Goal: Task Accomplishment & Management: Manage account settings

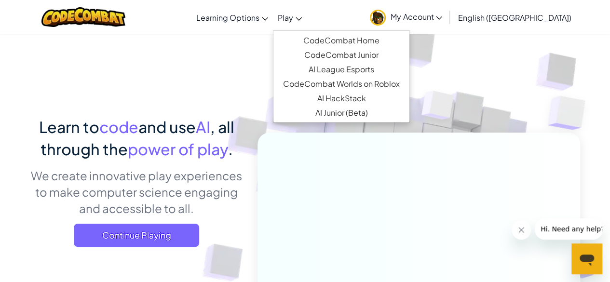
click at [307, 25] on link "Play" at bounding box center [290, 17] width 34 height 26
click at [547, 124] on img at bounding box center [569, 112] width 83 height 81
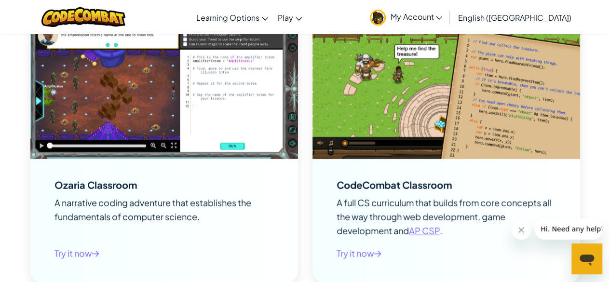
scroll to position [1208, 0]
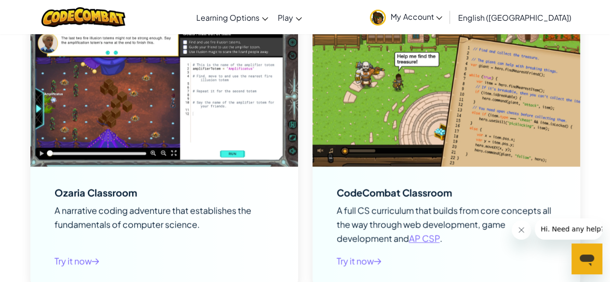
click at [441, 28] on link "My Account" at bounding box center [406, 17] width 82 height 30
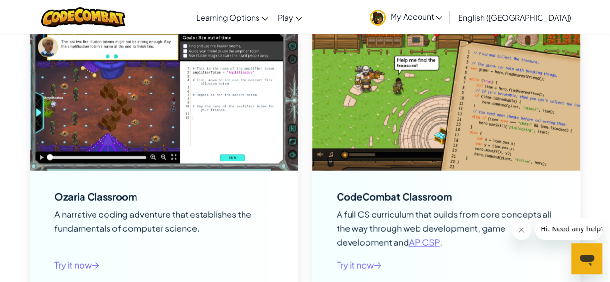
scroll to position [1288, 0]
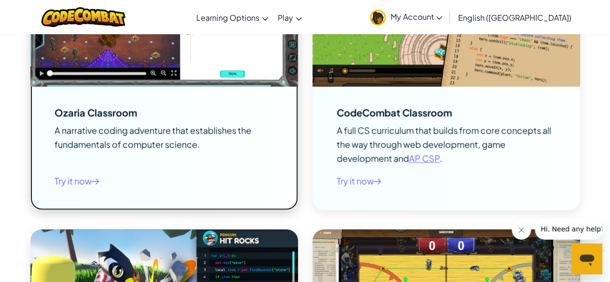
click at [168, 180] on div "Try it now" at bounding box center [163, 181] width 219 height 20
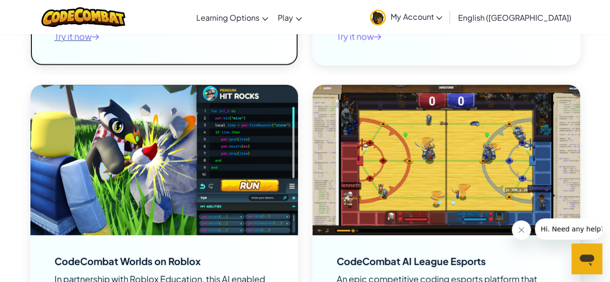
scroll to position [1524, 0]
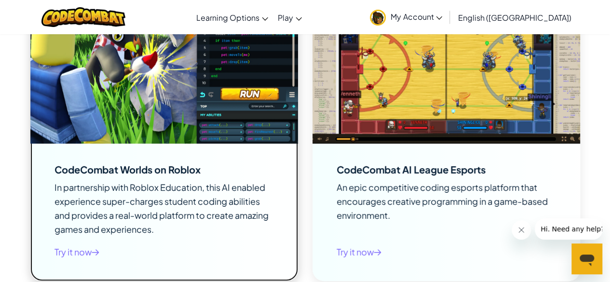
click at [64, 217] on span "In partnership with Roblox Education, this AI enabled experience super-charges …" at bounding box center [161, 208] width 214 height 53
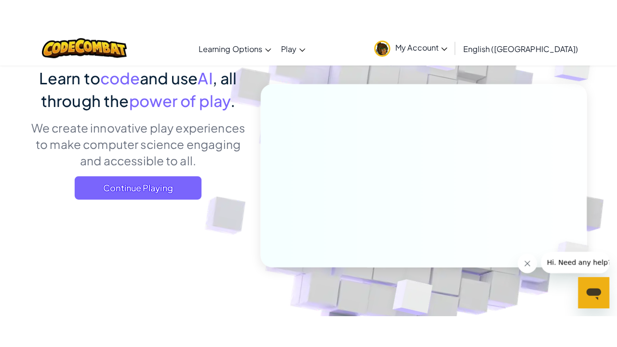
scroll to position [0, 0]
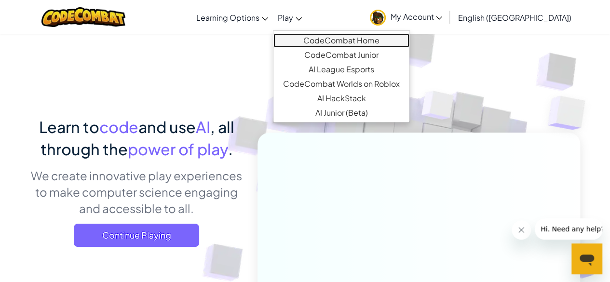
click at [370, 38] on link "CodeCombat Home" at bounding box center [341, 40] width 136 height 14
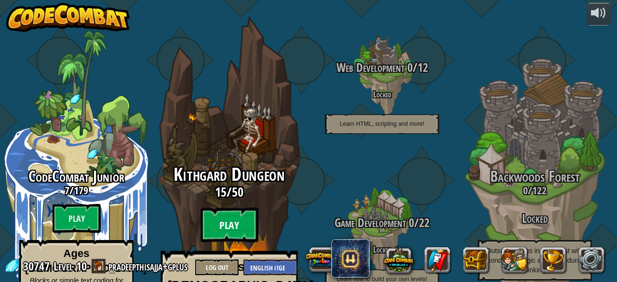
click at [236, 208] on btn "Play" at bounding box center [230, 225] width 58 height 35
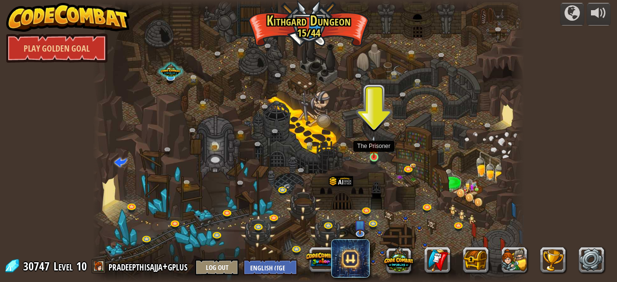
click at [374, 155] on img at bounding box center [374, 146] width 10 height 22
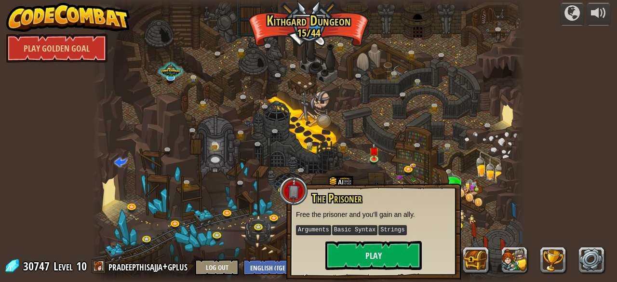
click at [551, 160] on div "powered by Play Golden Goal Twisted Canyon (Locked) Challenge: collect the most…" at bounding box center [308, 141] width 617 height 282
click at [554, 118] on div "powered by Play Golden Goal Twisted Canyon (Locked) Challenge: collect the most…" at bounding box center [308, 141] width 617 height 282
click at [505, 207] on div at bounding box center [308, 141] width 431 height 282
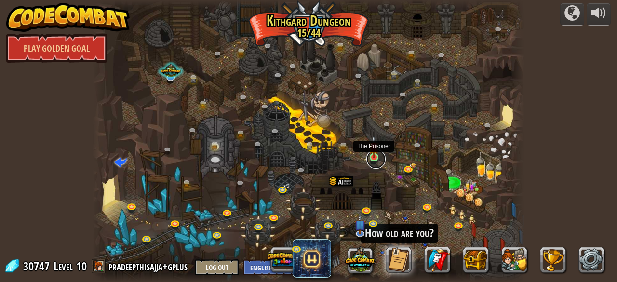
click at [370, 159] on link at bounding box center [375, 158] width 19 height 19
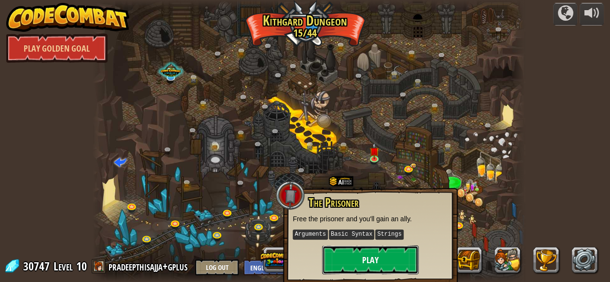
click at [357, 266] on button "Play" at bounding box center [370, 259] width 96 height 29
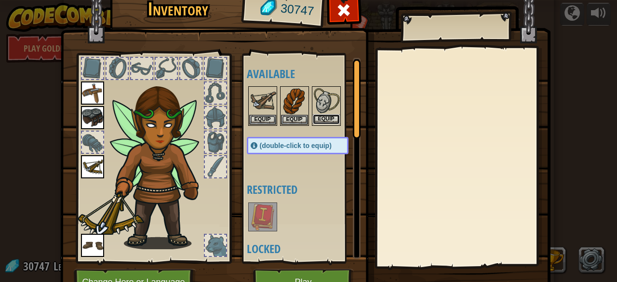
click at [324, 117] on button "Equip" at bounding box center [326, 119] width 27 height 10
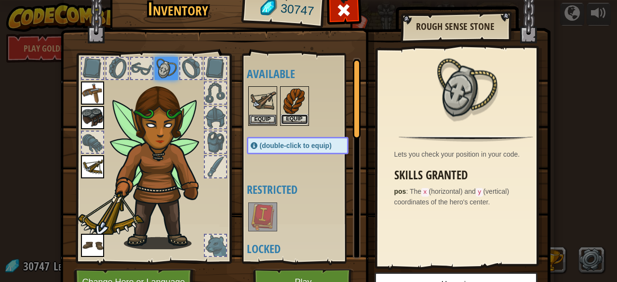
click at [287, 118] on button "Equip" at bounding box center [294, 119] width 27 height 10
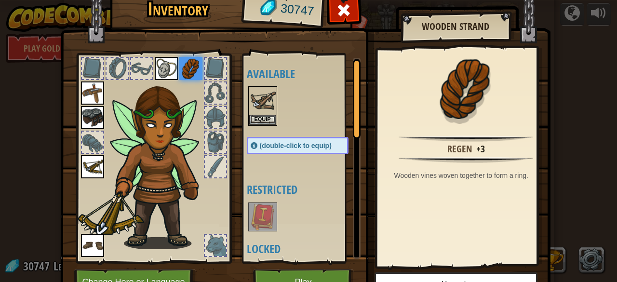
click at [85, 60] on div at bounding box center [92, 68] width 21 height 21
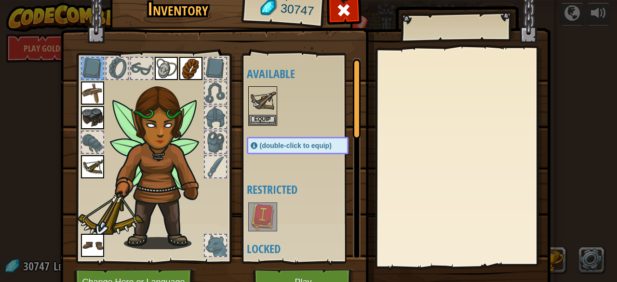
click at [210, 247] on div at bounding box center [215, 245] width 21 height 21
click at [343, 9] on span at bounding box center [343, 9] width 15 height 15
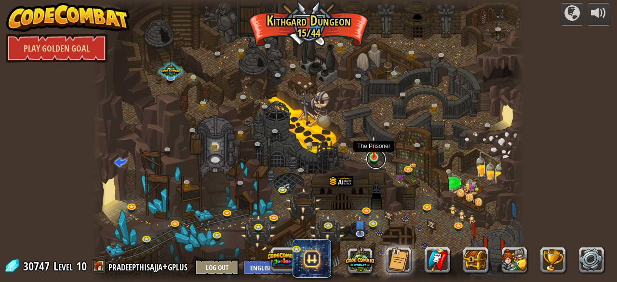
click at [380, 161] on link at bounding box center [375, 158] width 19 height 19
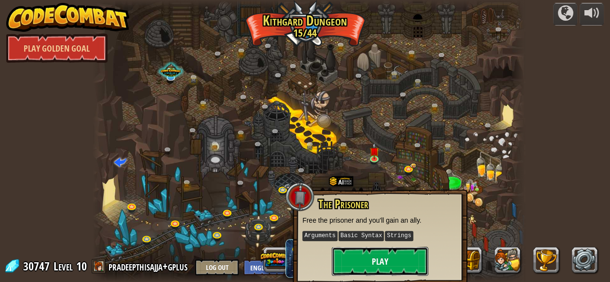
click at [373, 258] on button "Play" at bounding box center [380, 261] width 96 height 29
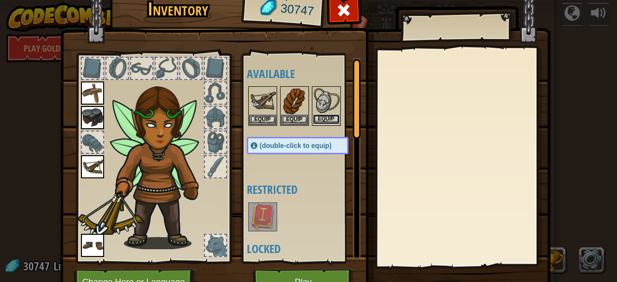
click at [316, 117] on button "Equip" at bounding box center [326, 119] width 27 height 10
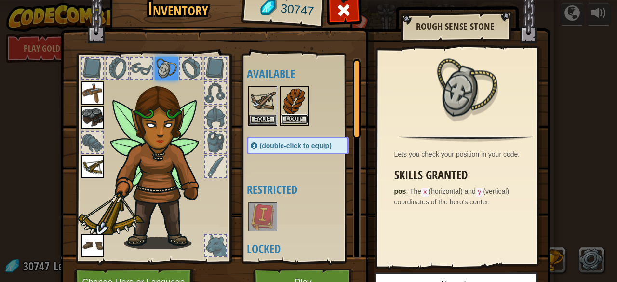
click at [294, 117] on button "Equip" at bounding box center [294, 119] width 27 height 10
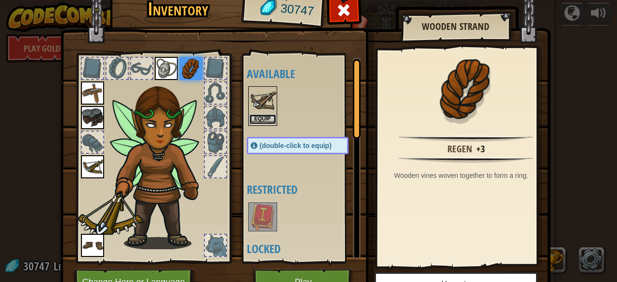
click at [258, 118] on button "Equip" at bounding box center [262, 119] width 27 height 10
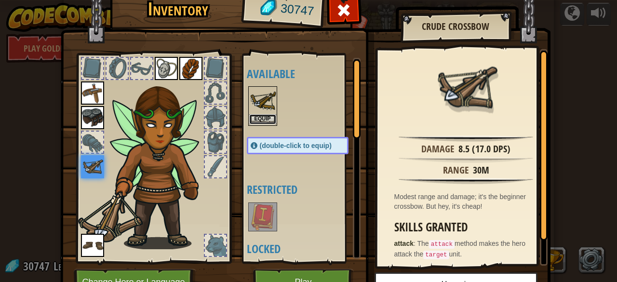
click at [260, 120] on button "Equip" at bounding box center [262, 119] width 27 height 10
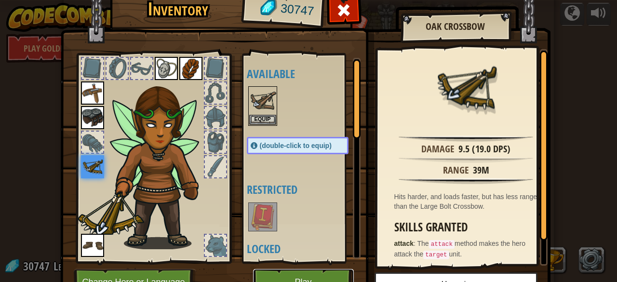
click at [287, 273] on button "Play" at bounding box center [303, 282] width 101 height 27
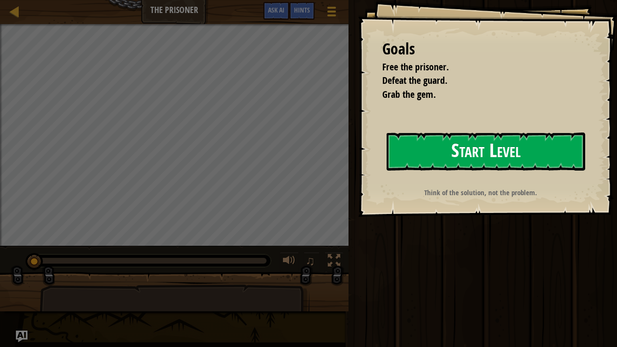
click at [491, 143] on button "Start Level" at bounding box center [486, 152] width 199 height 38
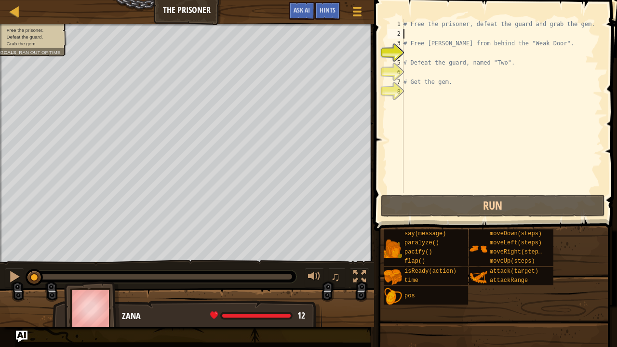
click at [467, 32] on div "# Free the prisoner, defeat the guard and grab the gem. # Free [PERSON_NAME] fr…" at bounding box center [502, 115] width 201 height 193
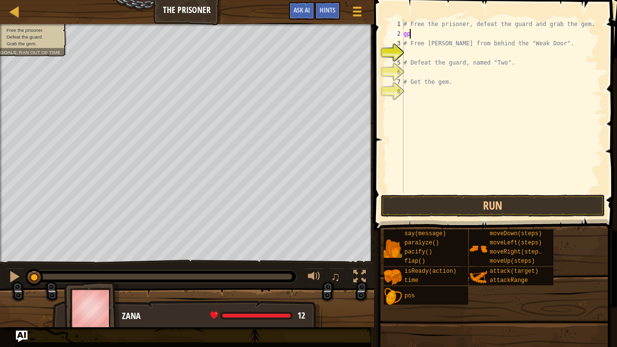
type textarea "g"
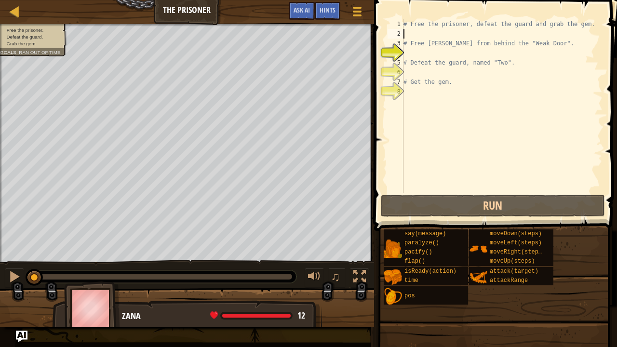
type textarea "a"
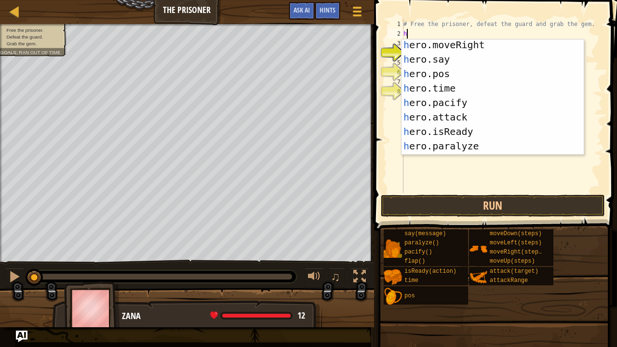
scroll to position [58, 0]
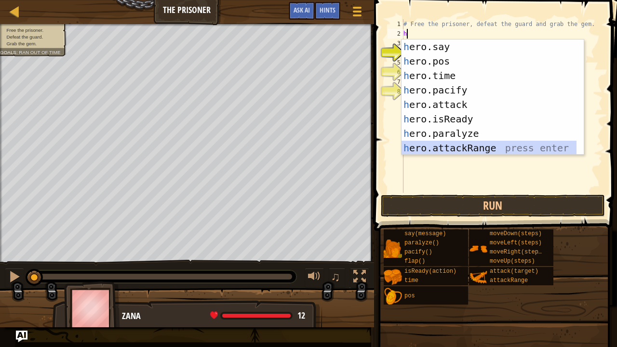
click at [516, 151] on div "h ero.say press enter h ero.pos press enter h ero.time press enter h ero.pacify…" at bounding box center [489, 112] width 175 height 145
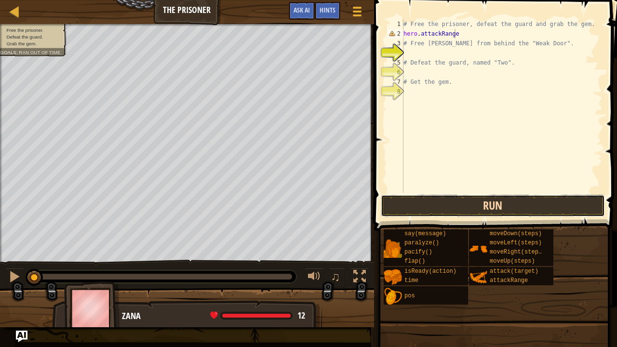
click at [445, 208] on button "Run" at bounding box center [493, 206] width 225 height 22
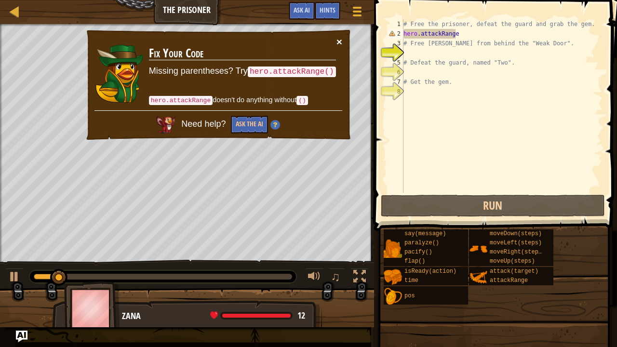
click at [337, 40] on button "×" at bounding box center [339, 42] width 6 height 10
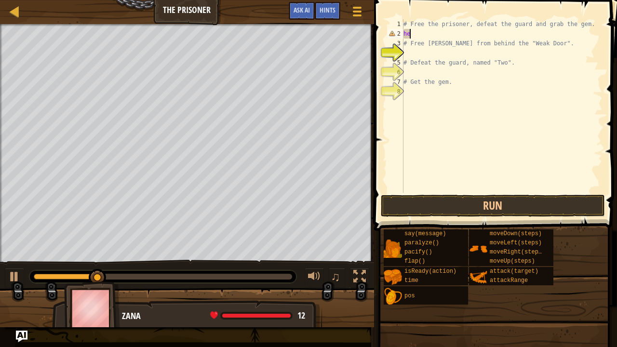
type textarea "h"
click at [11, 277] on div at bounding box center [14, 276] width 13 height 13
click at [326, 13] on span "Hints" at bounding box center [328, 9] width 16 height 9
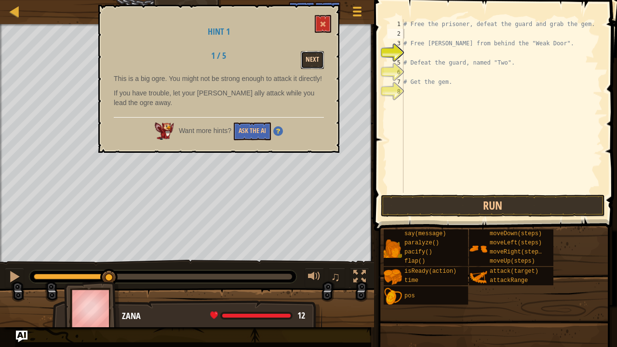
click at [317, 65] on button "Next" at bounding box center [312, 60] width 23 height 18
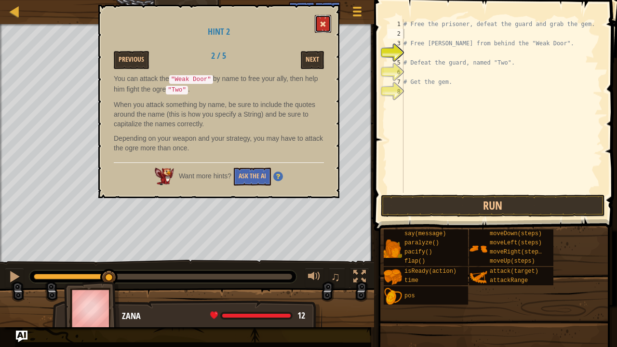
click at [326, 21] on button at bounding box center [323, 24] width 16 height 18
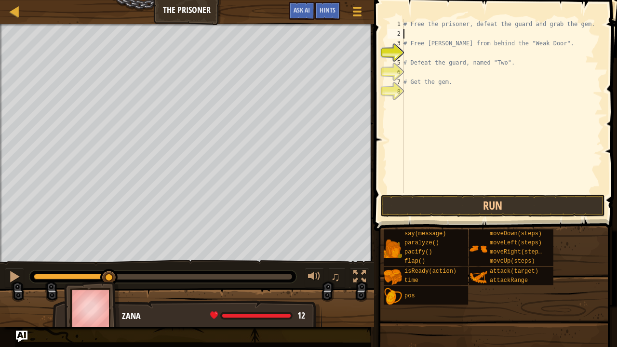
click at [433, 33] on div "# Free the prisoner, defeat the guard and grab the gem. # Free [PERSON_NAME] fr…" at bounding box center [502, 115] width 201 height 193
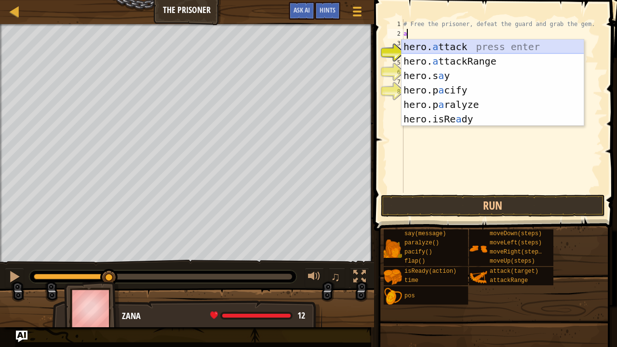
click at [500, 42] on div "hero. a ttack press enter hero. a ttackRange press enter hero.s a y press enter…" at bounding box center [493, 98] width 183 height 116
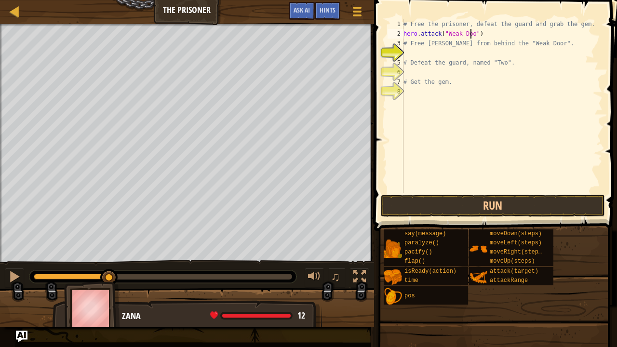
scroll to position [4, 6]
type textarea "hero.attack("Weak Door")"
click at [468, 206] on button "Run" at bounding box center [493, 206] width 225 height 22
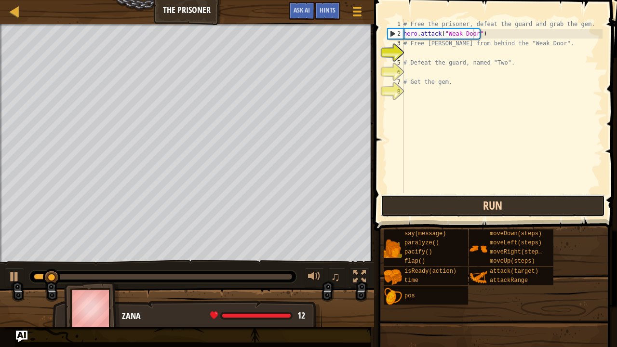
click at [468, 206] on button "Run" at bounding box center [493, 206] width 225 height 22
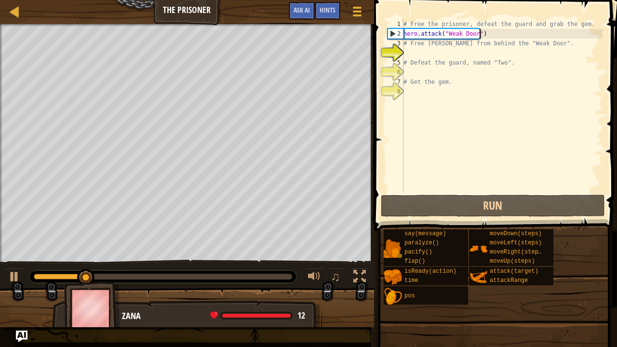
click at [487, 35] on div "# Free the prisoner, defeat the guard and grab the gem. hero . attack ( "Weak D…" at bounding box center [502, 115] width 201 height 193
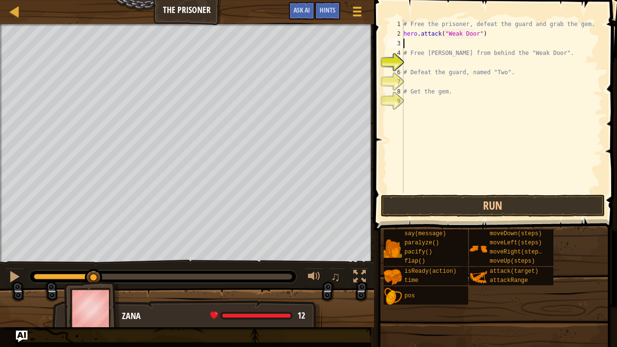
type textarea "hero.attack("Weak Door")"
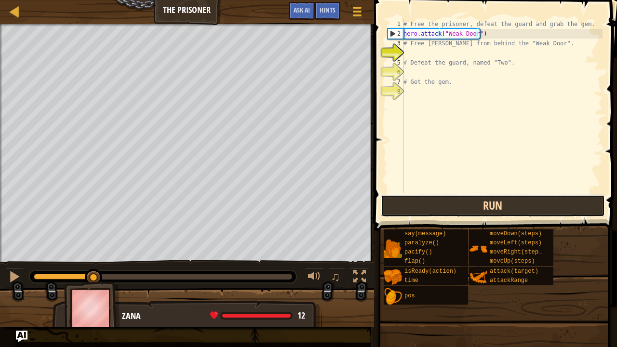
click at [427, 205] on button "Run" at bounding box center [493, 206] width 225 height 22
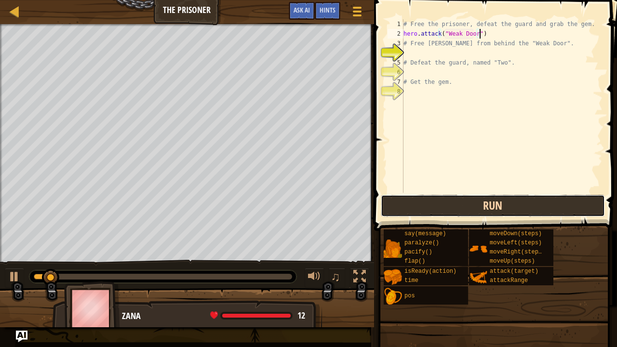
click at [427, 205] on button "Run" at bounding box center [493, 206] width 225 height 22
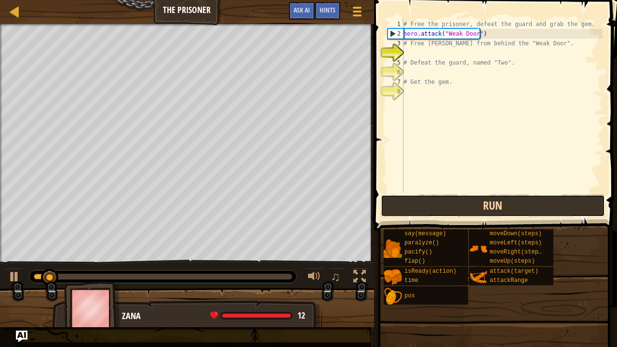
click at [427, 205] on button "Run" at bounding box center [493, 206] width 225 height 22
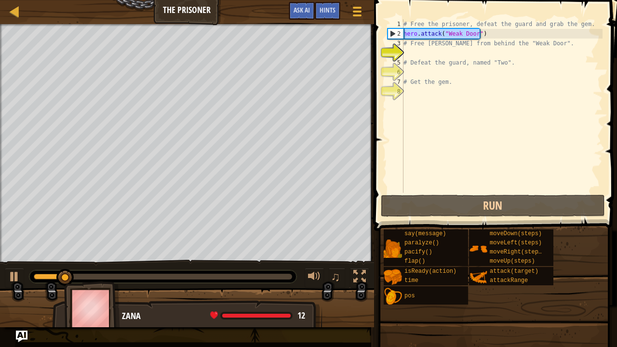
drag, startPoint x: 486, startPoint y: 33, endPoint x: 403, endPoint y: 36, distance: 83.0
click at [403, 36] on div "hero.attack("Weak Door") 1 2 3 4 5 6 7 8 # Free the prisoner, defeat the guard …" at bounding box center [494, 106] width 217 height 174
click at [492, 32] on div "# Free the prisoner, defeat the guard and grab the gem. hero . attack ( "Weak D…" at bounding box center [502, 106] width 201 height 174
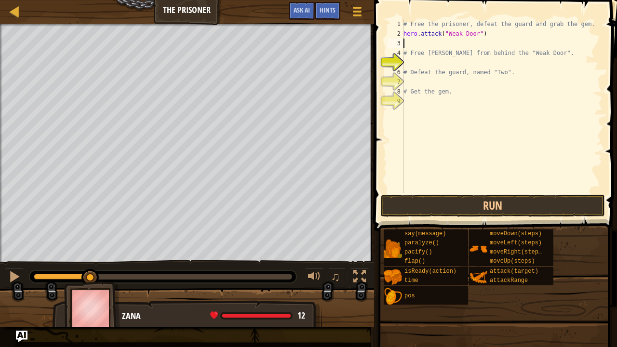
paste textarea "hero.attack("Weak Door")"
type textarea "hero.attack("Weak Door")"
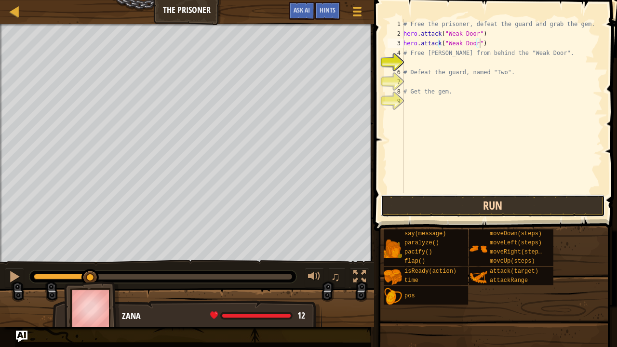
click at [457, 207] on button "Run" at bounding box center [493, 206] width 225 height 22
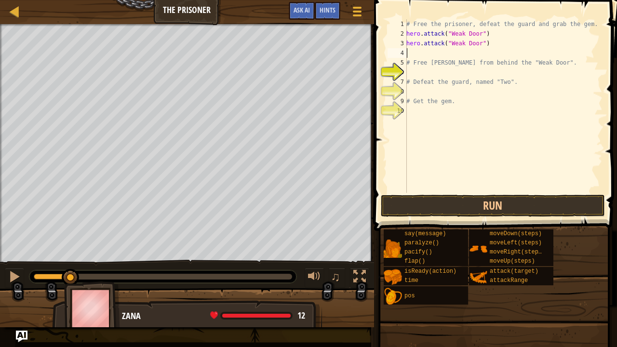
paste textarea "hero.attack("Weak Door")"
type textarea "hero.attack("Weak Door")"
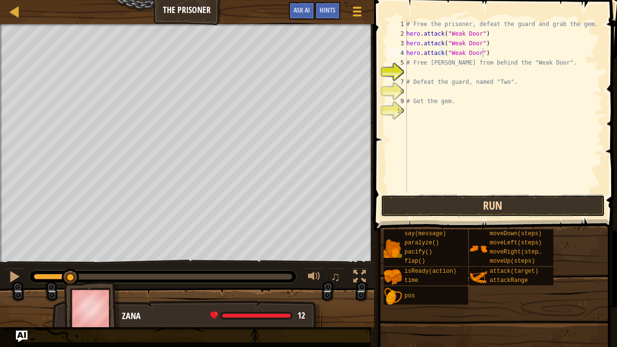
click at [441, 202] on button "Run" at bounding box center [493, 206] width 225 height 22
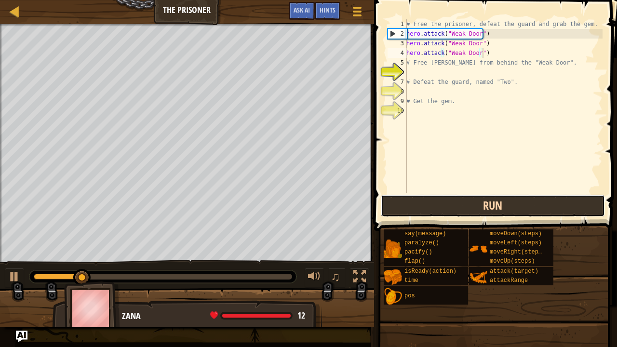
click at [441, 202] on button "Run" at bounding box center [493, 206] width 225 height 22
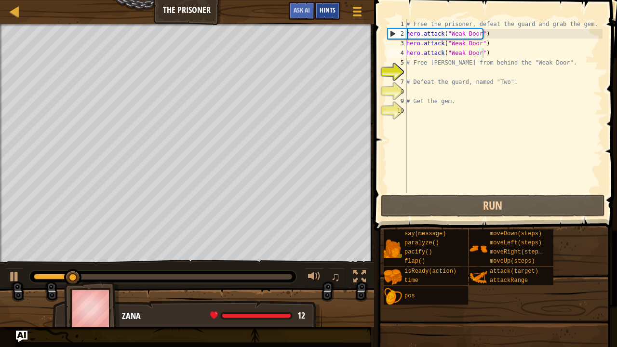
click at [324, 8] on span "Hints" at bounding box center [328, 9] width 16 height 9
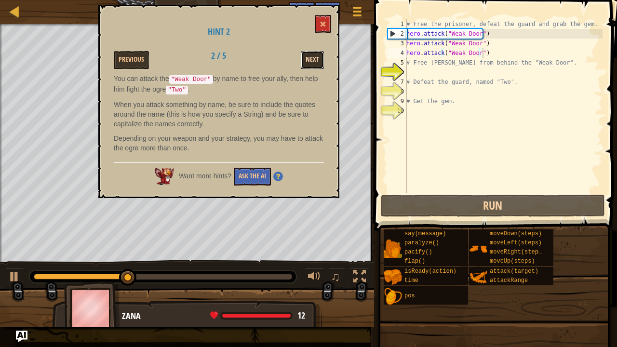
click at [317, 58] on button "Next" at bounding box center [312, 60] width 23 height 18
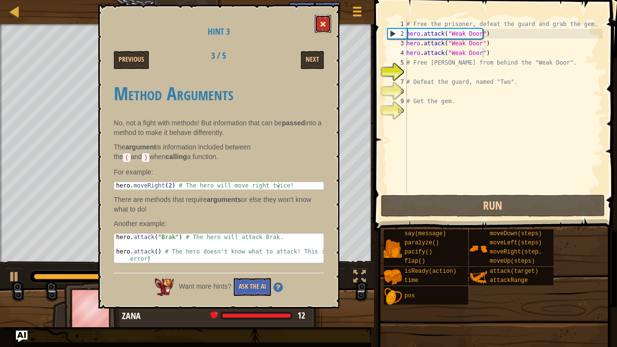
click at [324, 18] on button at bounding box center [323, 24] width 16 height 18
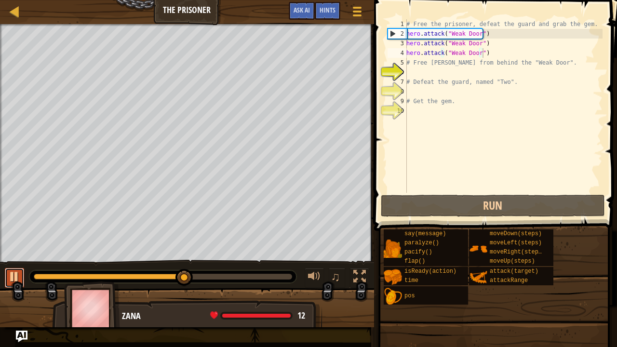
click at [22, 277] on button at bounding box center [14, 278] width 19 height 20
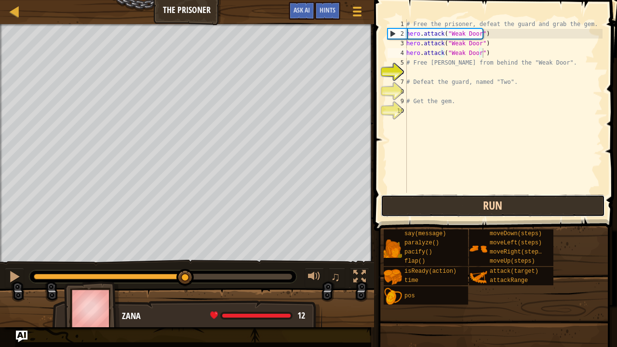
click at [456, 206] on button "Run" at bounding box center [493, 206] width 225 height 22
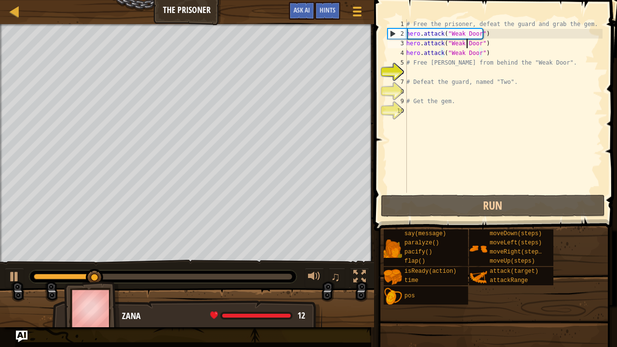
click at [468, 43] on div "# Free the prisoner, defeat the guard and grab the gem. hero . attack ( "Weak D…" at bounding box center [503, 115] width 198 height 193
click at [497, 55] on div "# Free the prisoner, defeat the guard and grab the gem. hero . attack ( "Weak D…" at bounding box center [503, 115] width 198 height 193
click at [448, 70] on div "# Free the prisoner, defeat the guard and grab the gem. hero . attack ( "Weak D…" at bounding box center [503, 115] width 198 height 193
click at [335, 10] on span "Hints" at bounding box center [328, 9] width 16 height 9
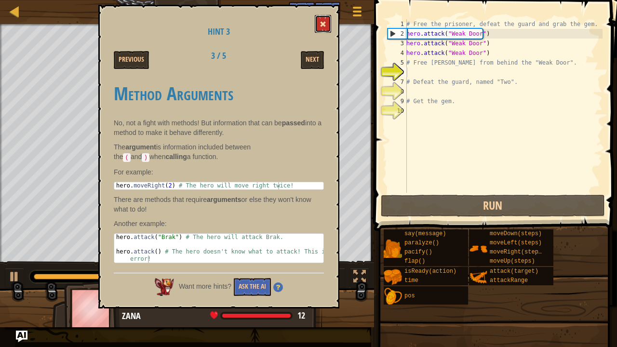
click at [322, 22] on span at bounding box center [323, 24] width 7 height 7
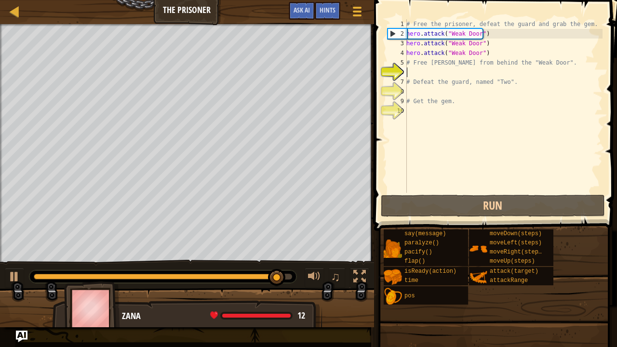
click at [487, 73] on div "# Free the prisoner, defeat the guard and grab the gem. hero . attack ( "Weak D…" at bounding box center [503, 115] width 198 height 193
type textarea "f"
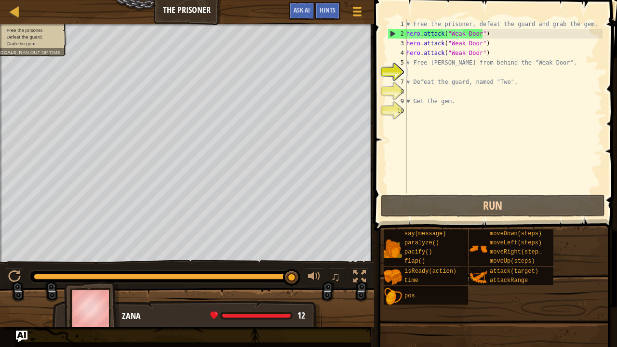
type textarea "h"
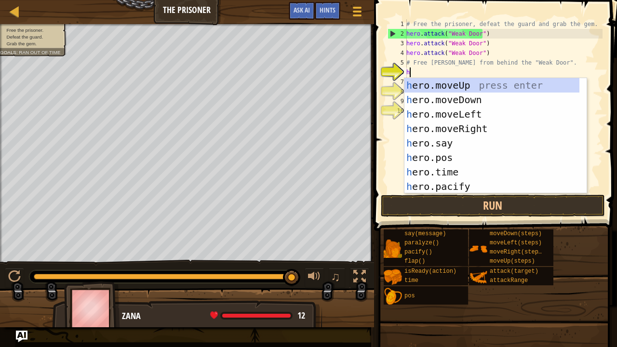
scroll to position [0, 0]
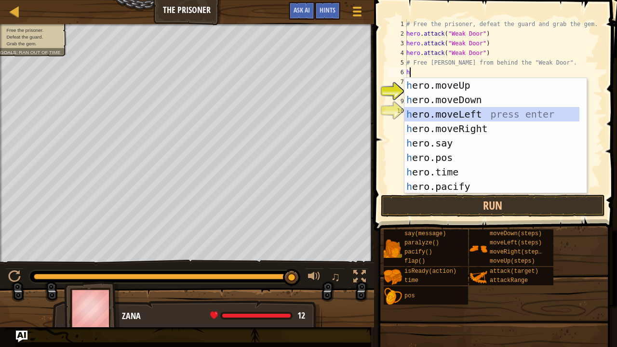
drag, startPoint x: 579, startPoint y: 120, endPoint x: 577, endPoint y: 124, distance: 5.0
click at [577, 124] on div at bounding box center [582, 165] width 10 height 174
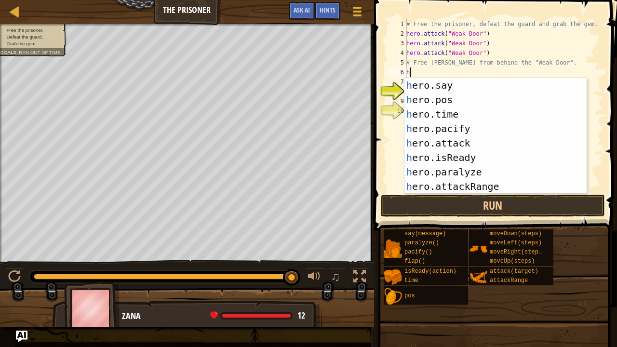
scroll to position [58, 0]
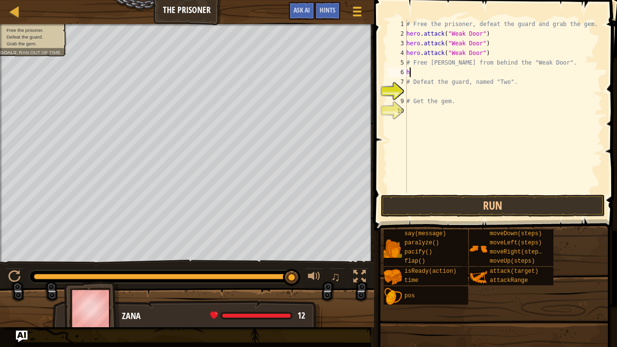
click at [466, 70] on div "# Free the prisoner, defeat the guard and grab the gem. hero . attack ( "Weak D…" at bounding box center [503, 115] width 198 height 193
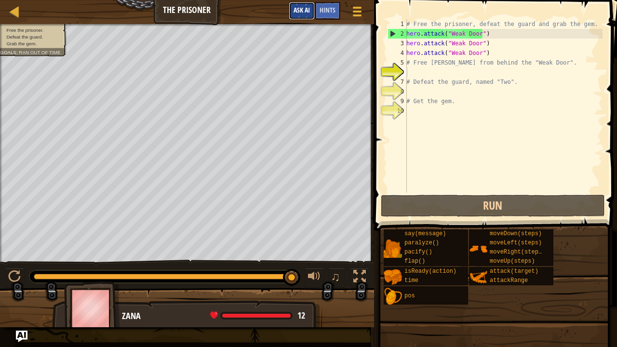
click at [292, 5] on button "Ask AI" at bounding box center [302, 11] width 26 height 18
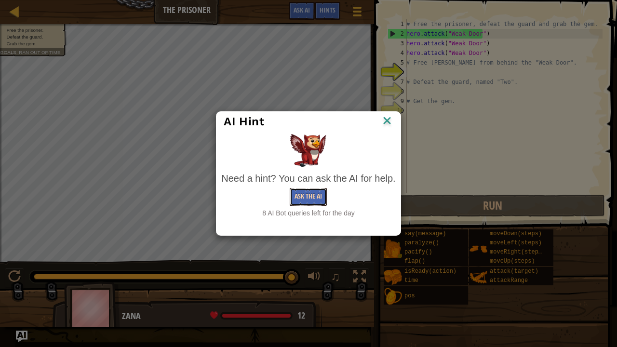
click at [296, 191] on button "Ask the AI" at bounding box center [308, 197] width 37 height 18
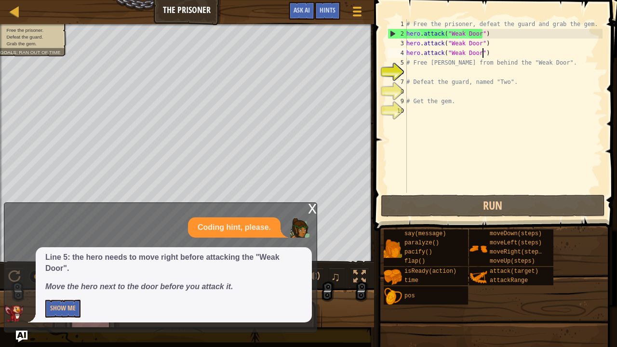
click at [503, 53] on div "# Free the prisoner, defeat the guard and grab the gem. hero . attack ( "Weak D…" at bounding box center [503, 115] width 198 height 193
click at [592, 24] on div "# Free the prisoner, defeat the guard and grab the gem. hero . attack ( "Weak D…" at bounding box center [503, 115] width 198 height 193
type textarea "# Free the prisoner, defeat the guard and grab the gem."
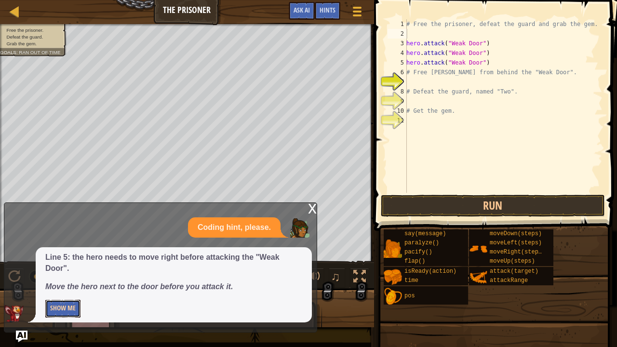
click at [61, 282] on button "Show Me" at bounding box center [62, 309] width 35 height 18
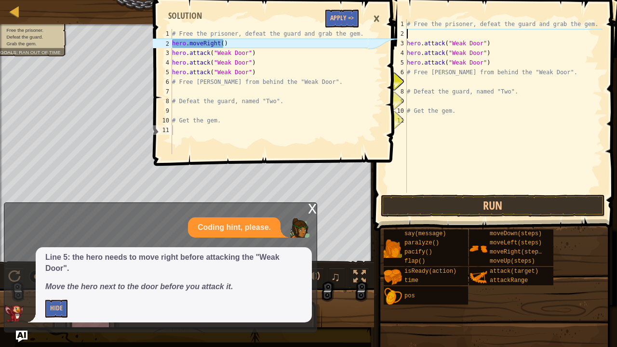
click at [448, 32] on div "# Free the prisoner, defeat the guard and grab the gem. hero . attack ( "Weak D…" at bounding box center [504, 115] width 198 height 193
type textarea "h"
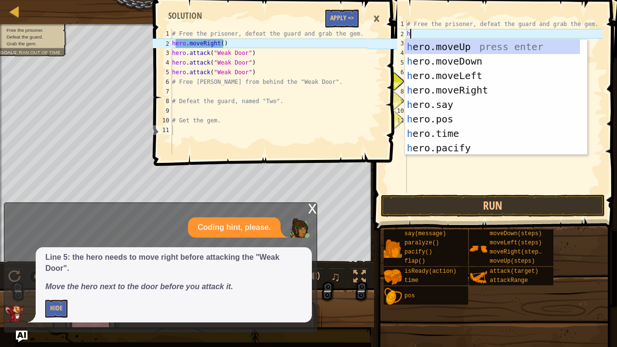
scroll to position [0, 0]
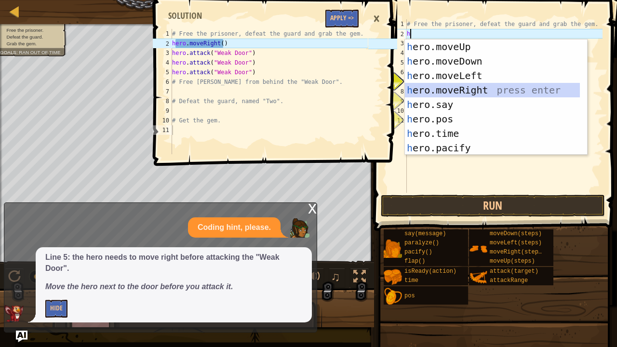
click at [455, 87] on div "h ero.moveUp press enter h ero.moveDown press enter h ero.moveLeft press enter …" at bounding box center [492, 112] width 175 height 145
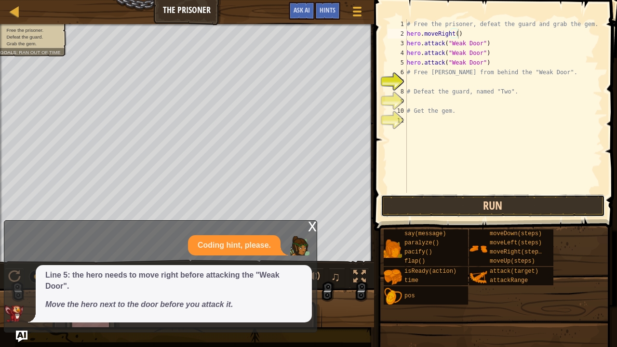
click at [451, 202] on button "Run" at bounding box center [493, 206] width 225 height 22
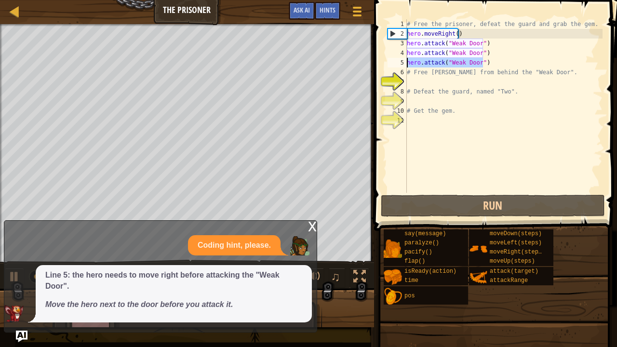
drag, startPoint x: 488, startPoint y: 62, endPoint x: 406, endPoint y: 61, distance: 82.0
click at [406, 61] on div "hero.moveRight() 1 2 3 4 5 6 7 8 9 10 11 # Free the prisoner, defeat the guard …" at bounding box center [494, 106] width 217 height 174
type textarea "hero.attack("Weak Door")"
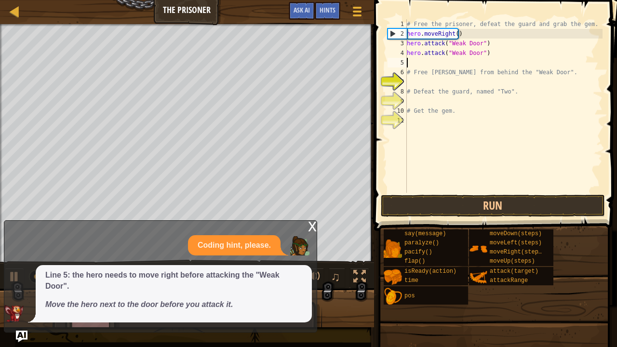
type textarea "hero.attack("Weak Door")"
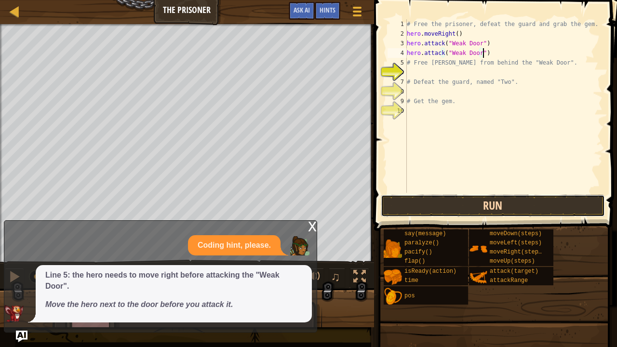
click at [449, 204] on button "Run" at bounding box center [493, 206] width 225 height 22
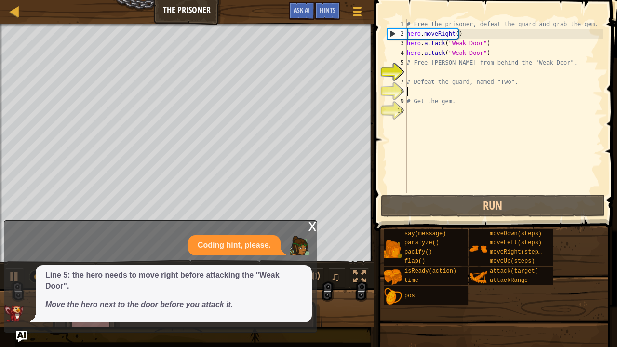
click at [427, 95] on div "# Free the prisoner, defeat the guard and grab the gem. hero . moveRight ( ) he…" at bounding box center [504, 115] width 198 height 193
click at [418, 68] on div "# Free the prisoner, defeat the guard and grab the gem. hero . moveRight ( ) he…" at bounding box center [504, 115] width 198 height 193
type textarea "h"
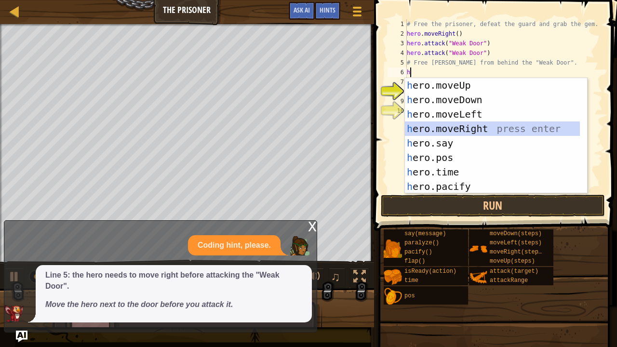
click at [478, 126] on div "h ero.moveUp press enter h ero.moveDown press enter h ero.moveLeft press enter …" at bounding box center [492, 150] width 175 height 145
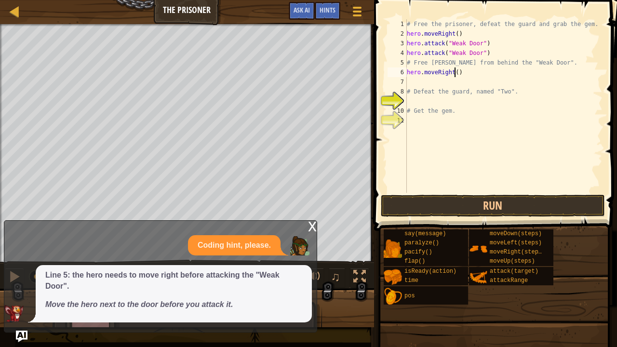
click at [454, 73] on div "# Free the prisoner, defeat the guard and grab the gem. hero . moveRight ( ) he…" at bounding box center [504, 115] width 198 height 193
type textarea "hero.moveRight(2)"
click at [458, 212] on button "Run" at bounding box center [493, 206] width 225 height 22
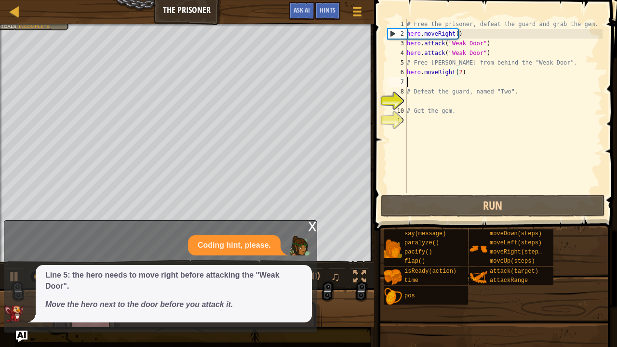
click at [414, 84] on div "# Free the prisoner, defeat the guard and grab the gem. hero . moveRight ( ) he…" at bounding box center [504, 115] width 198 height 193
type textarea "h"
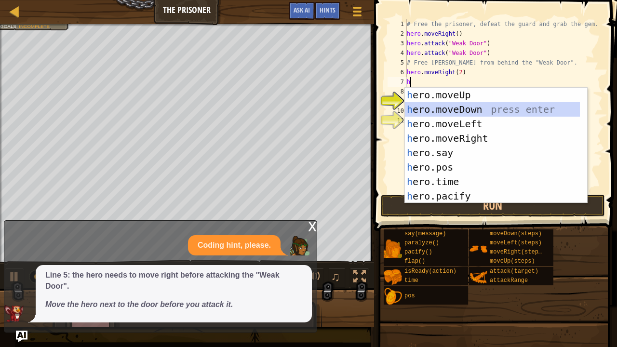
click at [474, 109] on div "h ero.moveUp press enter h ero.moveDown press enter h ero.moveLeft press enter …" at bounding box center [492, 160] width 175 height 145
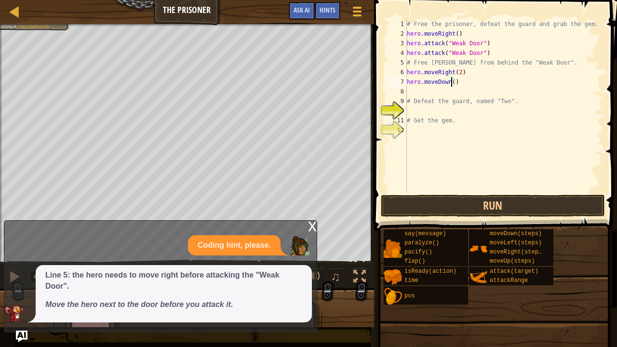
click at [450, 83] on div "# Free the prisoner, defeat the guard and grab the gem. hero . moveRight ( ) he…" at bounding box center [504, 115] width 198 height 193
type textarea "hero.moveDown(1)"
click at [439, 92] on div "# Free the prisoner, defeat the guard and grab the gem. hero . moveRight ( ) he…" at bounding box center [504, 115] width 198 height 193
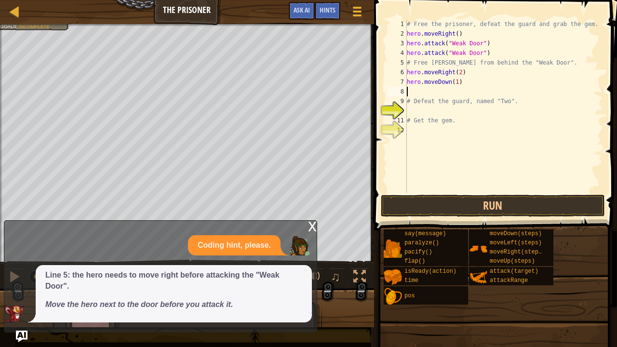
type textarea "hero.moveDown(1)"
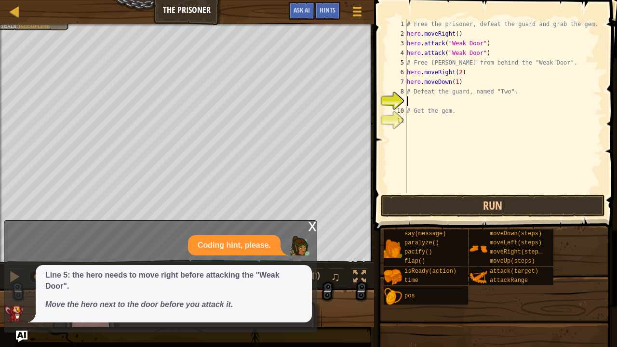
click at [440, 98] on div "# Free the prisoner, defeat the guard and grab the gem. hero . moveRight ( ) he…" at bounding box center [504, 115] width 198 height 193
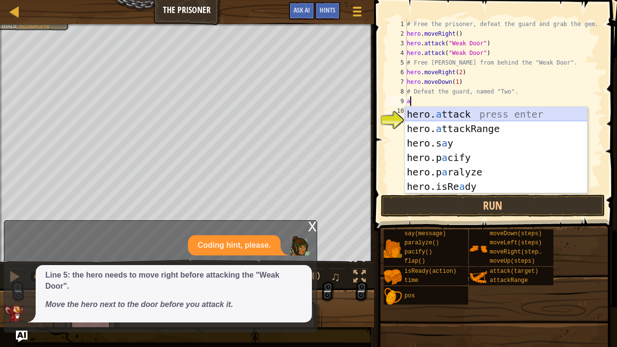
click at [464, 113] on div "hero. a ttack press enter hero. a ttackRange press enter hero.s a y press enter…" at bounding box center [496, 165] width 183 height 116
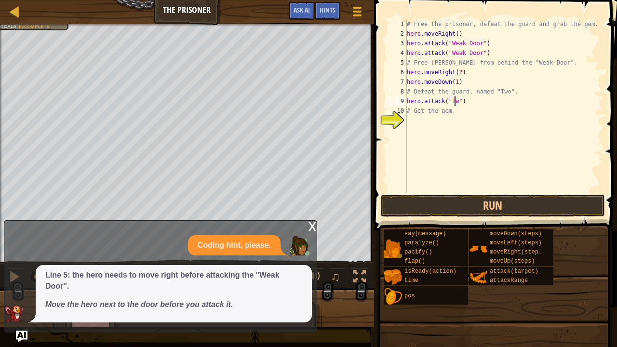
scroll to position [4, 4]
drag, startPoint x: 469, startPoint y: 101, endPoint x: 407, endPoint y: 102, distance: 61.2
click at [407, 102] on div "# Free the prisoner, defeat the guard and grab the gem. hero . moveRight ( ) he…" at bounding box center [504, 115] width 198 height 193
type textarea "hero.attack("Two")"
click at [470, 101] on div "# Free the prisoner, defeat the guard and grab the gem. hero . moveRight ( ) he…" at bounding box center [504, 106] width 198 height 174
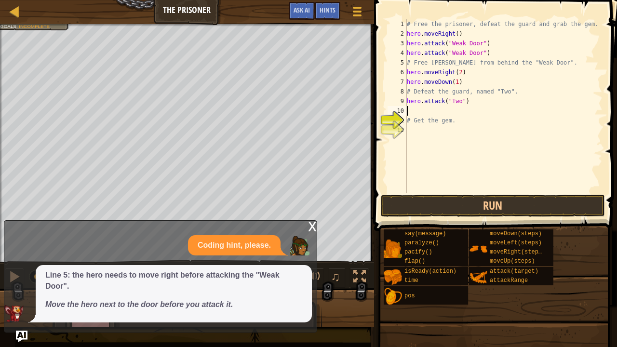
scroll to position [4, 0]
paste textarea "hero.attack("Two")"
type textarea "hero.attack("Two")"
paste textarea "hero.attack("Two")"
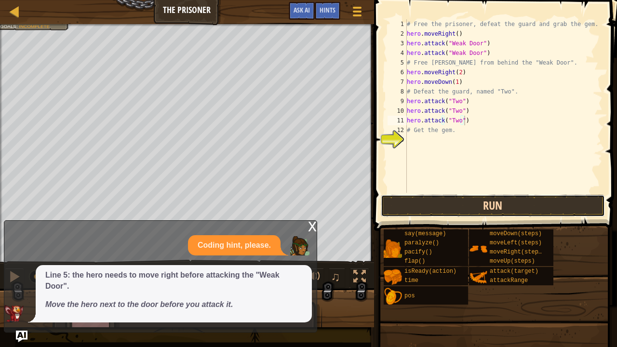
click at [448, 202] on button "Run" at bounding box center [493, 206] width 225 height 22
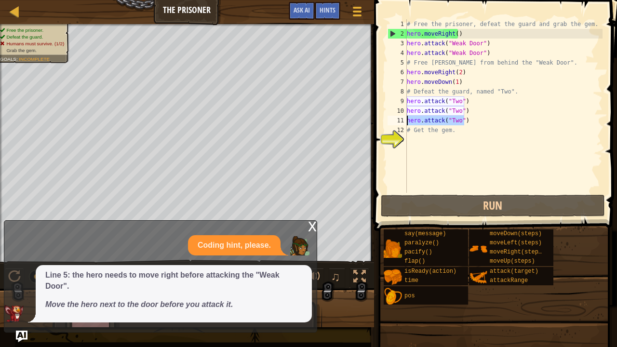
drag, startPoint x: 473, startPoint y: 121, endPoint x: 407, endPoint y: 121, distance: 66.1
click at [407, 121] on div "# Free the prisoner, defeat the guard and grab the gem. hero . moveRight ( ) he…" at bounding box center [504, 115] width 198 height 193
paste textarea "moveDown(1"
click at [460, 81] on div "# Free the prisoner, defeat the guard and grab the gem. hero . moveRight ( ) he…" at bounding box center [504, 115] width 198 height 193
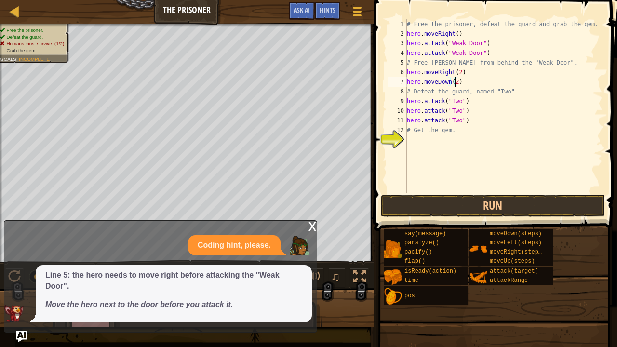
scroll to position [4, 4]
click at [472, 121] on div "# Free the prisoner, defeat the guard and grab the gem. hero . moveRight ( ) he…" at bounding box center [504, 115] width 198 height 193
type textarea "hero.attack("Two")"
paste textarea "hero.attack("Two")"
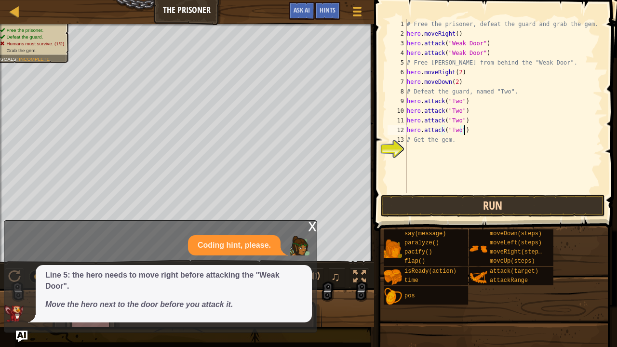
type textarea "hero.attack("Two")"
click at [487, 202] on button "Run" at bounding box center [493, 206] width 225 height 22
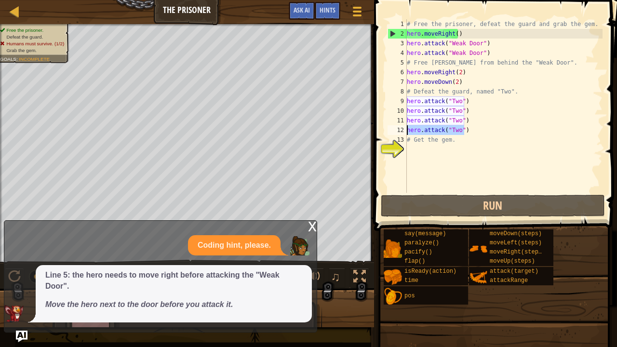
drag, startPoint x: 473, startPoint y: 128, endPoint x: 407, endPoint y: 133, distance: 65.7
click at [407, 133] on div "# Free the prisoner, defeat the guard and grab the gem. hero . moveRight ( ) he…" at bounding box center [504, 115] width 198 height 193
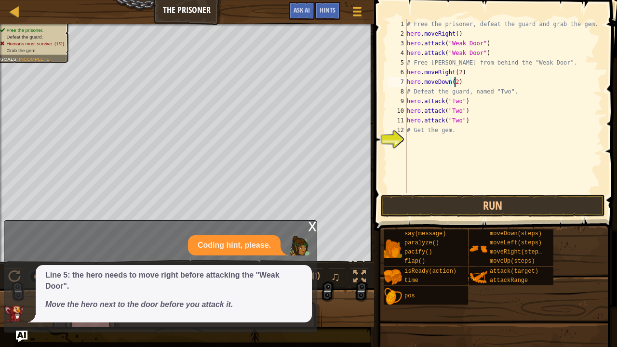
click at [454, 80] on div "# Free the prisoner, defeat the guard and grab the gem. hero . moveRight ( ) he…" at bounding box center [504, 115] width 198 height 193
type textarea "hero.moveDown(1)"
click at [453, 202] on button "Run" at bounding box center [493, 206] width 225 height 22
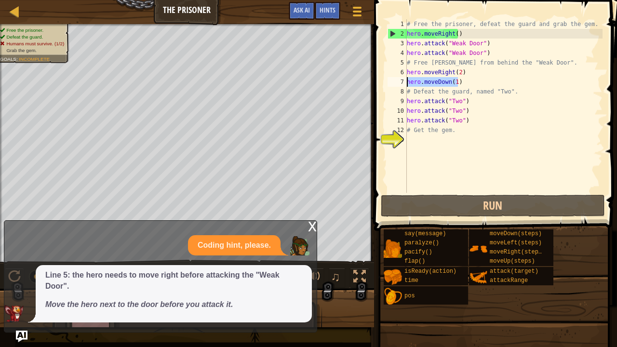
drag, startPoint x: 461, startPoint y: 81, endPoint x: 408, endPoint y: 83, distance: 53.5
click at [408, 83] on div "# Free the prisoner, defeat the guard and grab the gem. hero . moveRight ( ) he…" at bounding box center [504, 115] width 198 height 193
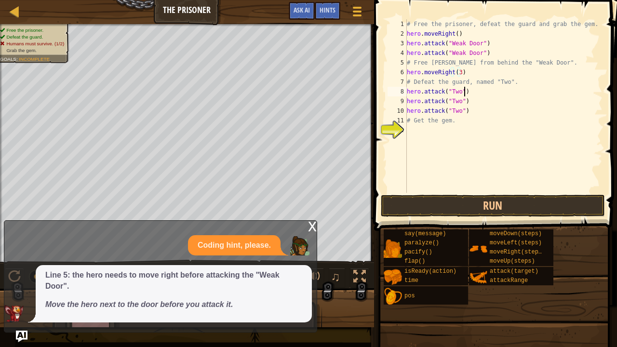
click at [474, 93] on div "# Free the prisoner, defeat the guard and grab the gem. hero . moveRight ( ) he…" at bounding box center [504, 115] width 198 height 193
type textarea "hero.attack("Two")"
click at [473, 113] on div "# Free the prisoner, defeat the guard and grab the gem. hero . moveRight ( ) he…" at bounding box center [504, 115] width 198 height 193
paste textarea "hero.attack("Two")"
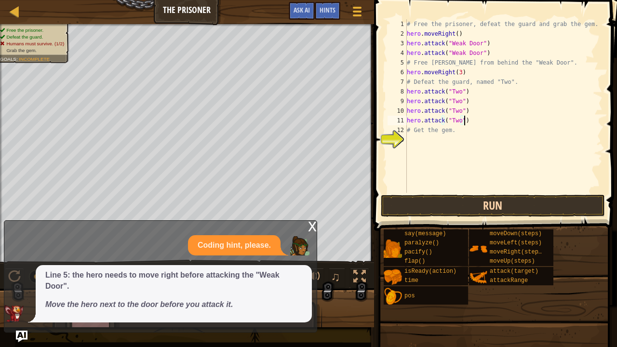
type textarea "hero.attack("Two")"
click at [479, 206] on button "Run" at bounding box center [493, 206] width 225 height 22
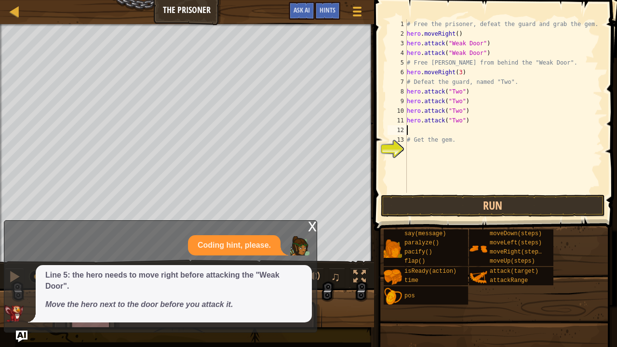
type textarea "h"
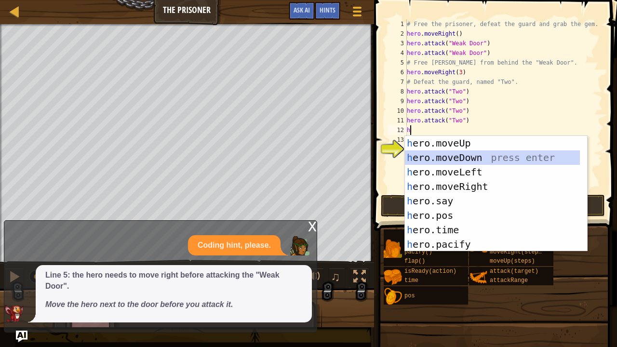
click at [474, 159] on div "h ero.moveUp press enter h ero.moveDown press enter h ero.moveLeft press enter …" at bounding box center [492, 208] width 175 height 145
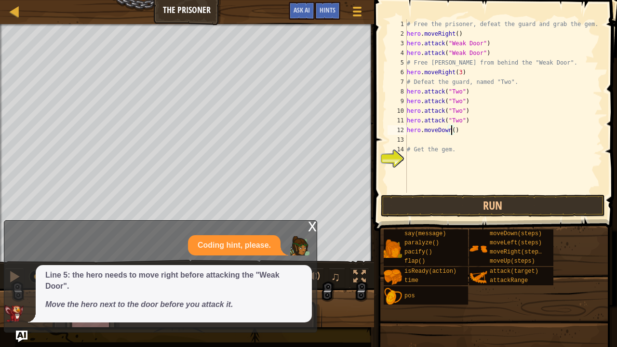
click at [452, 128] on div "# Free the prisoner, defeat the guard and grab the gem. hero . moveRight ( ) he…" at bounding box center [504, 115] width 198 height 193
type textarea "hero.moveDown(3)"
click at [424, 139] on div "# Free the prisoner, defeat the guard and grab the gem. hero . moveRight ( ) he…" at bounding box center [504, 115] width 198 height 193
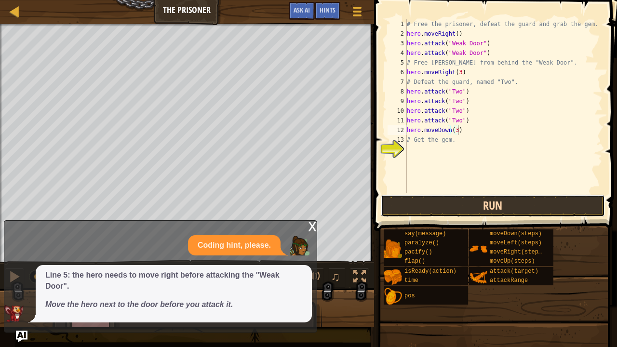
click at [463, 203] on button "Run" at bounding box center [493, 206] width 225 height 22
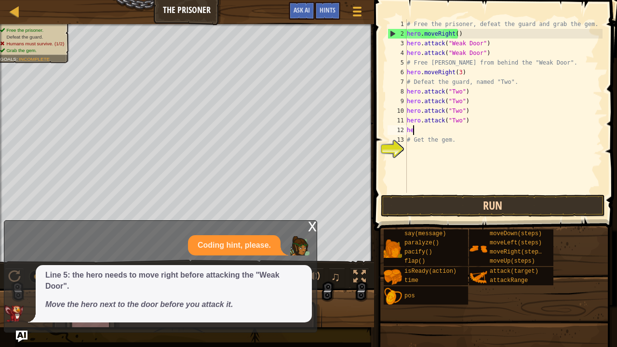
type textarea "h"
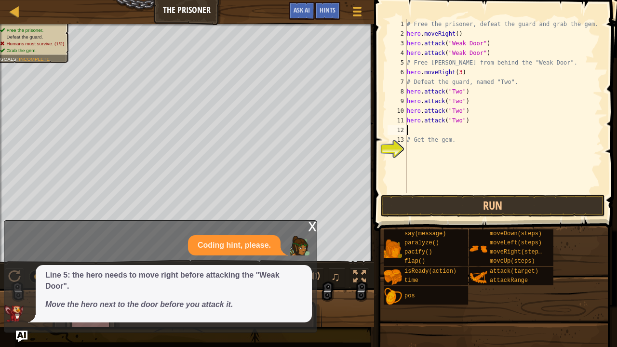
type textarea "hero.attack("Two")"
click at [432, 145] on div "# Free the prisoner, defeat the guard and grab the gem. hero . moveRight ( ) he…" at bounding box center [504, 115] width 198 height 193
type textarea "h"
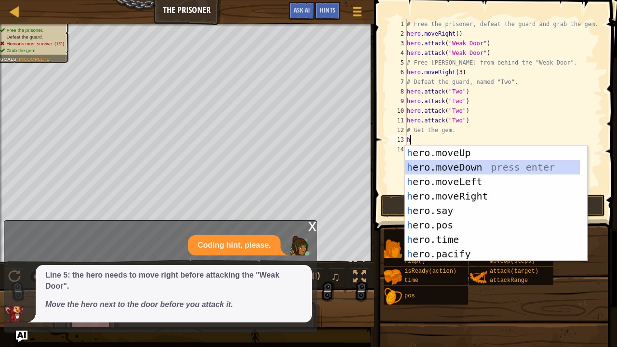
click at [466, 167] on div "h ero.moveUp press enter h ero.moveDown press enter h ero.moveLeft press enter …" at bounding box center [492, 218] width 175 height 145
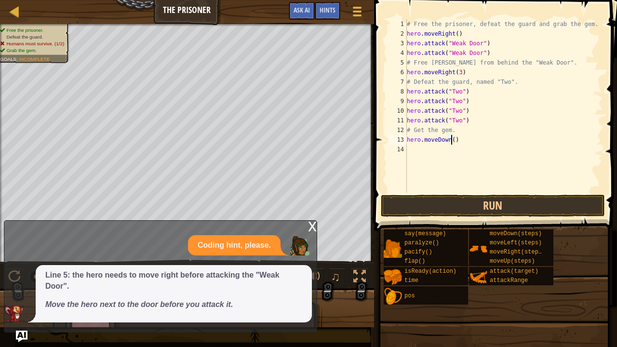
scroll to position [4, 4]
click at [439, 202] on button "Run" at bounding box center [493, 206] width 225 height 22
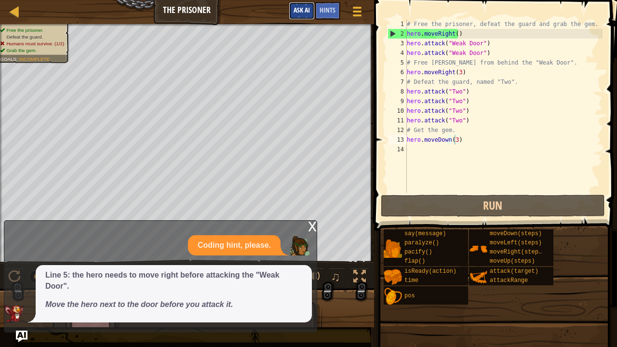
click at [299, 14] on button "Ask AI" at bounding box center [302, 11] width 26 height 18
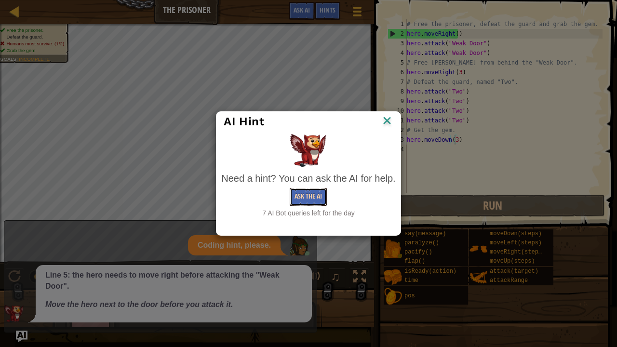
click at [303, 193] on button "Ask the AI" at bounding box center [308, 197] width 37 height 18
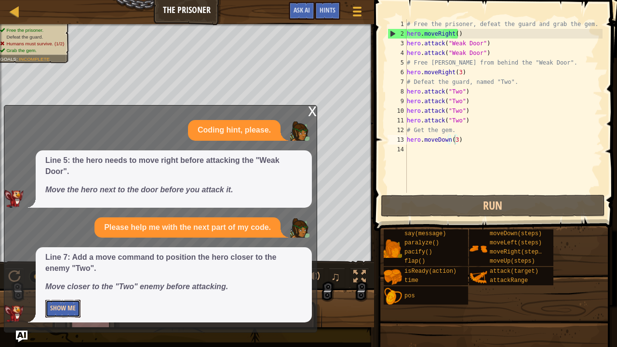
click at [66, 282] on button "Show Me" at bounding box center [62, 309] width 35 height 18
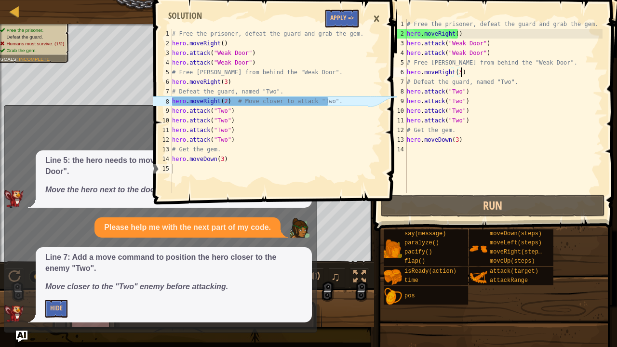
click at [466, 75] on div "# Free the prisoner, defeat the guard and grab the gem. hero . moveRight ( ) he…" at bounding box center [504, 115] width 198 height 193
type textarea "hero.moveRight(3)"
click at [328, 16] on button "Apply =>" at bounding box center [341, 19] width 33 height 18
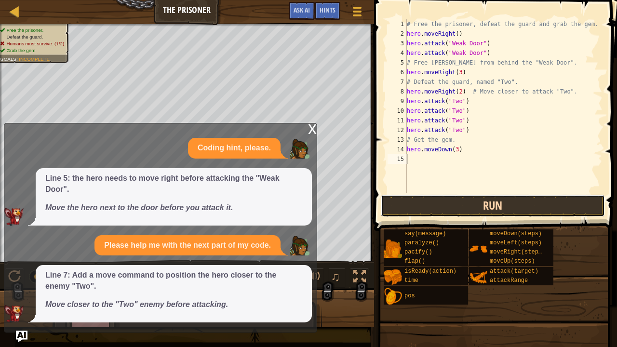
click at [444, 202] on button "Run" at bounding box center [493, 206] width 225 height 22
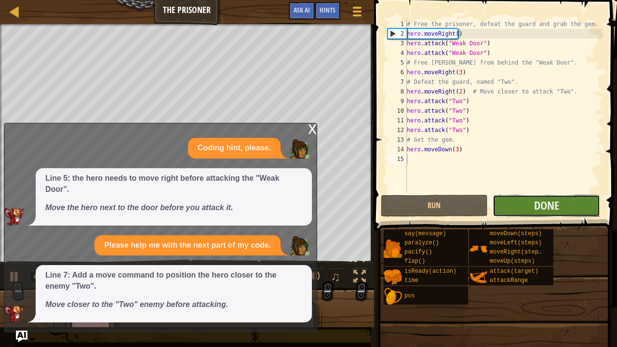
click at [513, 208] on button "Done" at bounding box center [547, 206] width 108 height 22
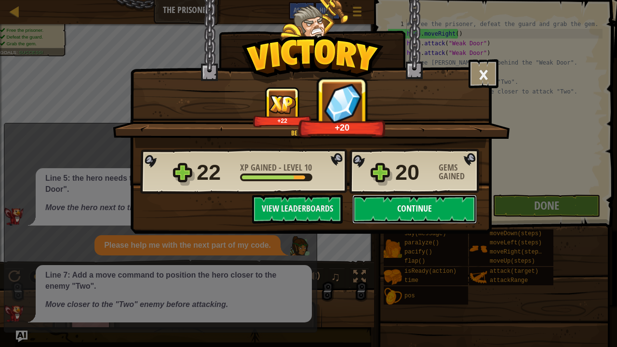
click at [462, 201] on button "Continue" at bounding box center [414, 209] width 124 height 29
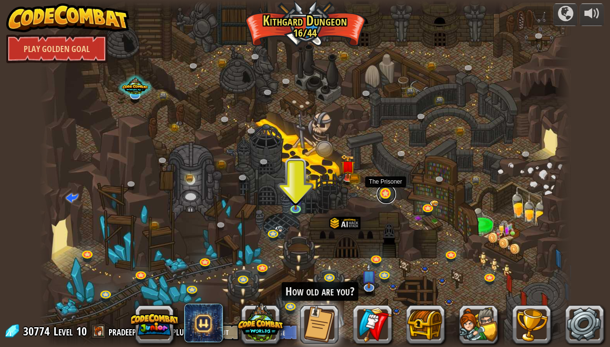
click at [385, 195] on link at bounding box center [386, 194] width 19 height 19
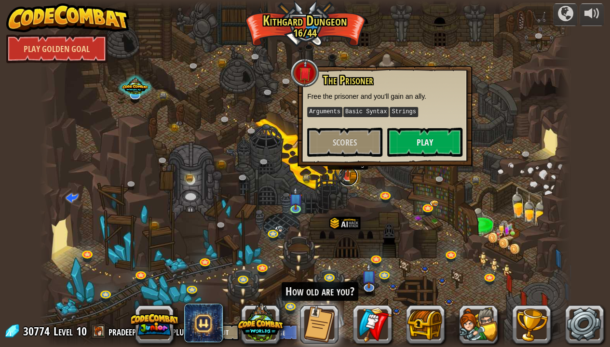
click at [345, 178] on link at bounding box center [347, 176] width 19 height 19
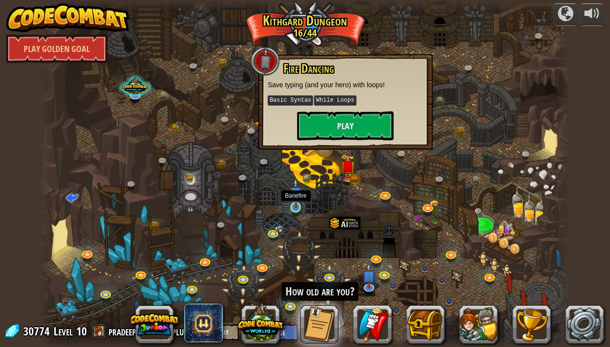
click at [299, 202] on img at bounding box center [295, 193] width 13 height 30
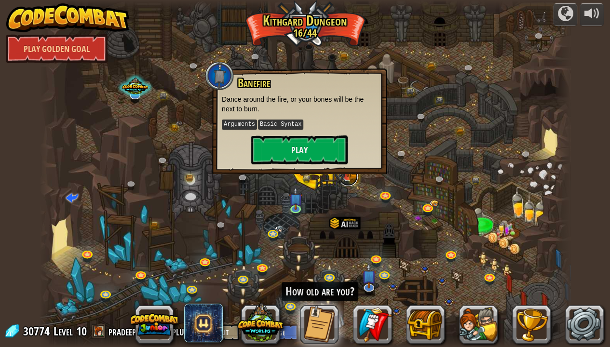
click at [350, 178] on link at bounding box center [347, 176] width 19 height 19
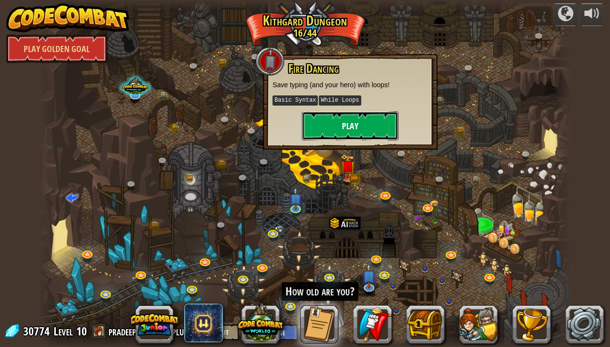
click at [354, 125] on button "Play" at bounding box center [350, 125] width 96 height 29
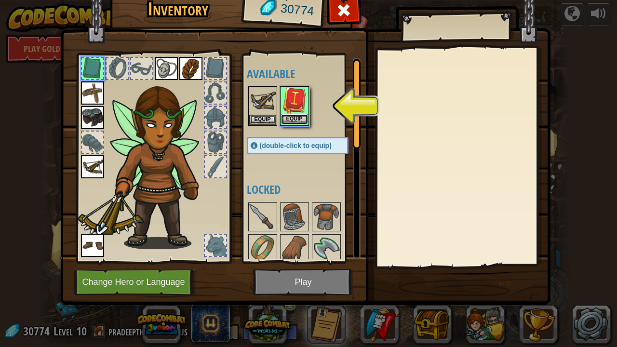
click at [297, 120] on button "Equip" at bounding box center [294, 119] width 27 height 10
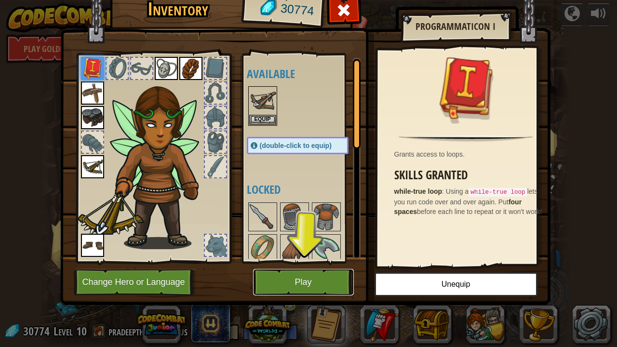
click at [327, 282] on button "Play" at bounding box center [303, 282] width 101 height 27
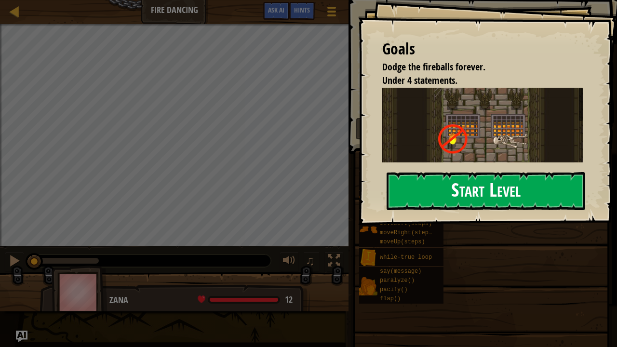
click at [411, 186] on button "Start Level" at bounding box center [486, 191] width 199 height 38
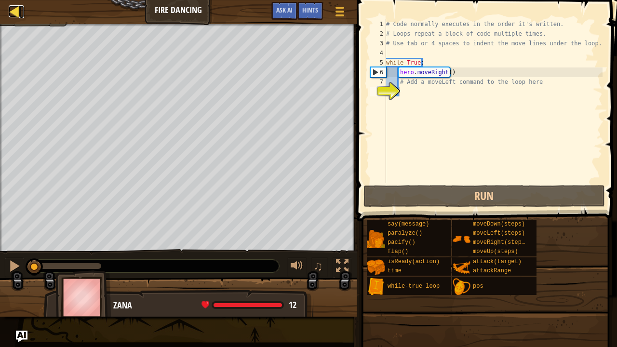
click at [13, 12] on div at bounding box center [15, 11] width 12 height 12
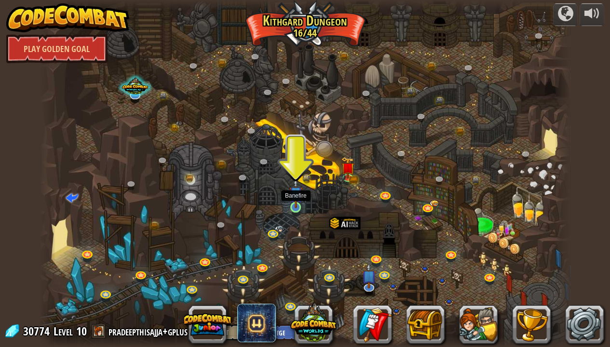
click at [293, 202] on img at bounding box center [295, 193] width 13 height 30
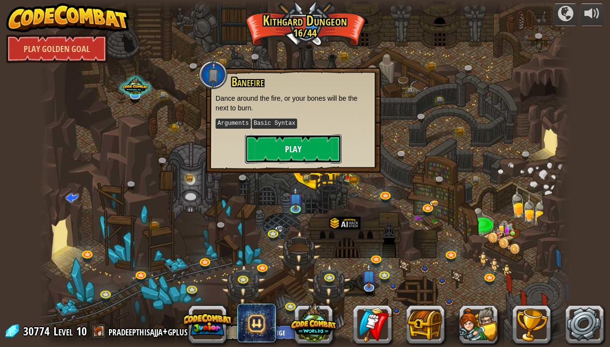
click at [292, 148] on button "Play" at bounding box center [293, 149] width 96 height 29
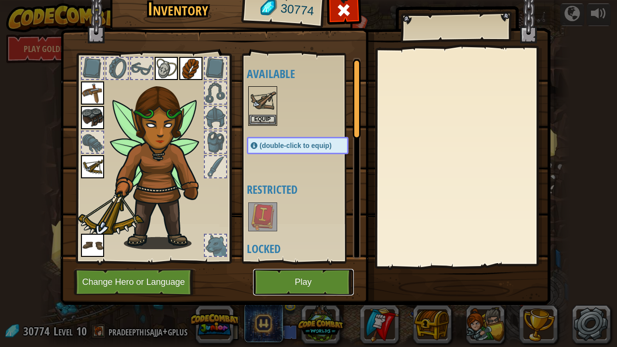
click at [273, 282] on button "Play" at bounding box center [303, 282] width 101 height 27
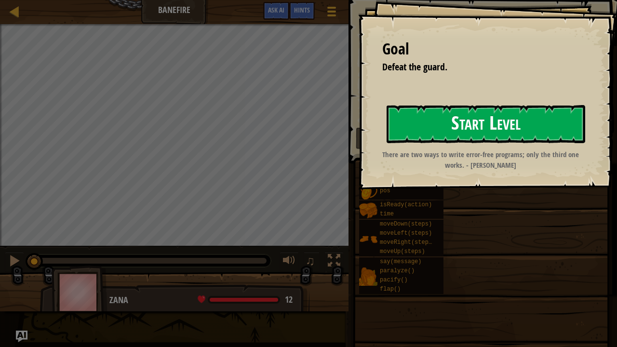
click at [429, 121] on button "Start Level" at bounding box center [486, 124] width 199 height 38
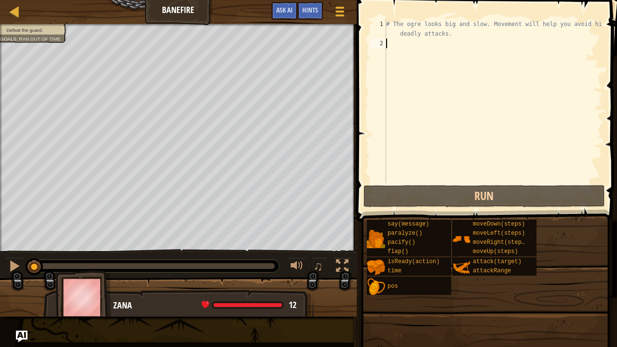
type textarea "h"
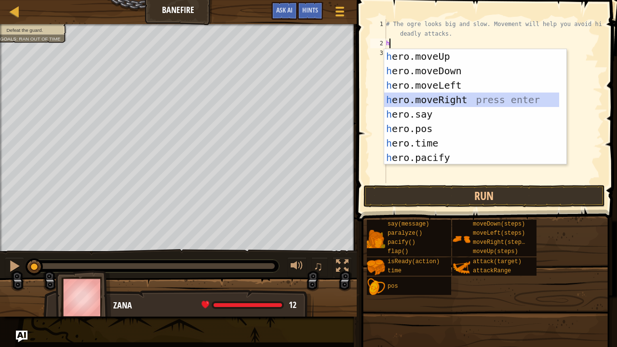
click at [449, 98] on div "h ero.moveUp press enter h ero.moveDown press enter h ero.moveLeft press enter …" at bounding box center [471, 121] width 175 height 145
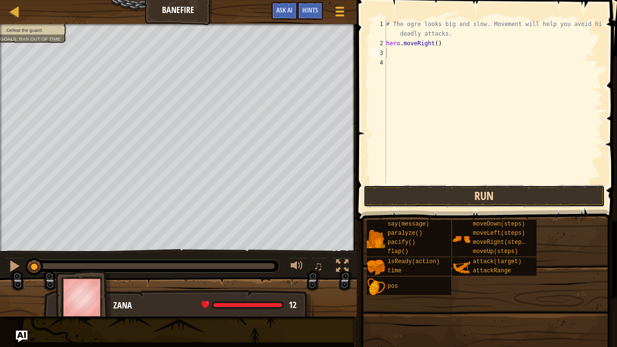
click at [422, 199] on button "Run" at bounding box center [484, 196] width 242 height 22
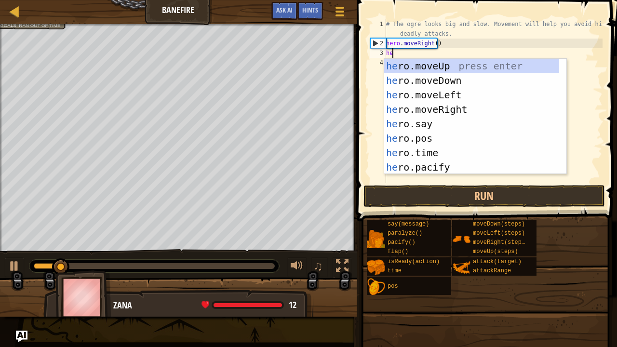
type textarea "he"
click at [447, 67] on div "he ro.moveUp press enter he ro.moveDown press enter he ro.moveLeft press enter …" at bounding box center [471, 131] width 175 height 145
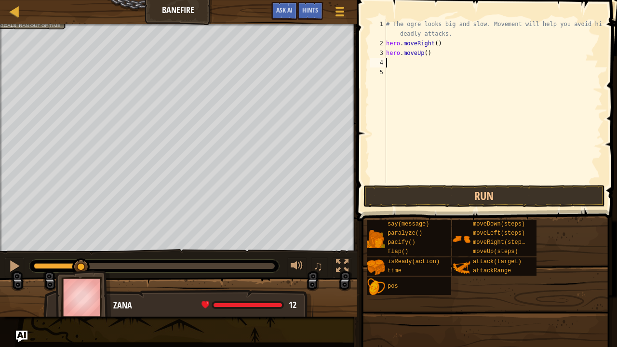
type textarea "h"
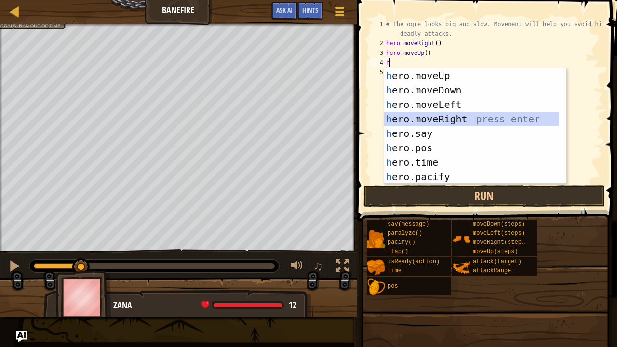
click at [440, 118] on div "h ero.moveUp press enter h ero.moveDown press enter h ero.moveLeft press enter …" at bounding box center [471, 140] width 175 height 145
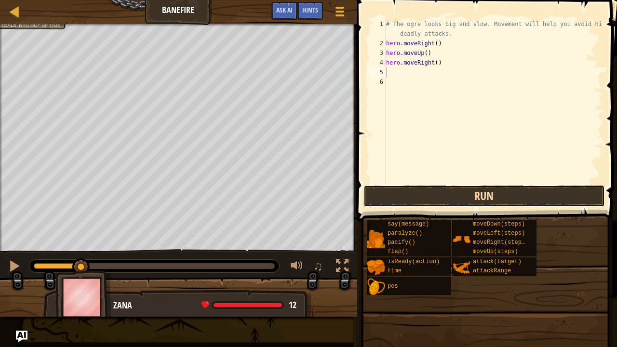
click at [465, 190] on button "Run" at bounding box center [484, 196] width 242 height 22
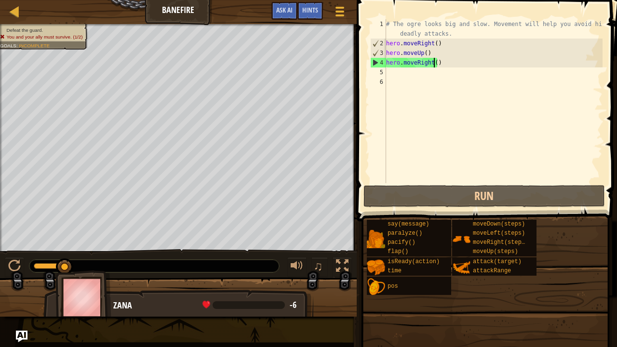
click at [435, 65] on div "# The ogre looks big and slow. Movement will help you avoid his deadly attacks.…" at bounding box center [493, 115] width 218 height 193
type textarea "hero.moveRight(2)"
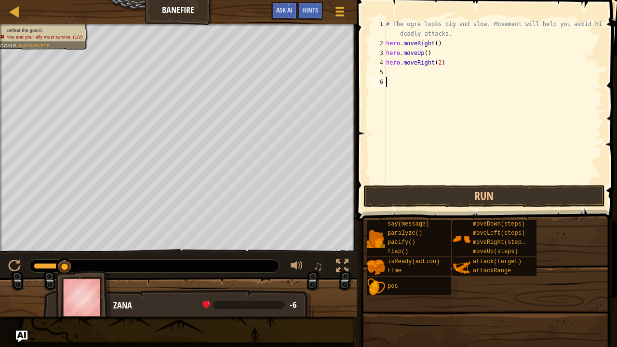
click at [440, 78] on div "# The ogre looks big and slow. Movement will help you avoid his deadly attacks.…" at bounding box center [493, 115] width 218 height 193
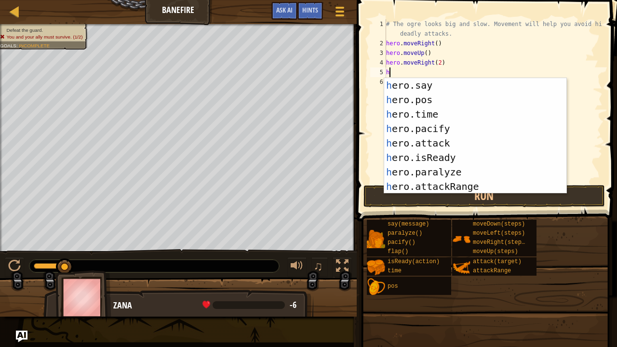
scroll to position [58, 0]
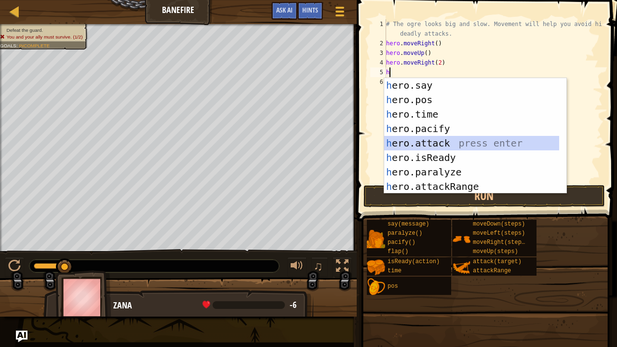
click at [423, 143] on div "h ero.say press enter h ero.pos press enter h ero.time press enter h ero.pacify…" at bounding box center [471, 150] width 175 height 145
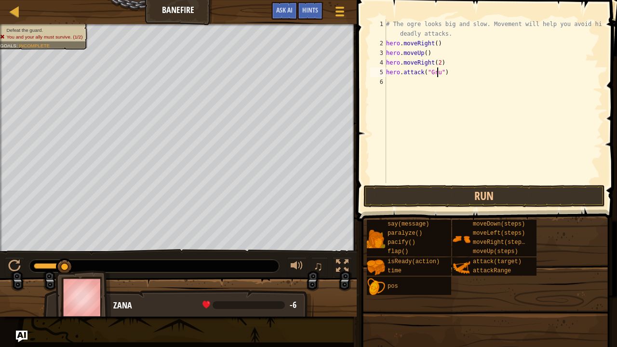
scroll to position [4, 4]
type textarea "hero.attack("Grumus")"
drag, startPoint x: 455, startPoint y: 74, endPoint x: 386, endPoint y: 75, distance: 68.9
click at [386, 75] on div "hero.attack("Grumus") 1 2 3 4 5 6 # The ogre looks big and slow. Movement will …" at bounding box center [485, 101] width 234 height 164
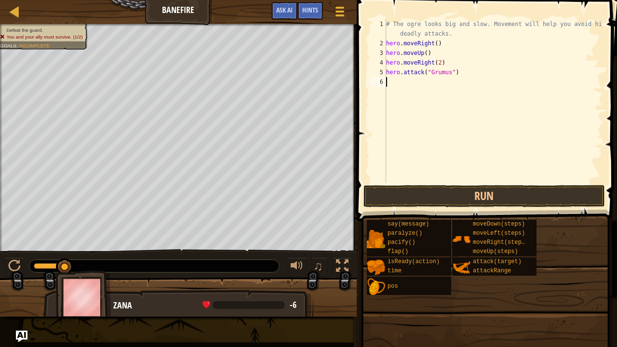
click at [392, 83] on div "# The ogre looks big and slow. Movement will help you avoid his deadly attacks.…" at bounding box center [493, 115] width 218 height 193
paste textarea "hero.attack("Grumus")"
type textarea "hero.attack("Grumus")"
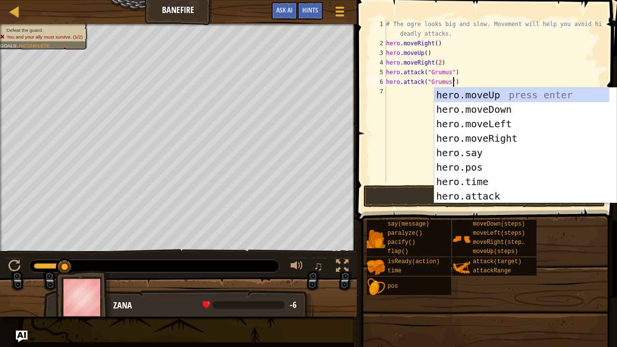
scroll to position [0, 0]
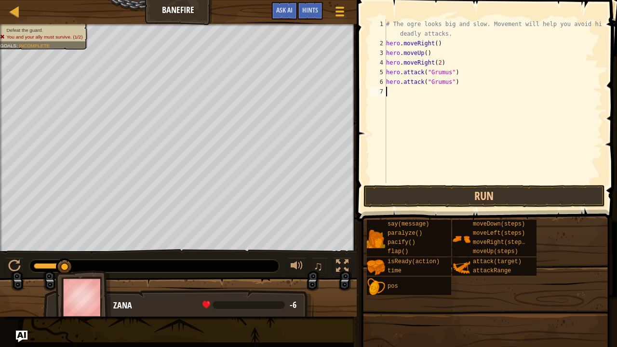
paste textarea "hero.attack("Grumus")"
type textarea "hero.attack("Grumus")"
paste textarea "hero.attack("Grumus")"
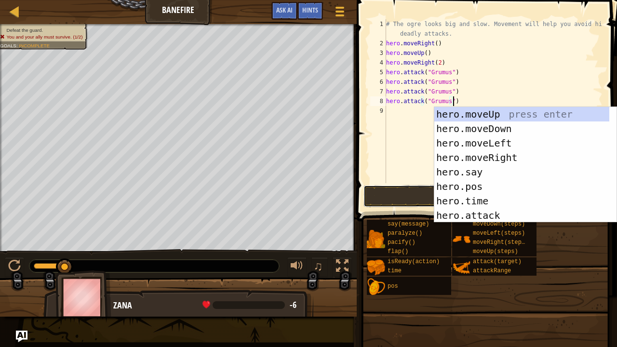
click at [403, 193] on button "Run" at bounding box center [484, 196] width 242 height 22
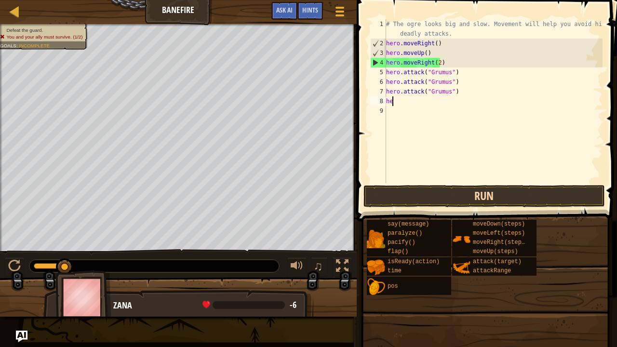
type textarea "h"
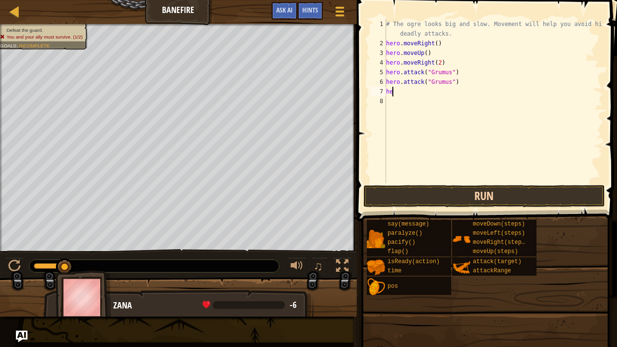
type textarea "h"
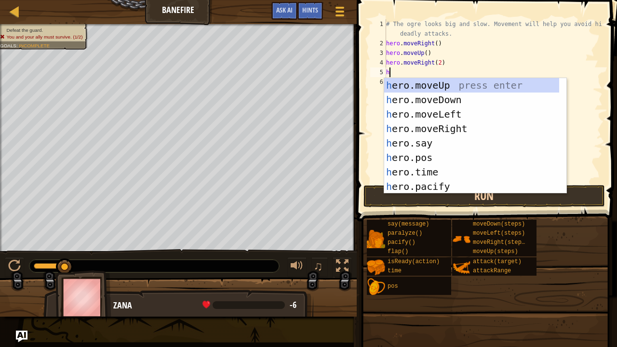
type textarea "he"
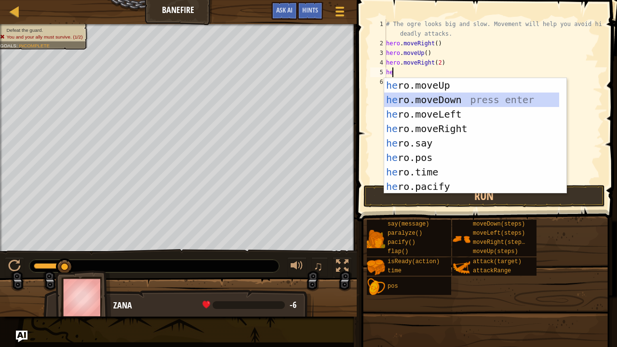
click at [430, 95] on div "he ro.moveUp press enter he ro.moveDown press enter he ro.moveLeft press enter …" at bounding box center [471, 150] width 175 height 145
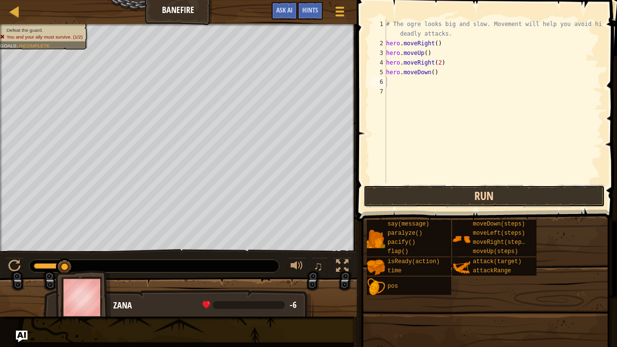
click at [436, 194] on button "Run" at bounding box center [484, 196] width 242 height 22
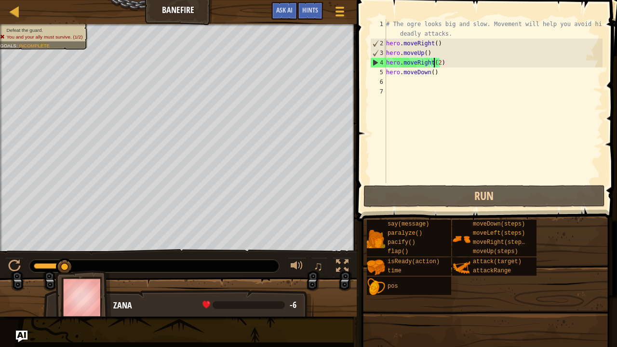
click at [434, 67] on div "# The ogre looks big and slow. Movement will help you avoid his deadly attacks.…" at bounding box center [493, 115] width 218 height 193
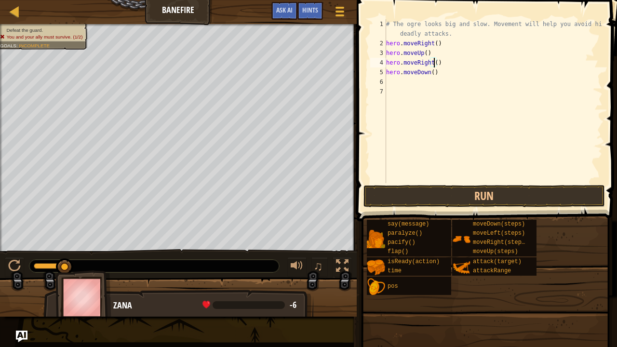
click at [439, 73] on div "# The ogre looks big and slow. Movement will help you avoid his deadly attacks.…" at bounding box center [493, 115] width 218 height 193
click at [469, 196] on button "Run" at bounding box center [484, 196] width 242 height 22
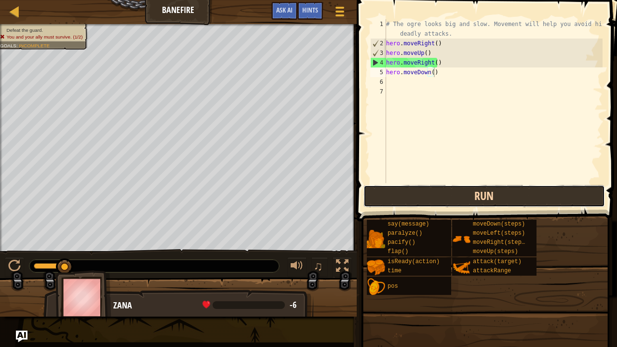
click at [436, 191] on button "Run" at bounding box center [484, 196] width 242 height 22
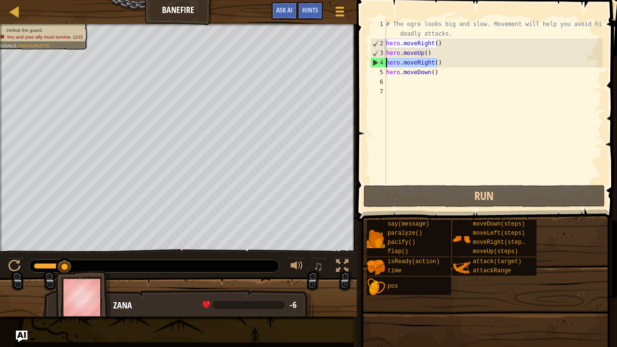
drag, startPoint x: 444, startPoint y: 64, endPoint x: 387, endPoint y: 65, distance: 57.4
click at [387, 65] on div "# The ogre looks big and slow. Movement will help you avoid his deadly attacks.…" at bounding box center [493, 115] width 218 height 193
click at [439, 76] on div "# The ogre looks big and slow. Movement will help you avoid his deadly attacks.…" at bounding box center [493, 115] width 218 height 193
click at [450, 41] on div "# The ogre looks big and slow. Movement will help you avoid his deadly attacks.…" at bounding box center [493, 115] width 218 height 193
type textarea "hero.moveRight()"
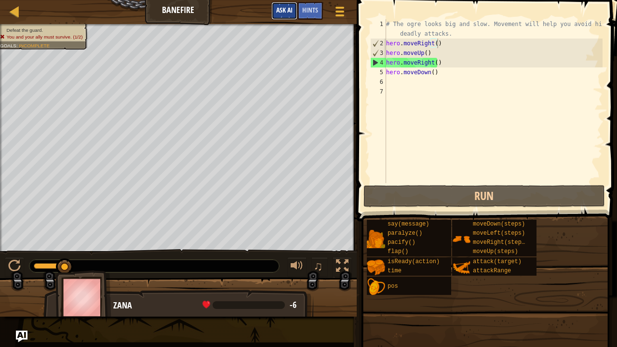
click at [284, 14] on span "Ask AI" at bounding box center [284, 9] width 16 height 9
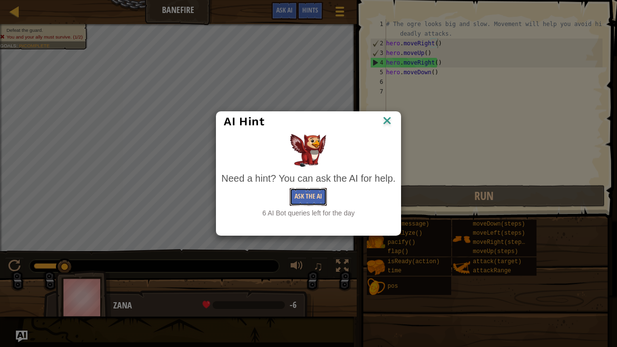
click at [302, 201] on button "Ask the AI" at bounding box center [308, 197] width 37 height 18
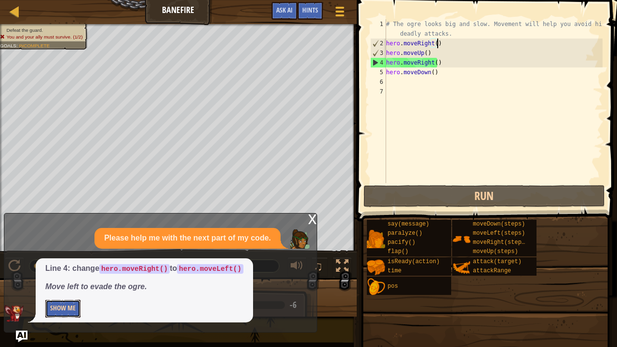
click at [59, 282] on button "Show Me" at bounding box center [62, 309] width 35 height 18
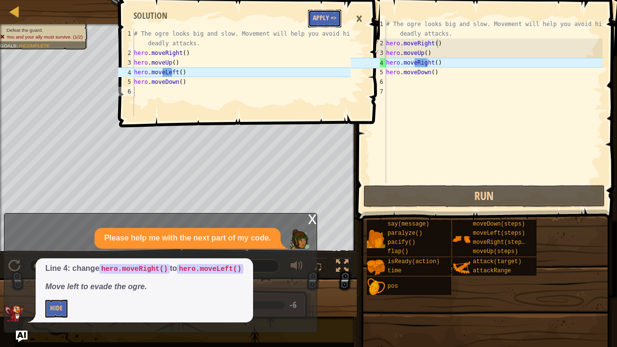
click at [314, 19] on button "Apply =>" at bounding box center [324, 19] width 33 height 18
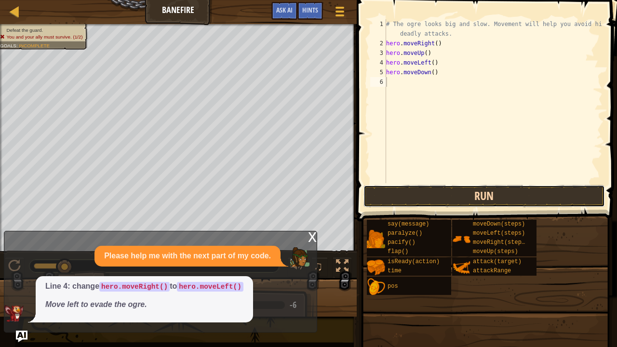
click at [512, 195] on button "Run" at bounding box center [484, 196] width 242 height 22
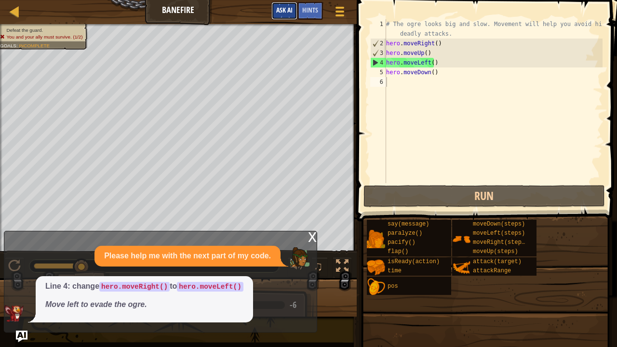
click at [288, 15] on button "Ask AI" at bounding box center [284, 11] width 26 height 18
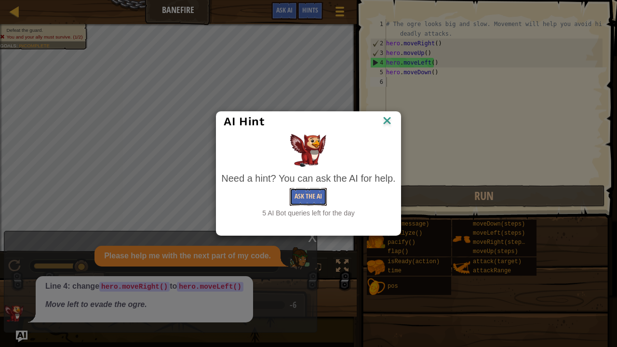
click at [298, 195] on button "Ask the AI" at bounding box center [308, 197] width 37 height 18
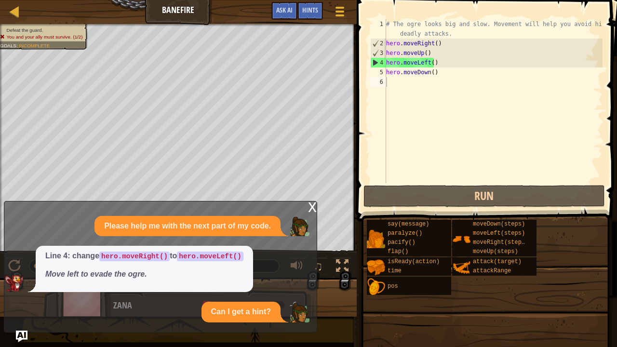
click at [227, 282] on div "x Please help me with the next part of my code. Line 4: change hero.moveRight()…" at bounding box center [160, 267] width 313 height 132
click at [210, 282] on div "Please help me with the next part of my code. Line 4: change hero.moveRight() t…" at bounding box center [158, 269] width 308 height 107
click at [98, 268] on span "Line 4: change hero.moveRight() to hero.moveLeft() Move left to evade the ogre." at bounding box center [144, 265] width 198 height 29
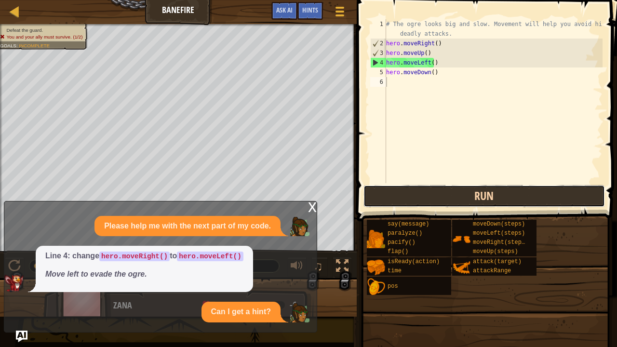
click at [450, 191] on button "Run" at bounding box center [484, 196] width 242 height 22
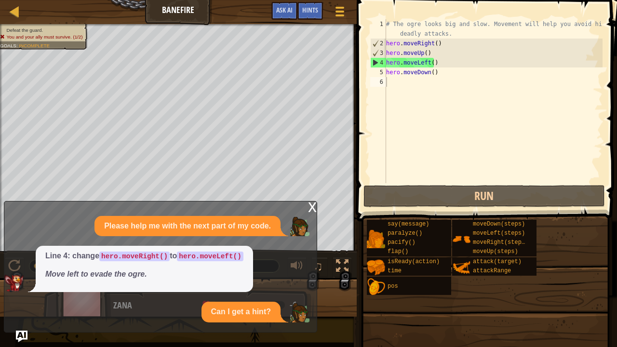
click at [314, 209] on div "x" at bounding box center [312, 207] width 9 height 10
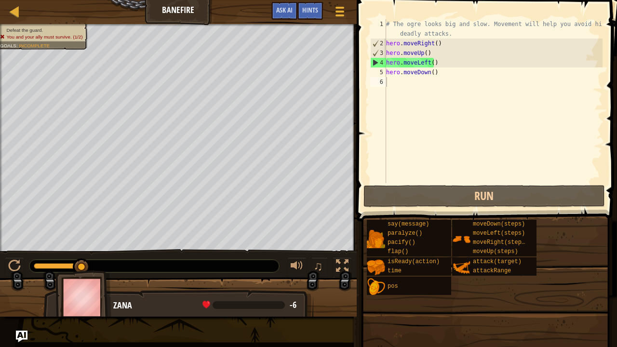
click at [213, 282] on div "Zana" at bounding box center [208, 305] width 190 height 13
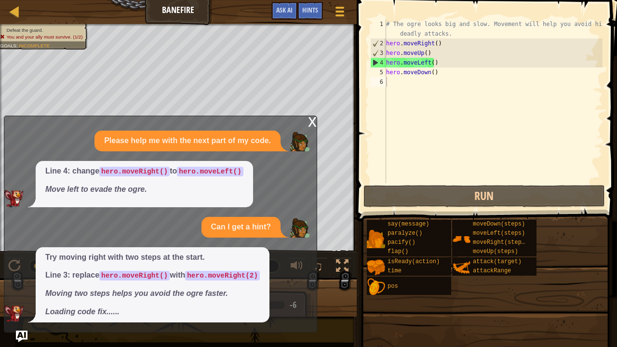
click at [80, 264] on div "Please help me with the next part of my code. Line 4: change hero.moveRight() t…" at bounding box center [158, 227] width 308 height 192
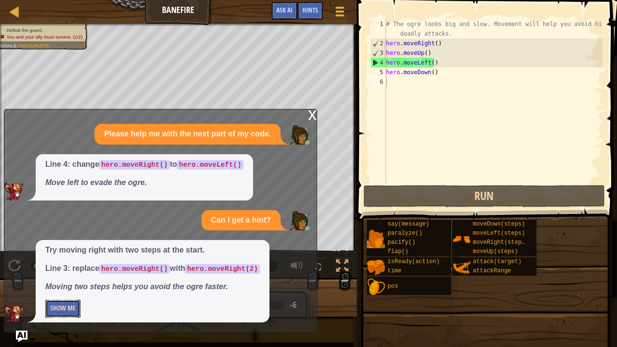
click at [58, 282] on button "Show Me" at bounding box center [62, 309] width 35 height 18
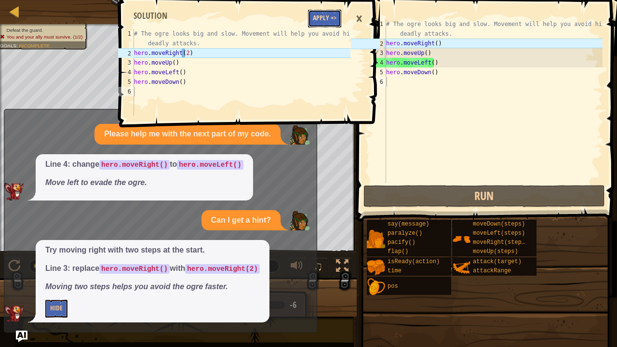
click at [321, 22] on button "Apply =>" at bounding box center [324, 19] width 33 height 18
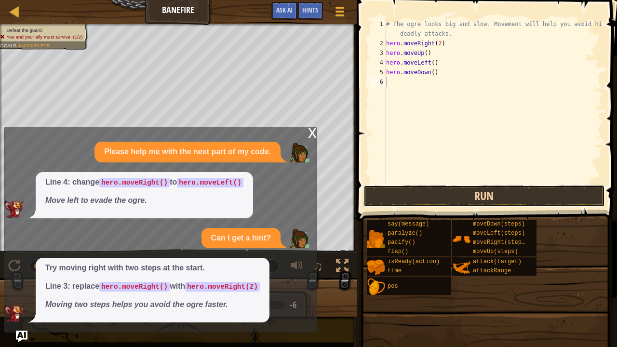
click at [432, 193] on button "Run" at bounding box center [484, 196] width 242 height 22
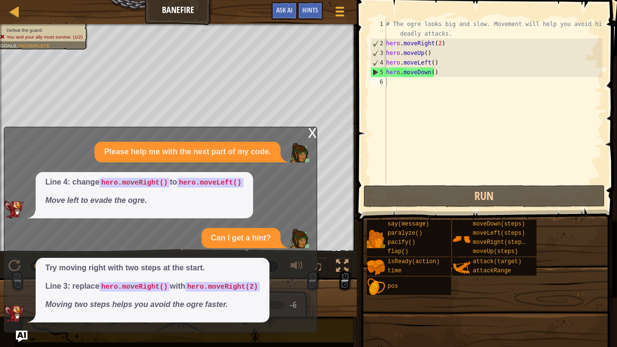
click at [313, 130] on div "x" at bounding box center [312, 132] width 9 height 10
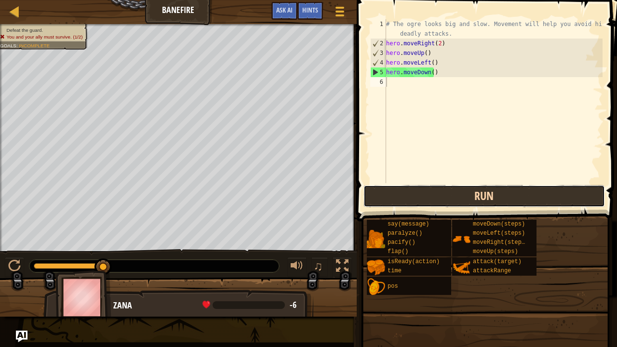
click at [441, 189] on button "Run" at bounding box center [484, 196] width 242 height 22
type textarea "h"
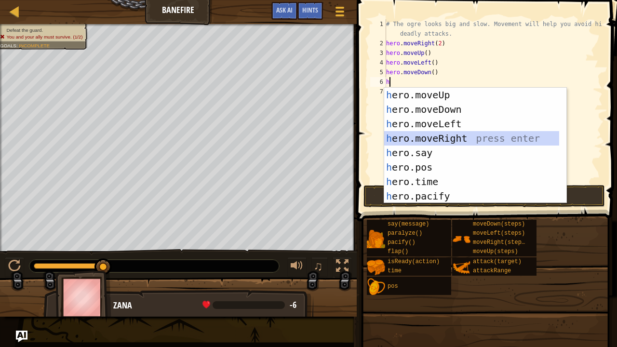
click at [439, 136] on div "h ero.moveUp press enter h ero.moveDown press enter h ero.moveLeft press enter …" at bounding box center [471, 160] width 175 height 145
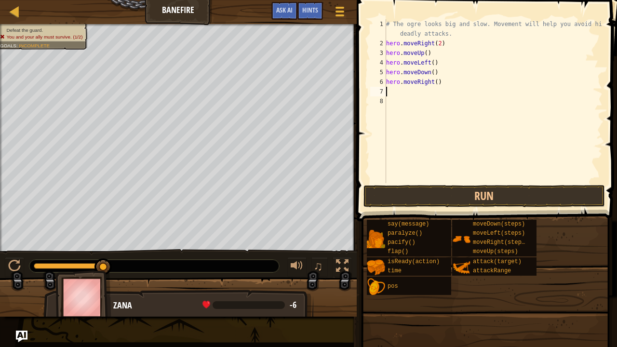
type textarea "h"
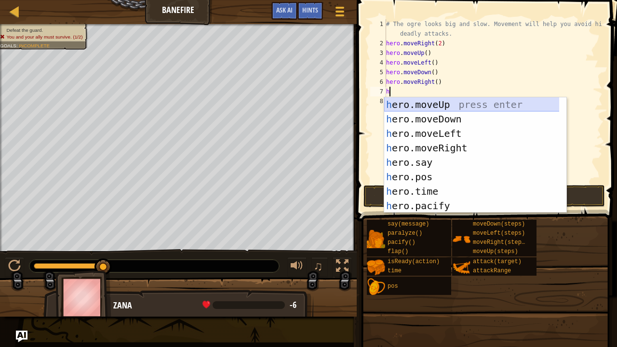
click at [428, 104] on div "h ero.moveUp press enter h ero.moveDown press enter h ero.moveLeft press enter …" at bounding box center [471, 169] width 175 height 145
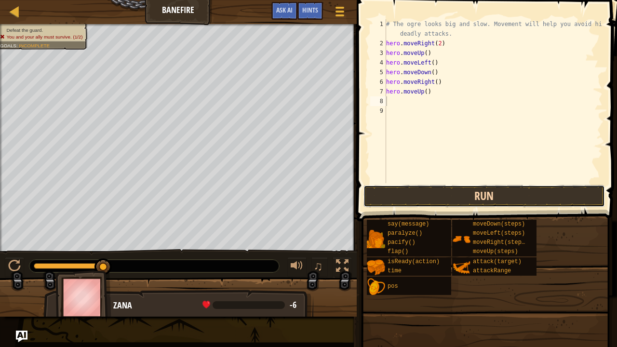
click at [465, 191] on button "Run" at bounding box center [484, 196] width 242 height 22
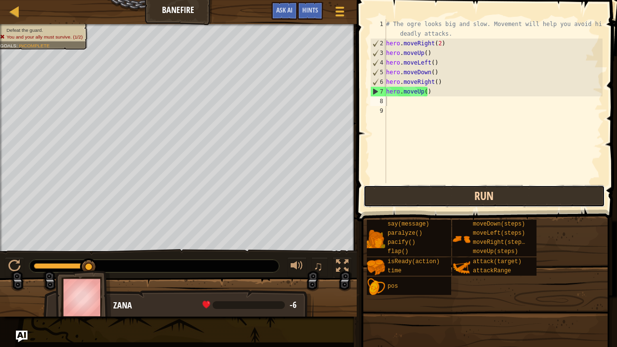
click at [424, 190] on button "Run" at bounding box center [484, 196] width 242 height 22
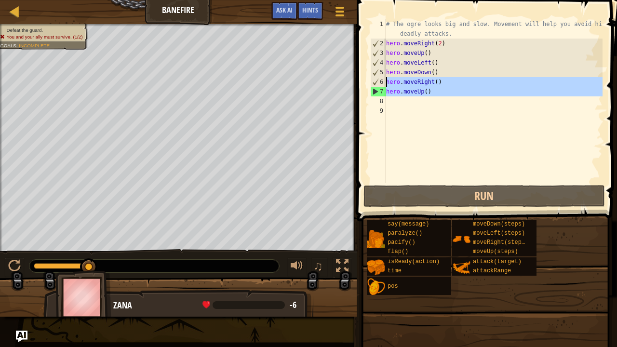
drag, startPoint x: 433, startPoint y: 97, endPoint x: 386, endPoint y: 82, distance: 49.4
click at [386, 82] on div "1 2 3 4 5 6 7 8 9 # The ogre looks big and slow. Movement will help you avoid h…" at bounding box center [485, 101] width 234 height 164
type textarea "hero.moveRight() hero.moveUp()"
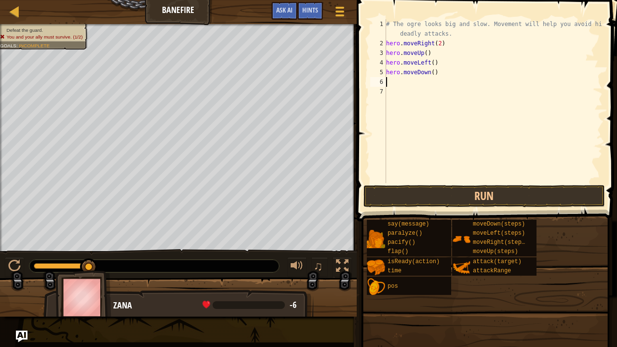
type textarea "hero.moveDown()"
click at [436, 198] on button "Run" at bounding box center [484, 196] width 242 height 22
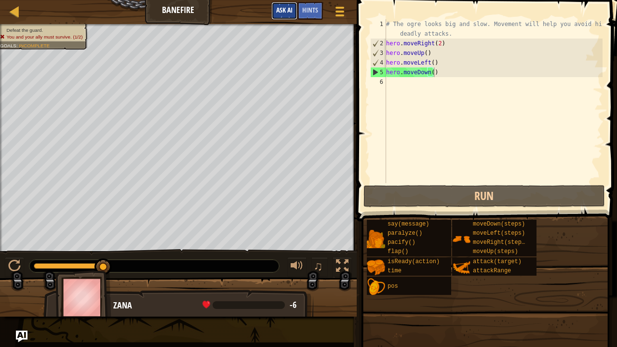
click at [284, 9] on span "Ask AI" at bounding box center [284, 9] width 16 height 9
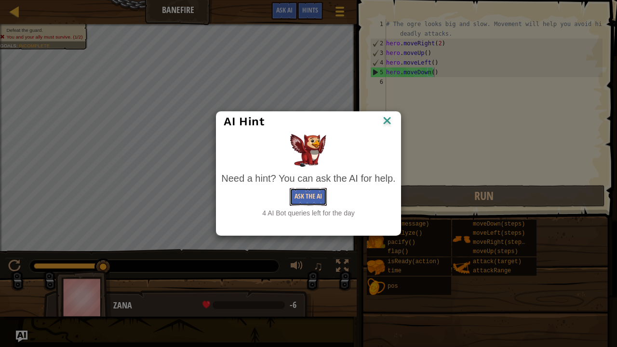
click at [301, 196] on button "Ask the AI" at bounding box center [308, 197] width 37 height 18
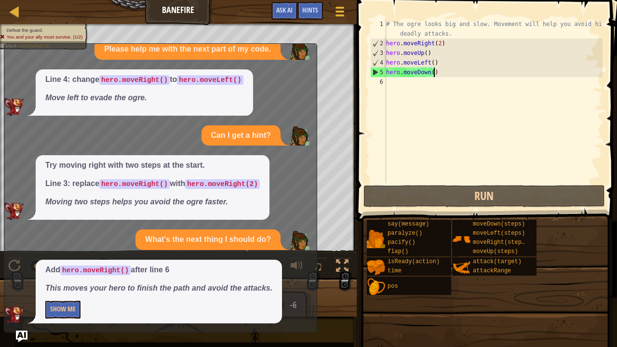
scroll to position [20, 0]
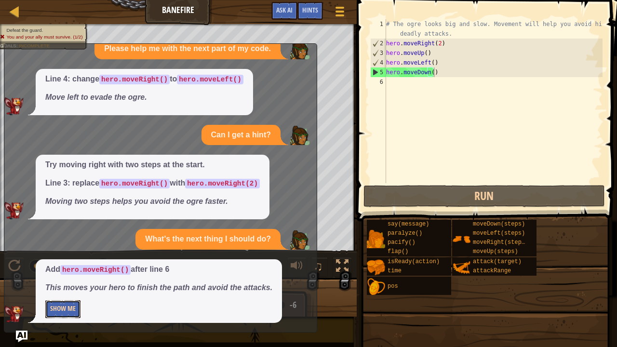
click at [68, 282] on button "Show Me" at bounding box center [62, 309] width 35 height 18
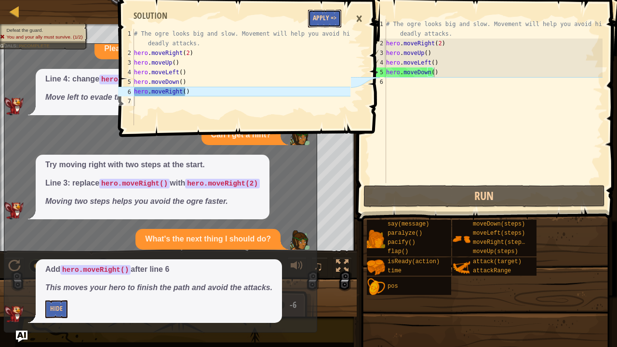
click at [320, 17] on button "Apply =>" at bounding box center [324, 19] width 33 height 18
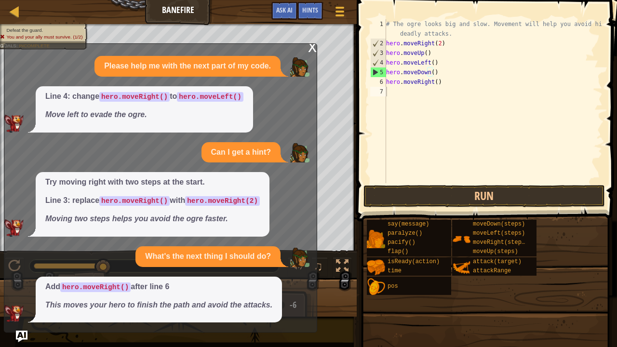
scroll to position [2, 0]
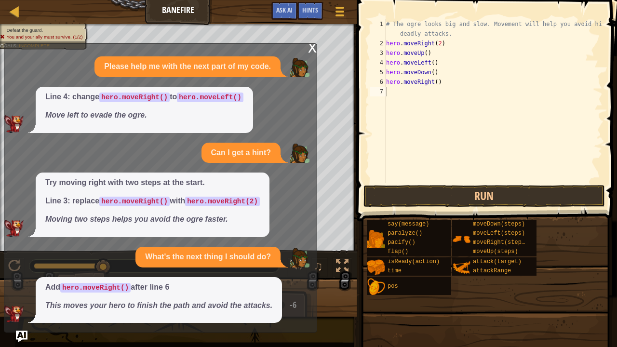
click at [280, 229] on div "Try moving right with two steps at the start. Line 3: replace hero.moveRight() …" at bounding box center [158, 205] width 308 height 65
click at [385, 190] on button "Run" at bounding box center [484, 196] width 242 height 22
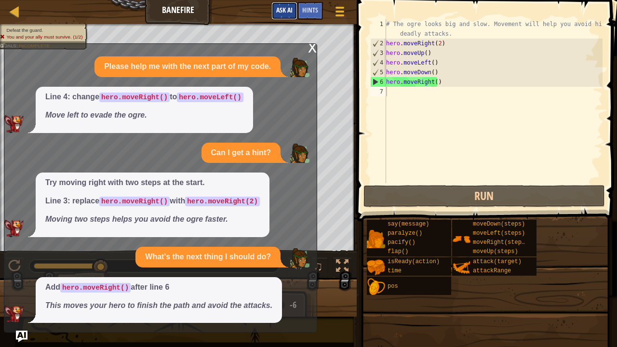
click at [286, 18] on button "Ask AI" at bounding box center [284, 11] width 26 height 18
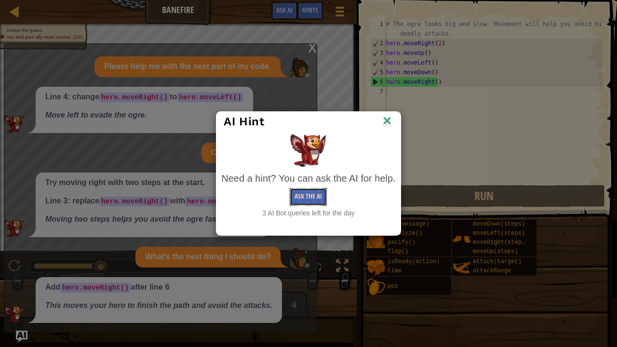
click at [299, 193] on button "Ask the AI" at bounding box center [308, 197] width 37 height 18
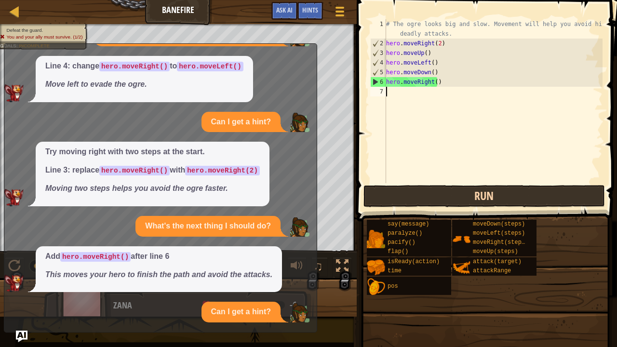
scroll to position [63, 0]
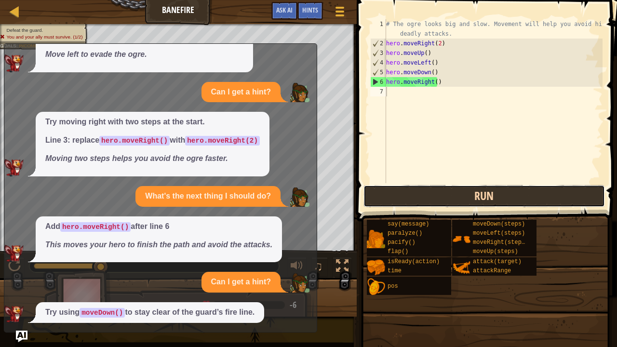
click at [433, 192] on button "Run" at bounding box center [484, 196] width 242 height 22
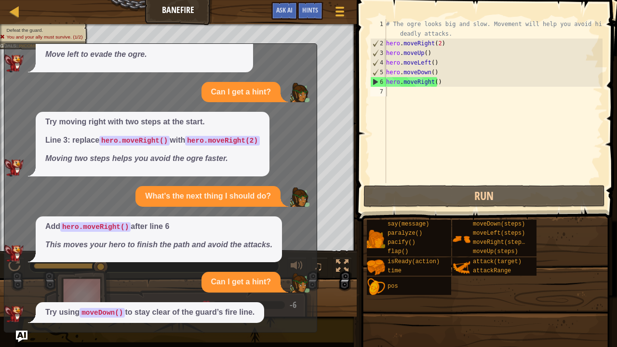
click at [165, 272] on div "Can I get a hint?" at bounding box center [158, 282] width 308 height 21
click at [436, 92] on div "# The ogre looks big and slow. Movement will help you avoid his deadly attacks.…" at bounding box center [493, 115] width 218 height 193
click at [304, 71] on div "Line 4: change hero.moveRight() to hero.moveLeft() Move left to evade the ogre." at bounding box center [158, 49] width 308 height 46
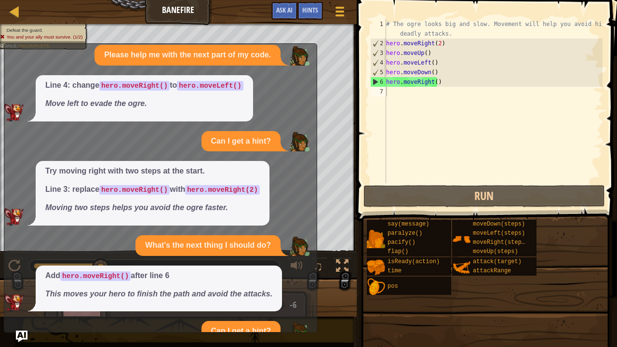
scroll to position [0, 0]
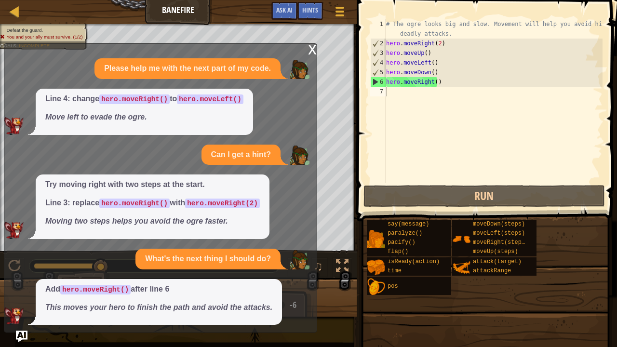
click at [311, 54] on div "x" at bounding box center [312, 49] width 9 height 10
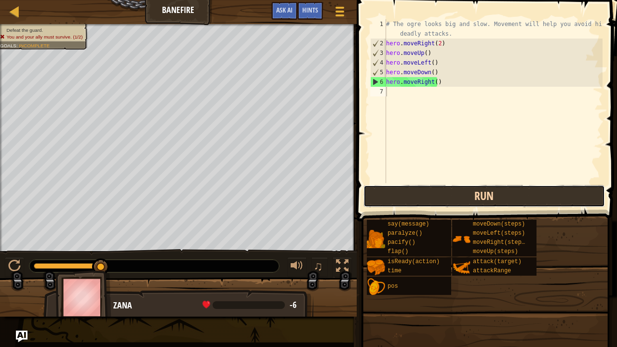
click at [421, 199] on button "Run" at bounding box center [484, 196] width 242 height 22
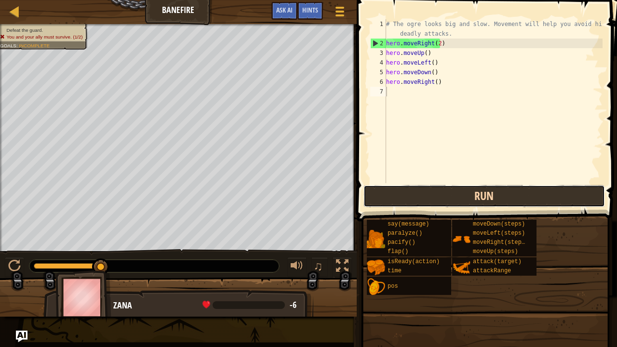
click at [421, 199] on button "Run" at bounding box center [484, 196] width 242 height 22
type textarea "m"
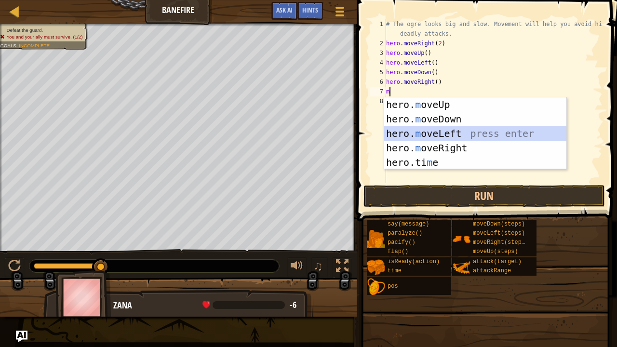
click at [444, 132] on div "hero. m oveUp press enter hero. m oveDown press enter hero. m oveLeft press ent…" at bounding box center [475, 147] width 183 height 101
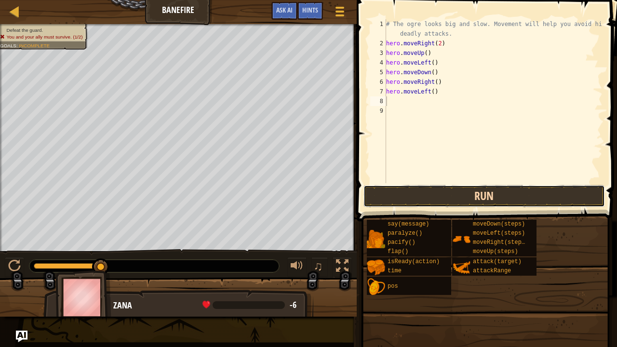
click at [440, 195] on button "Run" at bounding box center [484, 196] width 242 height 22
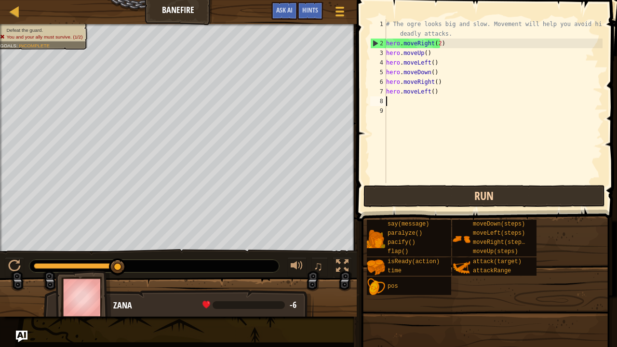
type textarea "h"
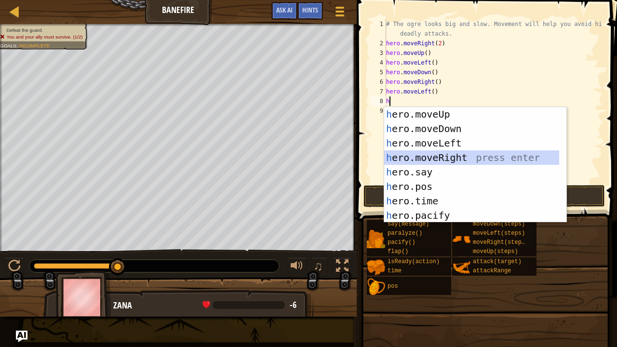
click at [443, 159] on div "h ero.moveUp press enter h ero.moveDown press enter h ero.moveLeft press enter …" at bounding box center [471, 179] width 175 height 145
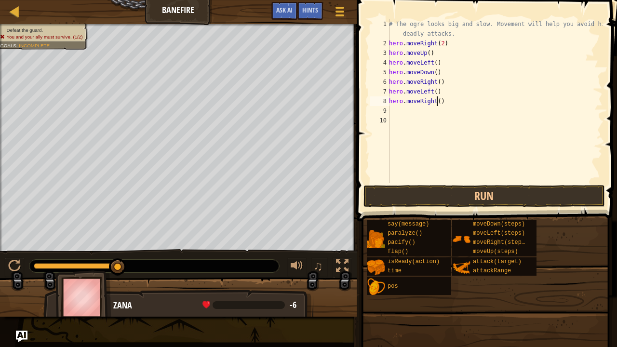
click at [436, 102] on div "# The ogre looks big and slow. Movement will help you avoid his deadly attacks.…" at bounding box center [494, 115] width 215 height 193
type textarea "hero.moveRight()"
click at [444, 198] on button "Run" at bounding box center [484, 196] width 242 height 22
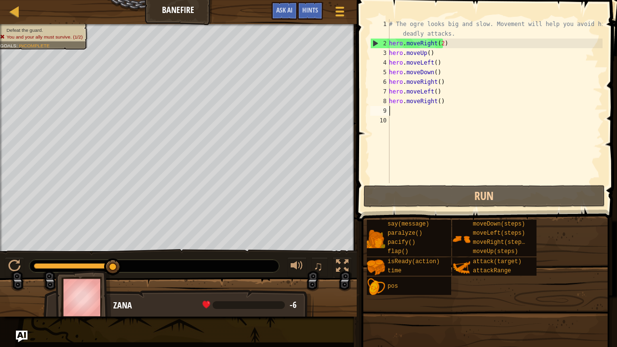
type textarea "l"
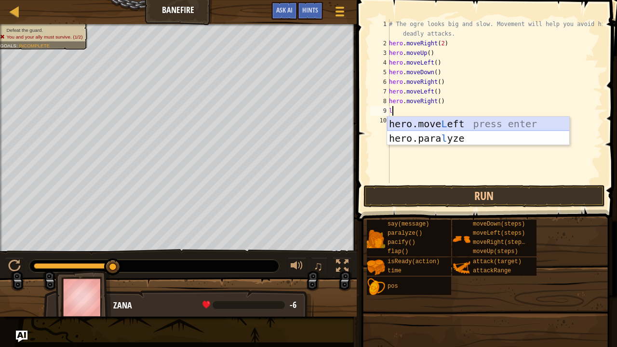
click at [417, 122] on div "hero.move L eft press enter hero.para l yze press enter" at bounding box center [478, 146] width 183 height 58
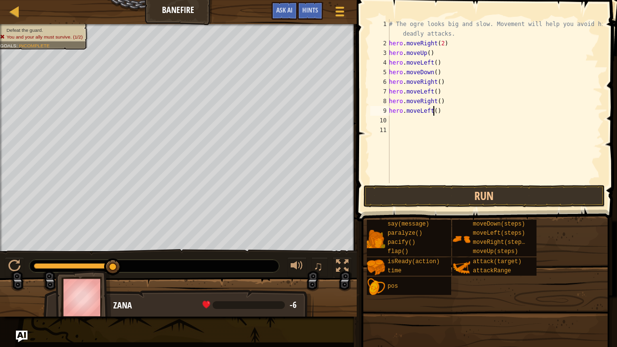
click at [432, 109] on div "# The ogre looks big and slow. Movement will help you avoid his deadly attacks.…" at bounding box center [494, 115] width 215 height 193
type textarea "hero.moveLeft(2)"
click at [404, 201] on button "Run" at bounding box center [484, 196] width 242 height 22
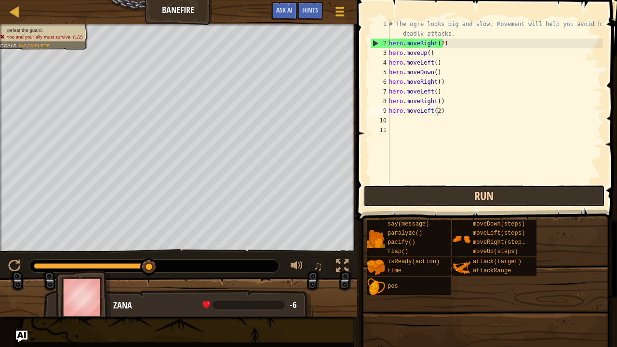
click at [433, 193] on button "Run" at bounding box center [484, 196] width 242 height 22
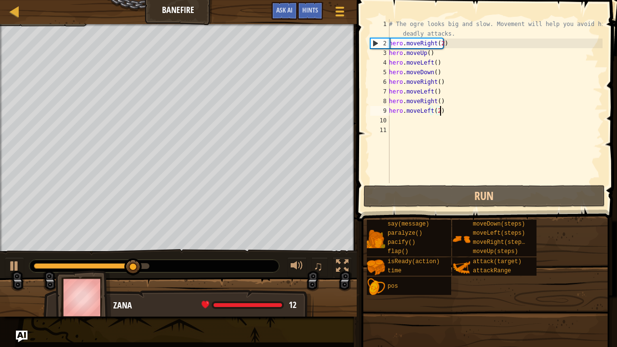
click at [448, 109] on div "# The ogre looks big and slow. Movement will help you avoid his deadly attacks.…" at bounding box center [494, 115] width 215 height 193
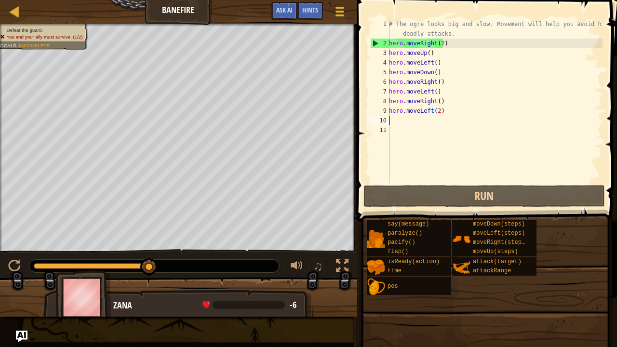
scroll to position [4, 0]
type textarea "h"
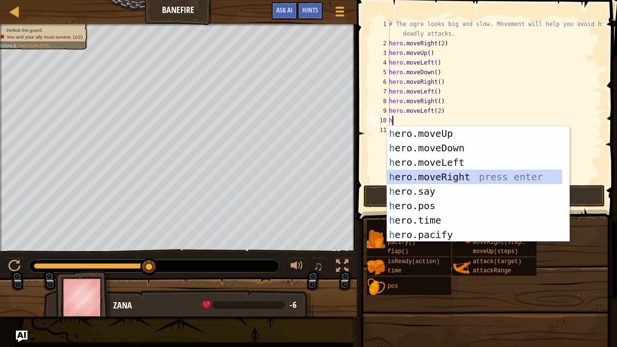
click at [427, 179] on div "h ero.moveUp press enter h ero.moveDown press enter h ero.moveLeft press enter …" at bounding box center [478, 198] width 183 height 145
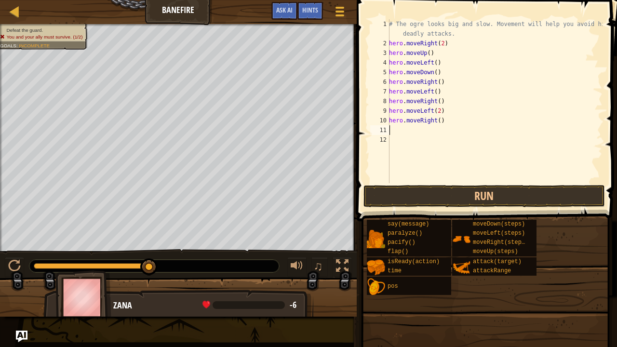
type textarea "hero.moveRight()"
click at [412, 131] on div "# The ogre looks big and slow. Movement will help you avoid his deadly attacks.…" at bounding box center [494, 115] width 215 height 193
click at [415, 194] on button "Run" at bounding box center [484, 196] width 242 height 22
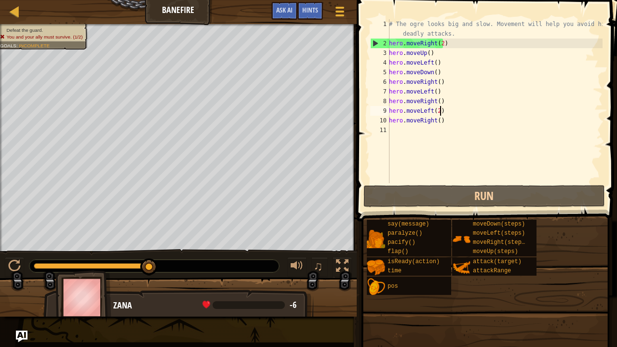
click at [445, 108] on div "# The ogre looks big and slow. Movement will help you avoid his deadly attacks.…" at bounding box center [494, 115] width 215 height 193
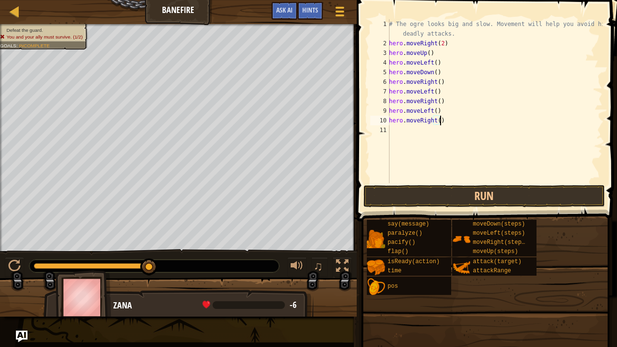
click at [444, 120] on div "# The ogre looks big and slow. Movement will help you avoid his deadly attacks.…" at bounding box center [494, 115] width 215 height 193
type textarea "hero.moveRight()"
click at [455, 192] on button "Run" at bounding box center [484, 196] width 242 height 22
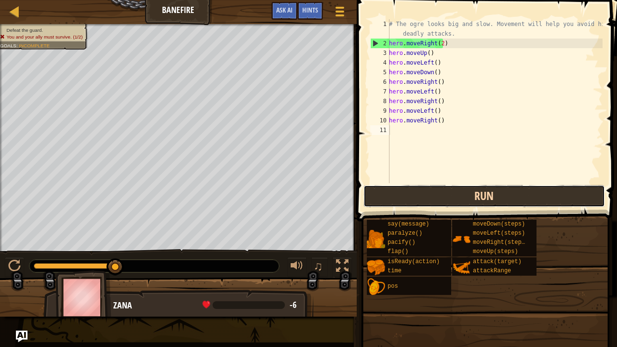
click at [456, 192] on button "Run" at bounding box center [484, 196] width 242 height 22
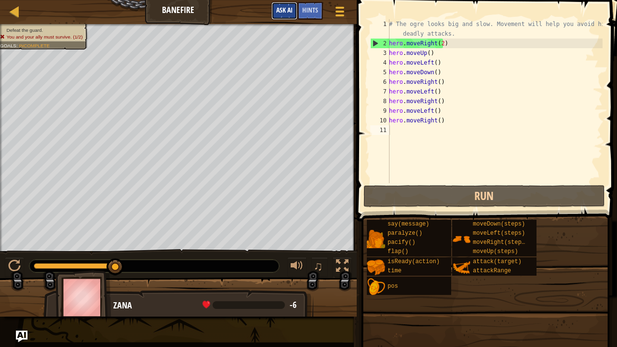
click at [284, 10] on span "Ask AI" at bounding box center [284, 9] width 16 height 9
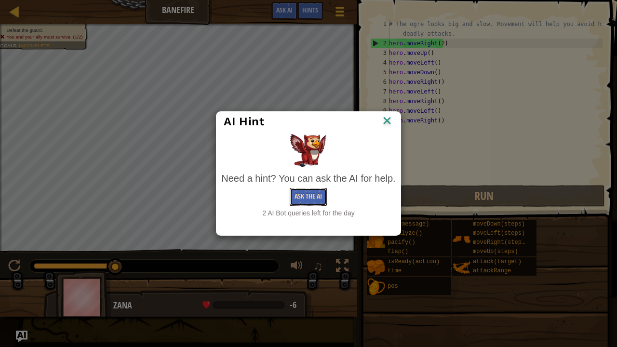
click at [290, 194] on button "Ask the AI" at bounding box center [308, 197] width 37 height 18
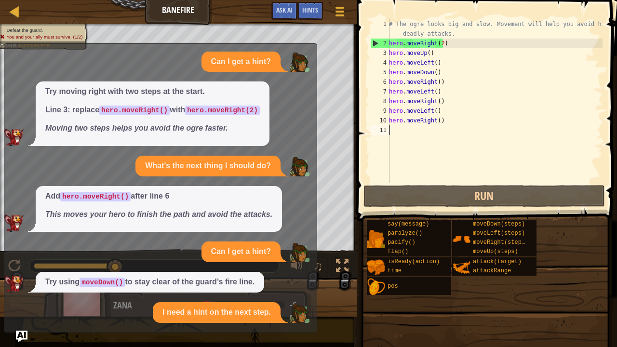
scroll to position [123, 0]
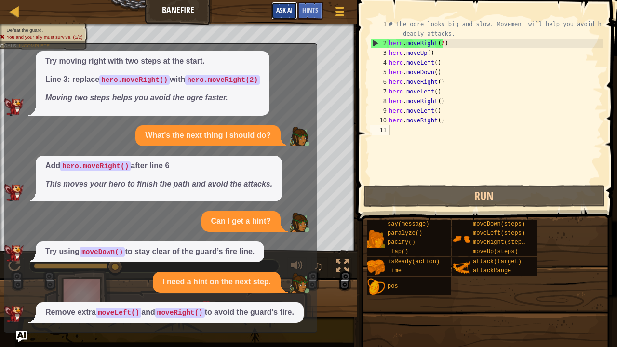
click at [284, 8] on span "Ask AI" at bounding box center [284, 9] width 16 height 9
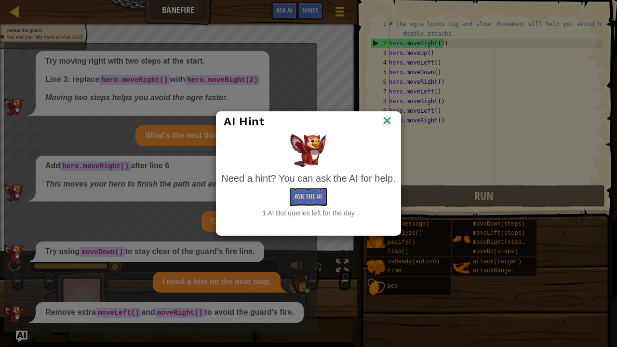
click at [384, 122] on img at bounding box center [387, 121] width 13 height 14
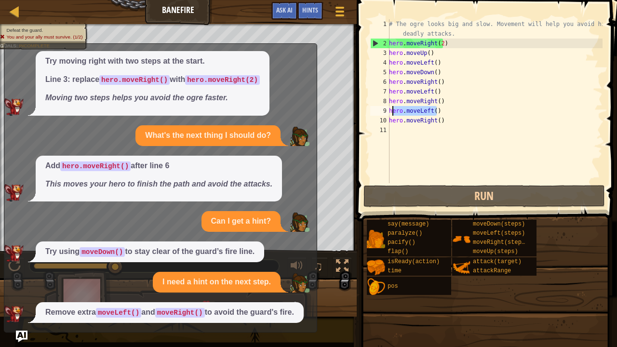
drag, startPoint x: 443, startPoint y: 110, endPoint x: 391, endPoint y: 107, distance: 52.1
click at [391, 107] on div "# The ogre looks big and slow. Movement will help you avoid his deadly attacks.…" at bounding box center [494, 115] width 215 height 193
type textarea "h"
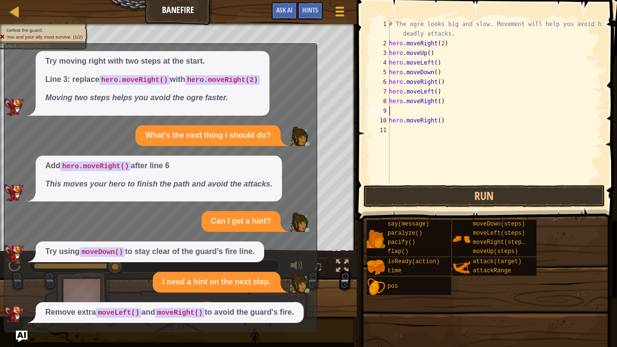
type textarea "hero.moveRight()"
drag, startPoint x: 450, startPoint y: 112, endPoint x: 390, endPoint y: 113, distance: 59.3
click at [390, 113] on div "# The ogre looks big and slow. Movement will help you avoid his deadly attacks.…" at bounding box center [494, 115] width 215 height 193
click at [433, 190] on button "Run" at bounding box center [484, 196] width 242 height 22
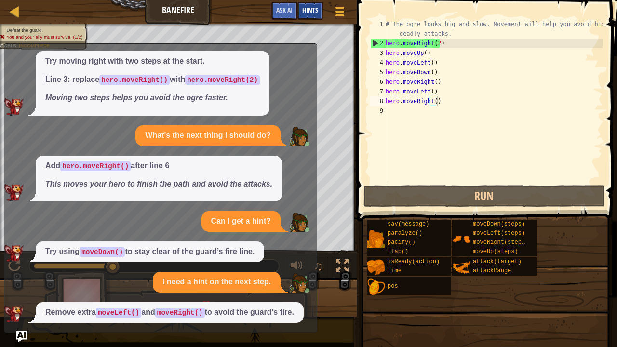
click at [305, 8] on span "Hints" at bounding box center [310, 9] width 16 height 9
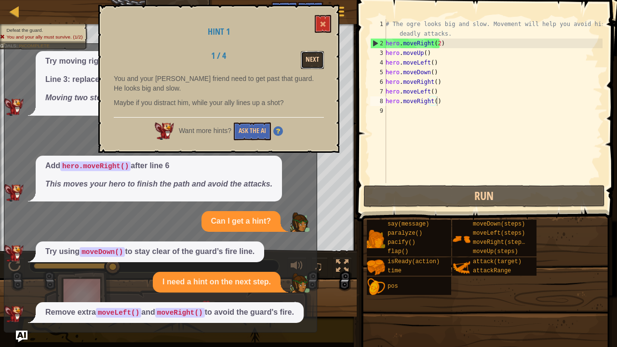
click at [310, 62] on button "Next" at bounding box center [312, 60] width 23 height 18
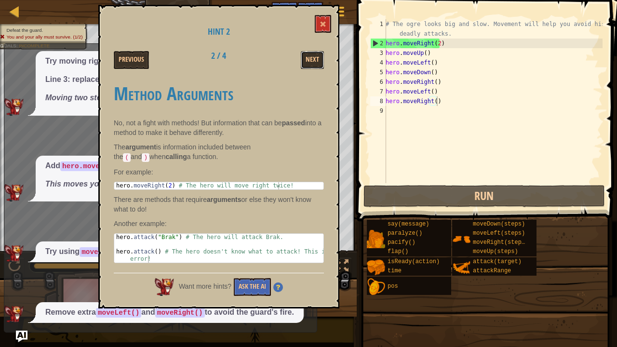
click at [310, 62] on button "Next" at bounding box center [312, 60] width 23 height 18
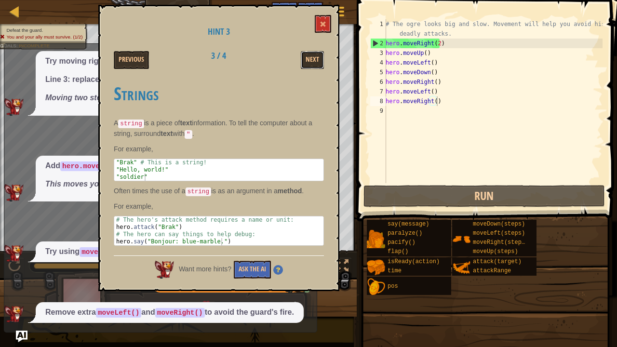
click at [310, 62] on button "Next" at bounding box center [312, 60] width 23 height 18
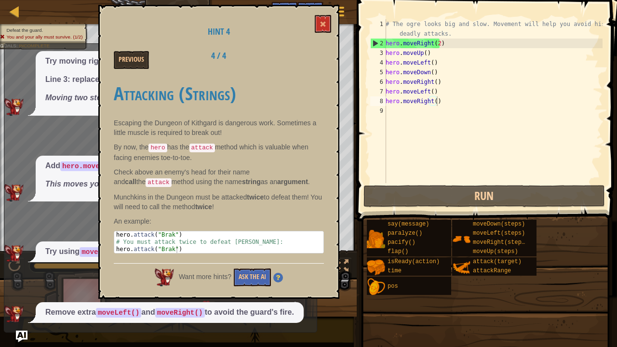
click at [310, 62] on div "Previous 4 / 4" at bounding box center [219, 60] width 225 height 18
click at [325, 29] on button at bounding box center [323, 24] width 16 height 18
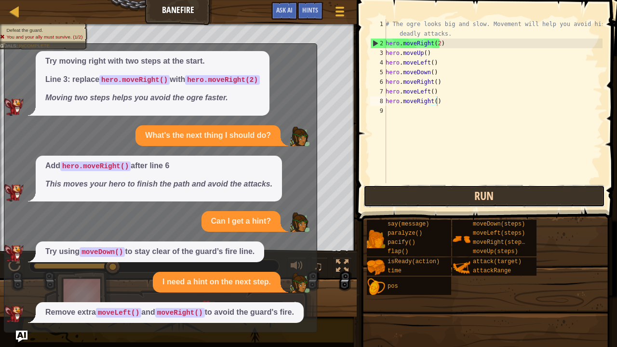
click at [453, 193] on button "Run" at bounding box center [484, 196] width 242 height 22
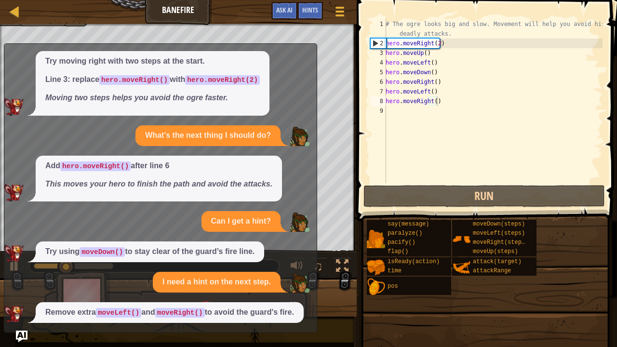
click at [297, 58] on div "Try moving right with two steps at the start. Line 3: replace hero.moveRight() …" at bounding box center [158, 83] width 308 height 65
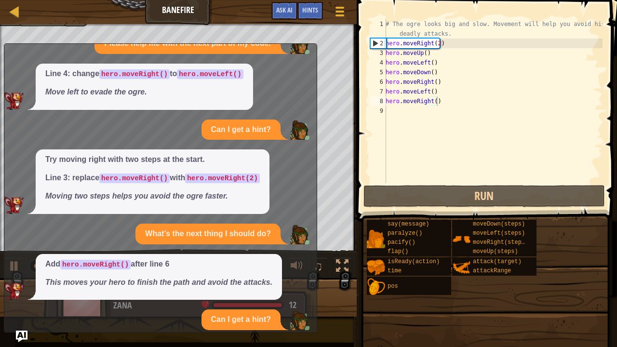
scroll to position [0, 0]
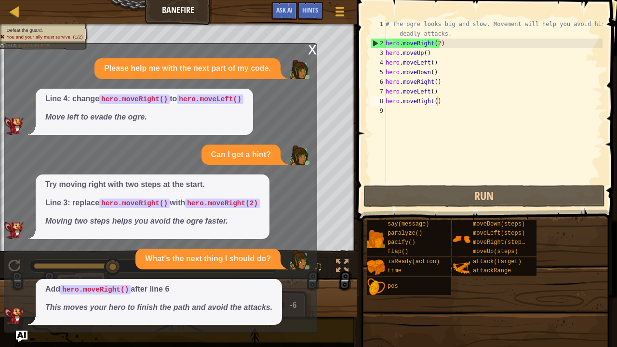
click at [306, 54] on div "x Please help me with the next part of my code. Line 4: change hero.moveRight()…" at bounding box center [160, 187] width 313 height 289
click at [311, 53] on div "x" at bounding box center [312, 49] width 9 height 10
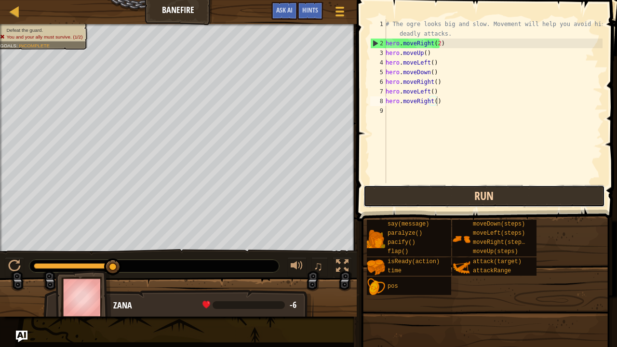
click at [395, 195] on button "Run" at bounding box center [484, 196] width 242 height 22
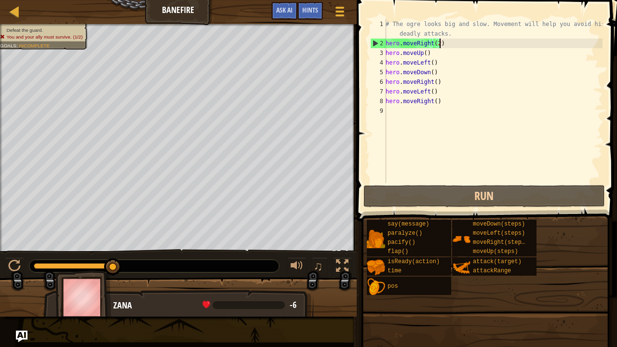
click at [448, 42] on div "# The ogre looks big and slow. Movement will help you avoid his deadly attacks.…" at bounding box center [493, 115] width 219 height 193
type textarea "# The ogre looks big and slow. Movement will help you avoid his deadly attacks."
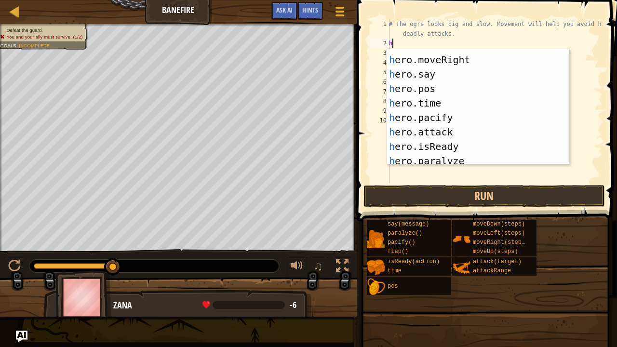
scroll to position [58, 0]
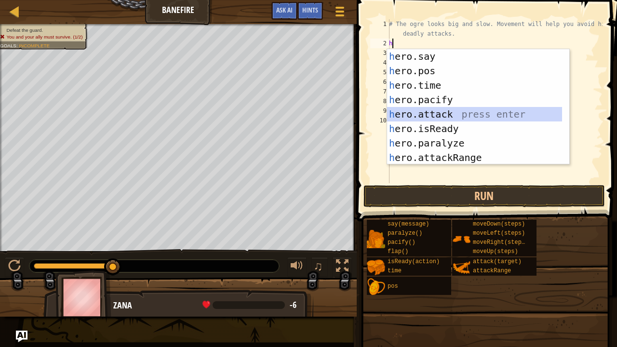
click at [470, 119] on div "h ero.say press enter h ero.pos press enter h ero.time press enter h ero.pacify…" at bounding box center [474, 121] width 175 height 145
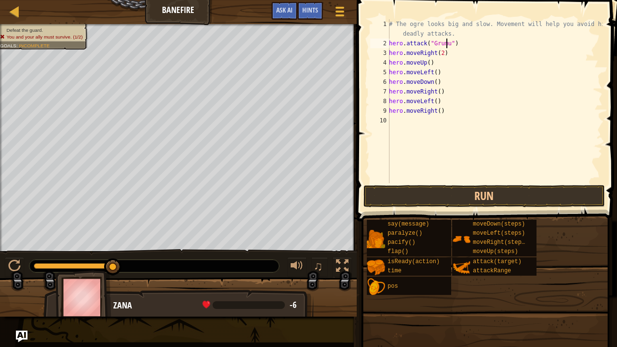
scroll to position [4, 5]
drag, startPoint x: 461, startPoint y: 43, endPoint x: 389, endPoint y: 41, distance: 71.9
click at [389, 41] on div "hero.attack("Grumus") 1 2 3 4 5 6 7 8 9 10 # The ogre looks big and slow. Movem…" at bounding box center [485, 101] width 234 height 164
type textarea "hero.attack("Grumus")"
click at [475, 43] on div "# The ogre looks big and slow. Movement will help you avoid his deadly attacks.…" at bounding box center [494, 101] width 215 height 164
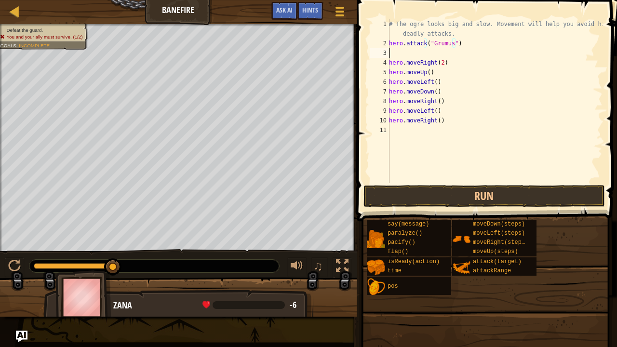
scroll to position [4, 0]
paste textarea "hero.attack("Grumus")"
type textarea "hero.attack("Grumus")"
paste textarea "hero.attack("Grumus")"
type textarea "hero.attack("Grumus")"
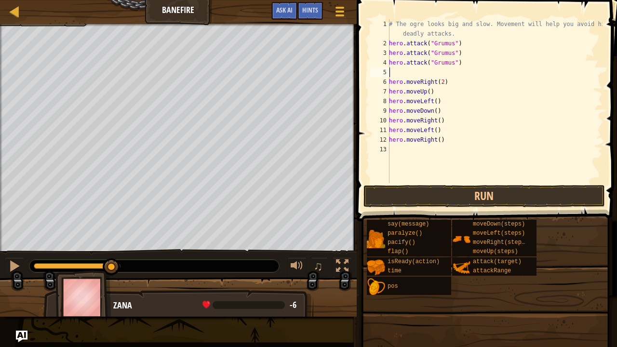
paste textarea "hero.attack("Grumus")"
type textarea "hero.attack("Grumus")"
click at [459, 145] on div "# The ogre looks big and slow. Movement will help you avoid his deadly attacks.…" at bounding box center [494, 115] width 215 height 193
paste textarea "hero.attack("Grumus")"
type textarea "hero.attack("Grumus")"
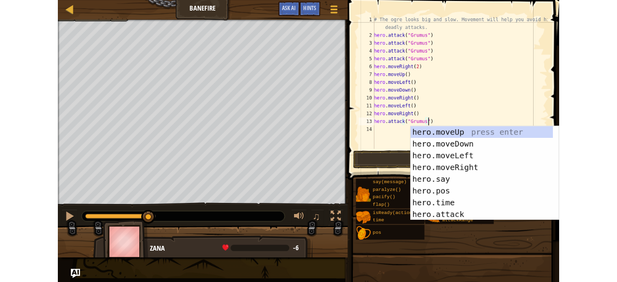
scroll to position [0, 0]
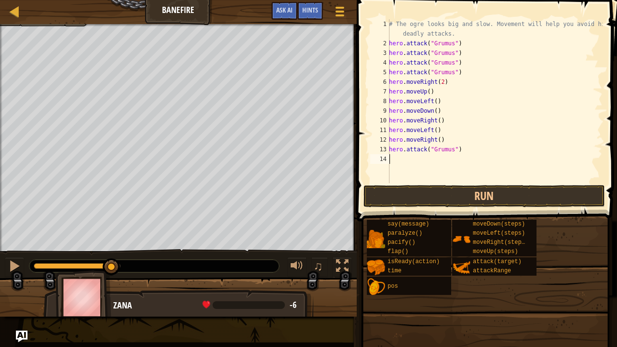
paste textarea "hero.attack("Grumus")"
type textarea "hero.attack("Grumus")"
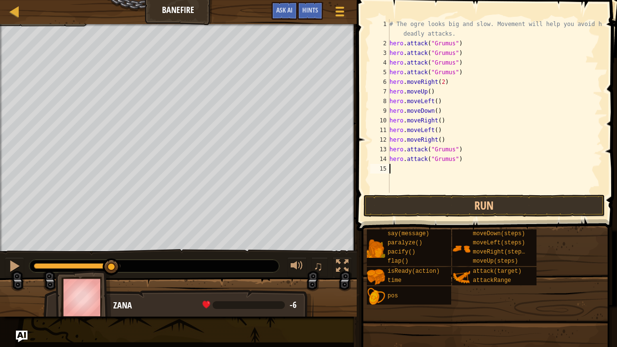
paste textarea "hero.attack("Grumus")"
type textarea "hero.attack("Grumus")"
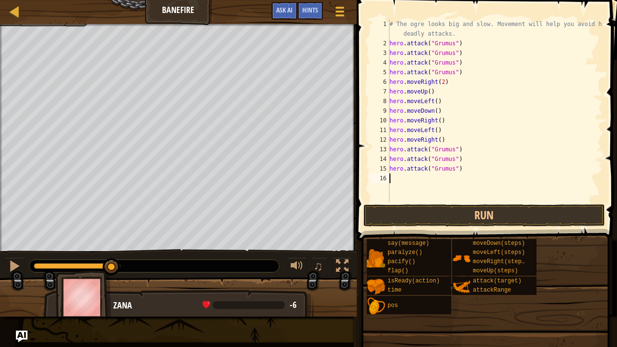
paste textarea "hero.attack("Grumus")"
type textarea "hero.attack("Grumus")"
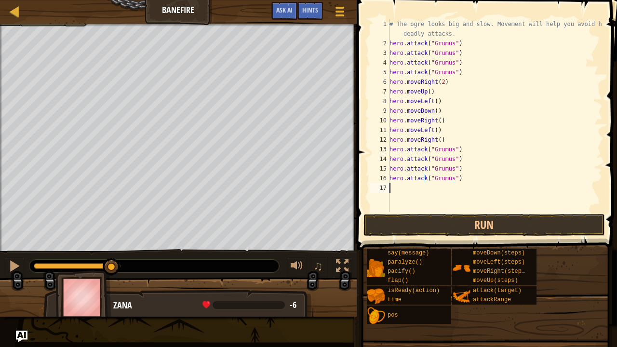
click at [407, 199] on div "# The ogre looks big and slow. Movement will help you avoid his deadly attacks.…" at bounding box center [495, 130] width 215 height 222
click at [492, 226] on button "Run" at bounding box center [484, 225] width 242 height 22
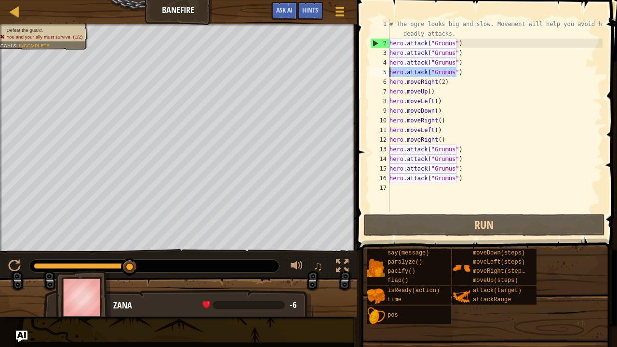
drag, startPoint x: 467, startPoint y: 75, endPoint x: 390, endPoint y: 74, distance: 77.1
click at [390, 74] on div "# The ogre looks big and slow. Movement will help you avoid his deadly attacks.…" at bounding box center [495, 130] width 215 height 222
type textarea "hero.attack("Grumus")"
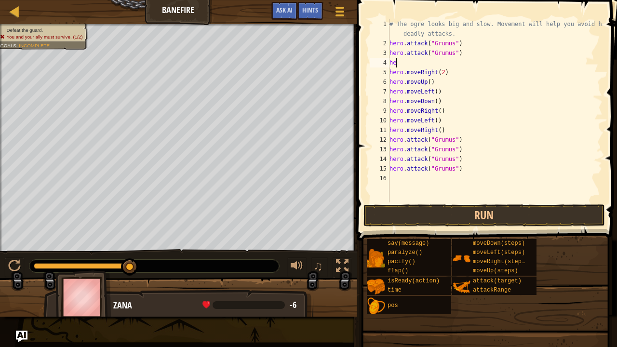
type textarea "h"
type textarea "hero.attack("Grumus")"
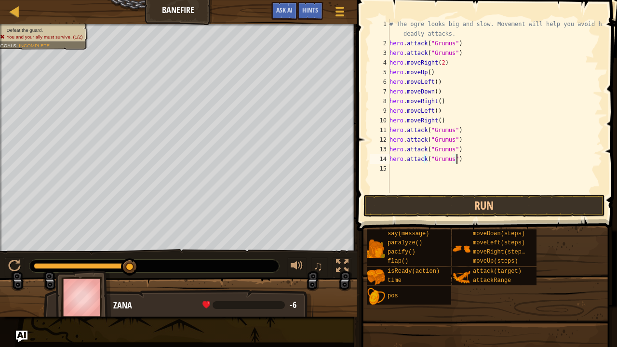
click at [465, 159] on div "# The ogre looks big and slow. Movement will help you avoid his deadly attacks.…" at bounding box center [495, 120] width 215 height 202
paste textarea "hero.attack("Grumus")"
type textarea "hero.attack("Grumus")"
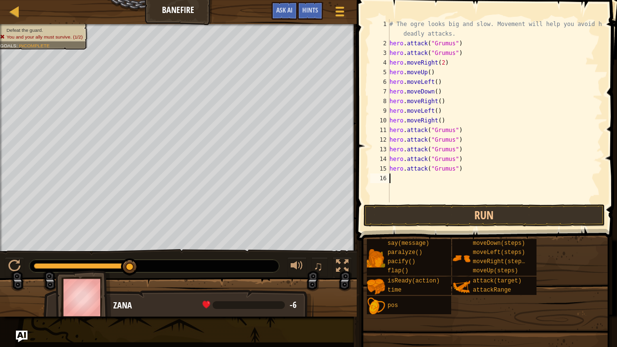
paste textarea "hero.attack("Grumus")"
type textarea "hero.attack("Grumus")"
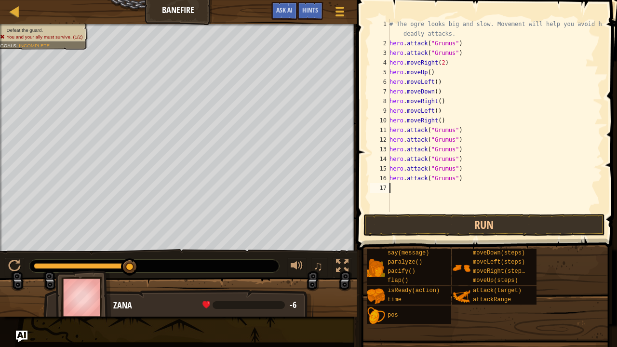
paste textarea "hero.attack("Grumus")"
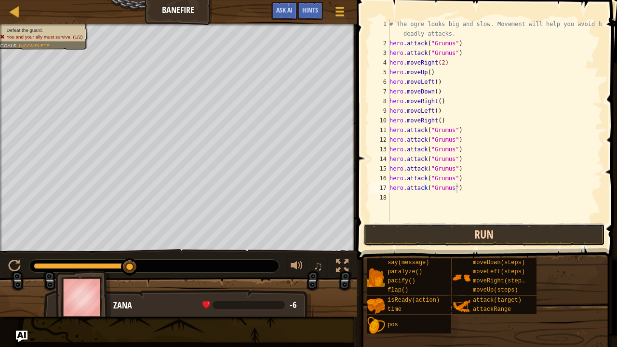
click at [398, 231] on button "Run" at bounding box center [484, 235] width 242 height 22
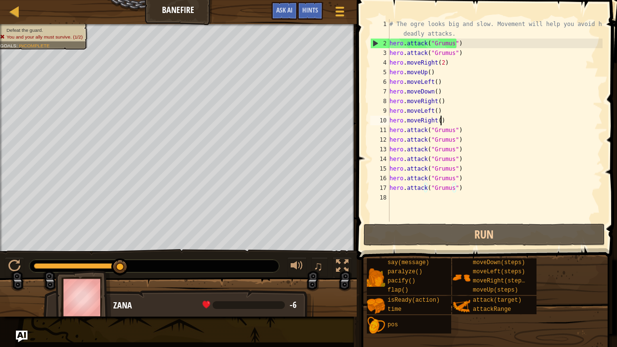
click at [448, 118] on div "# The ogre looks big and slow. Movement will help you avoid his deadly attacks.…" at bounding box center [495, 134] width 215 height 231
type textarea "hero.moveRight()"
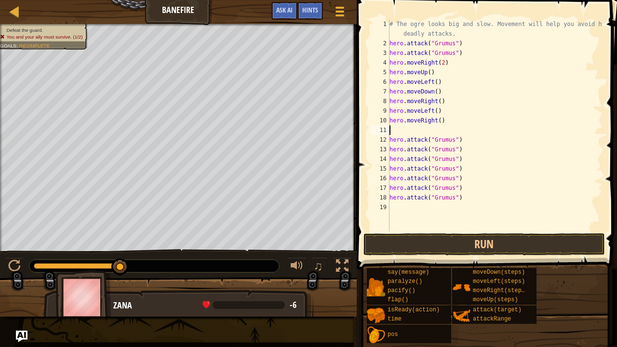
type textarea "h"
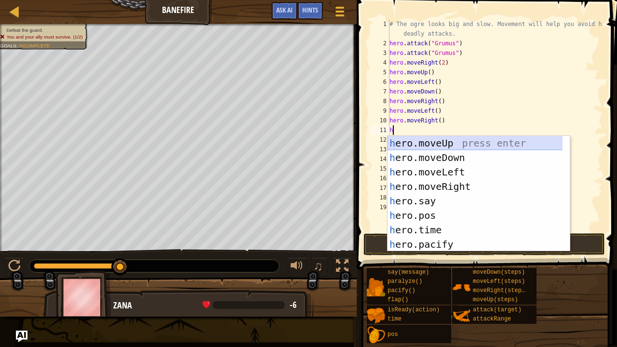
click at [446, 142] on div "h ero.moveUp press enter h ero.moveDown press enter h ero.moveLeft press enter …" at bounding box center [475, 208] width 175 height 145
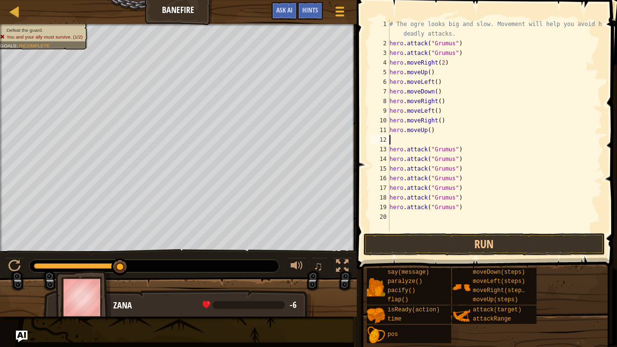
type textarea "h"
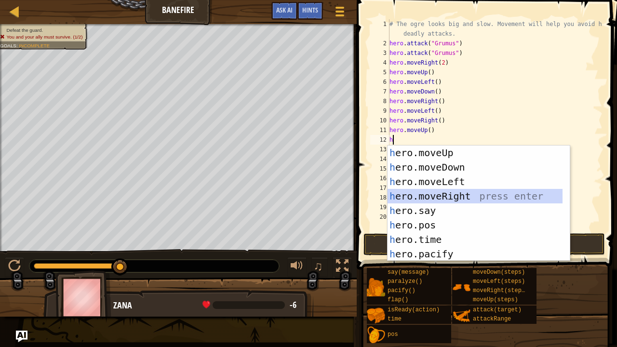
click at [447, 197] on div "h ero.moveUp press enter h ero.moveDown press enter h ero.moveLeft press enter …" at bounding box center [475, 218] width 175 height 145
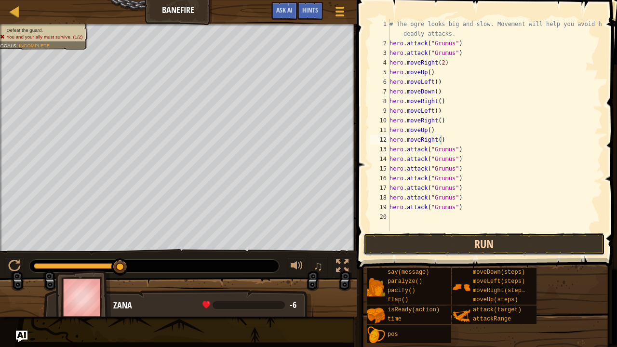
click at [471, 238] on button "Run" at bounding box center [484, 244] width 242 height 22
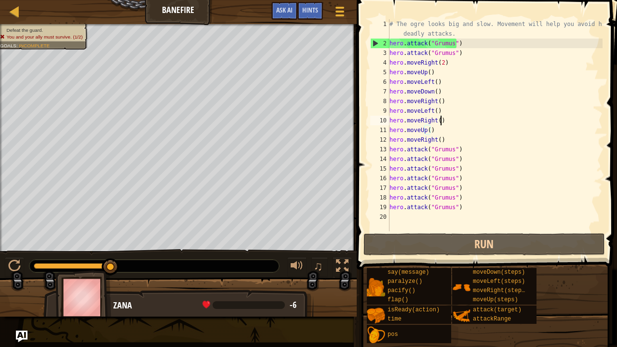
click at [460, 116] on div "# The ogre looks big and slow. Movement will help you avoid his deadly attacks.…" at bounding box center [495, 139] width 215 height 241
type textarea "hero.moveRight()"
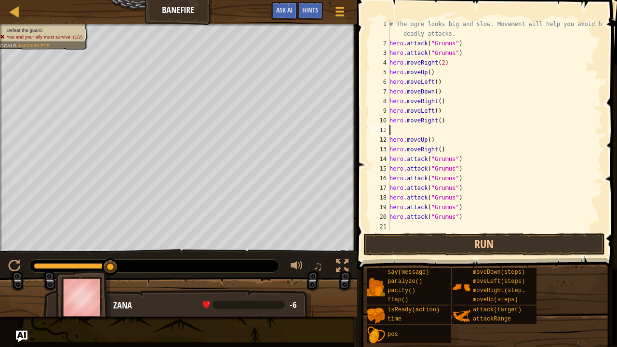
type textarea "h"
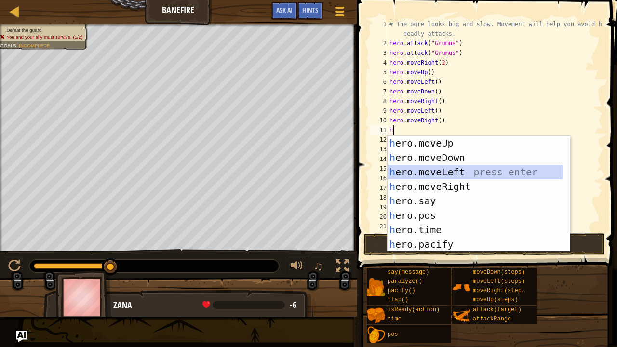
click at [447, 170] on div "h ero.moveUp press enter h ero.moveDown press enter h ero.moveLeft press enter …" at bounding box center [475, 208] width 175 height 145
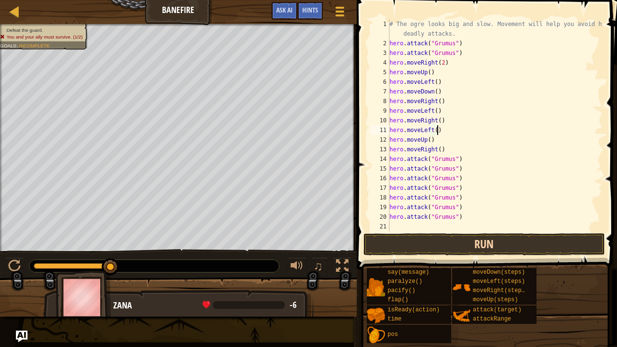
type textarea "hero.moveLeft()"
click at [460, 246] on button "Run" at bounding box center [484, 244] width 242 height 22
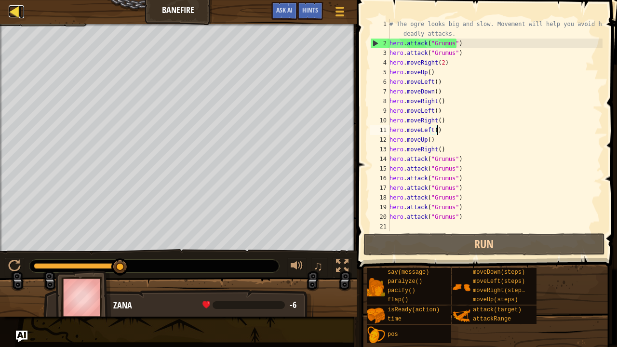
click at [12, 9] on div at bounding box center [15, 11] width 12 height 12
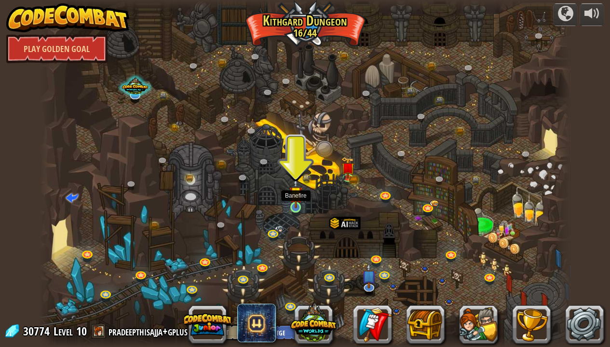
click at [293, 204] on img at bounding box center [295, 193] width 13 height 30
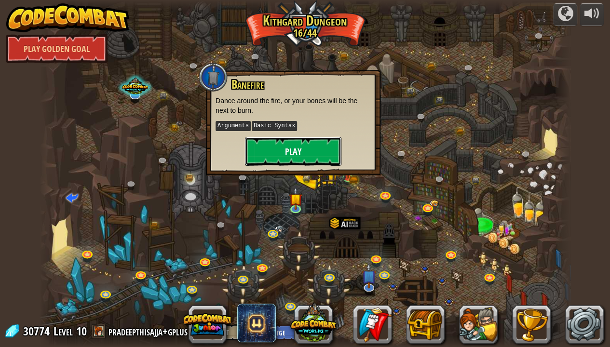
click at [294, 154] on button "Play" at bounding box center [293, 151] width 96 height 29
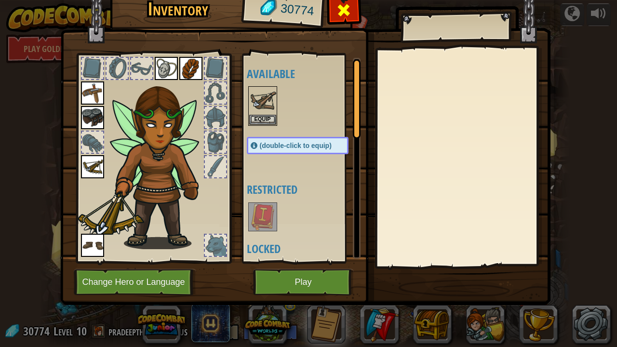
click at [353, 10] on div at bounding box center [344, 13] width 30 height 30
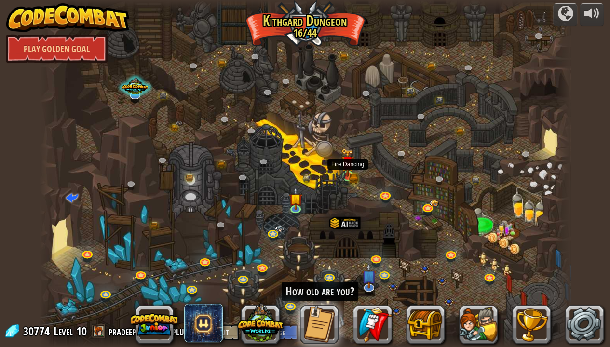
click at [347, 166] on img at bounding box center [347, 162] width 13 height 29
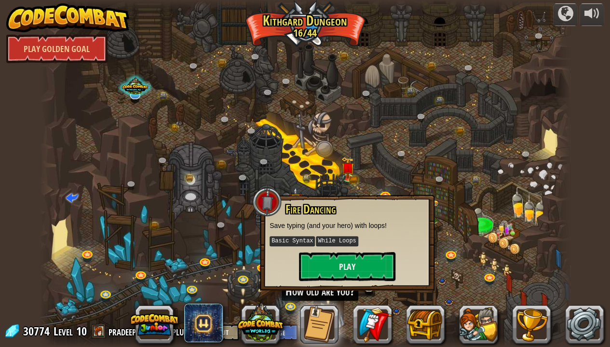
click at [414, 148] on div at bounding box center [305, 173] width 531 height 347
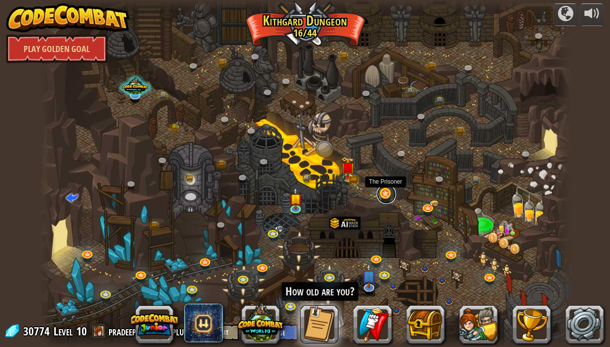
click at [387, 198] on link at bounding box center [386, 194] width 19 height 19
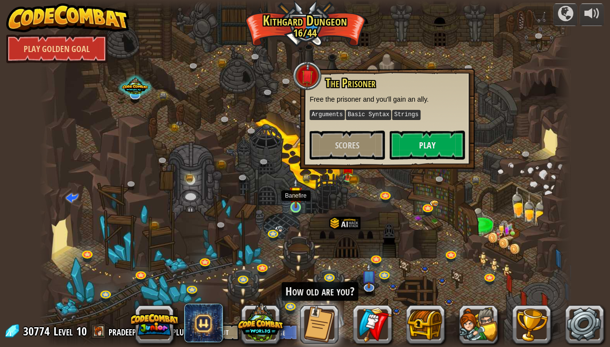
click at [299, 206] on img at bounding box center [295, 193] width 13 height 30
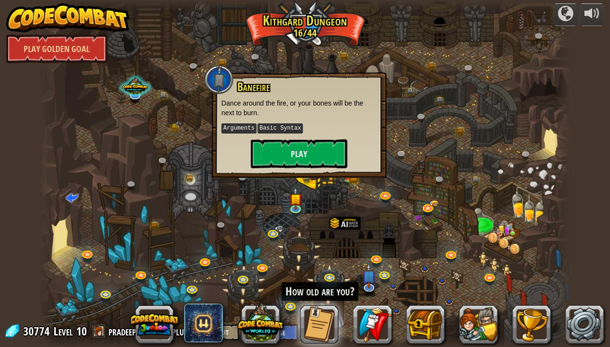
click at [1, 266] on div "powered by Play Golden Goal Twisted Canyon (Locked) Challenge: collect the most…" at bounding box center [305, 173] width 610 height 347
click at [326, 153] on button "Play" at bounding box center [299, 153] width 96 height 29
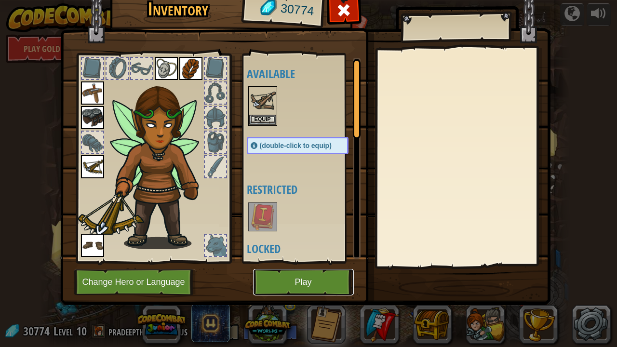
click at [289, 282] on button "Play" at bounding box center [303, 282] width 101 height 27
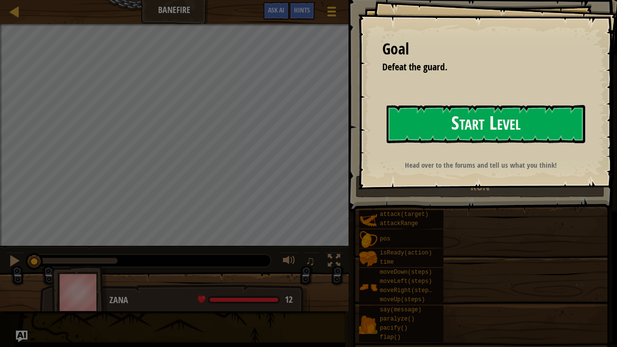
click at [458, 112] on button "Start Level" at bounding box center [486, 124] width 199 height 38
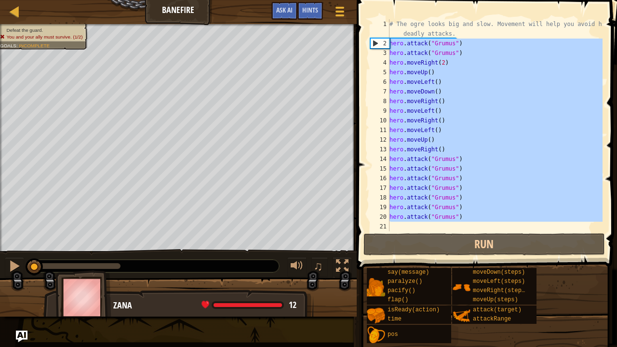
drag, startPoint x: 393, startPoint y: 229, endPoint x: 388, endPoint y: 46, distance: 182.3
click at [388, 46] on div "1 2 3 4 5 6 7 8 9 10 11 12 13 14 15 16 17 18 19 20 21 # The ogre looks big and …" at bounding box center [485, 125] width 234 height 212
type textarea "hero.attack("Grumus") hero.attack("Grumus")"
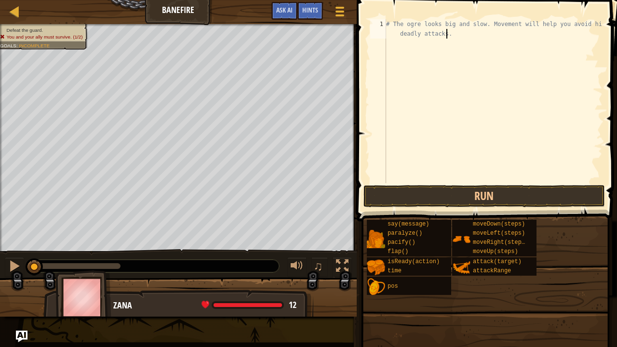
type textarea "# The ogre looks big and slow. Movement will help you avoid his deadly attacks."
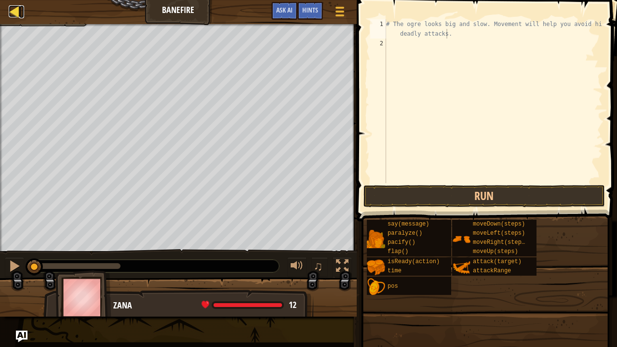
click at [19, 8] on div at bounding box center [15, 11] width 12 height 12
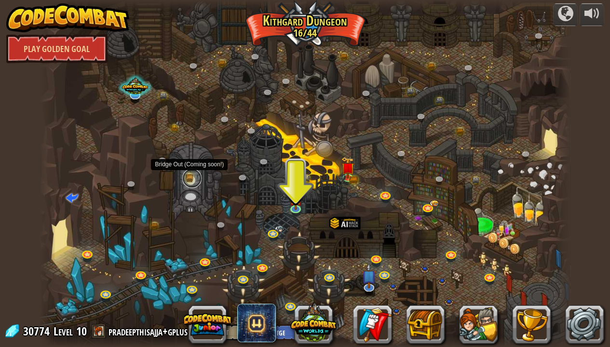
click at [190, 177] on link at bounding box center [191, 178] width 19 height 19
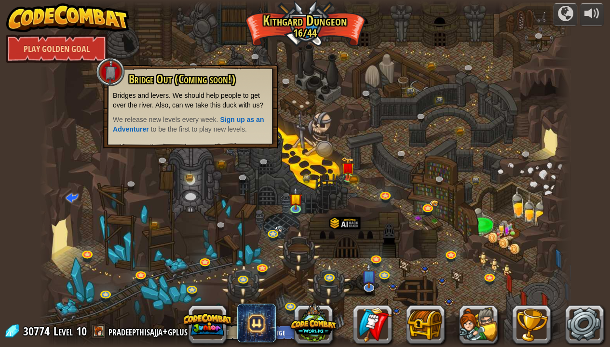
click at [10, 217] on div "powered by Play Golden Goal Twisted Canyon (Locked) Challenge: collect the most…" at bounding box center [305, 173] width 610 height 347
click at [63, 227] on div at bounding box center [305, 173] width 531 height 347
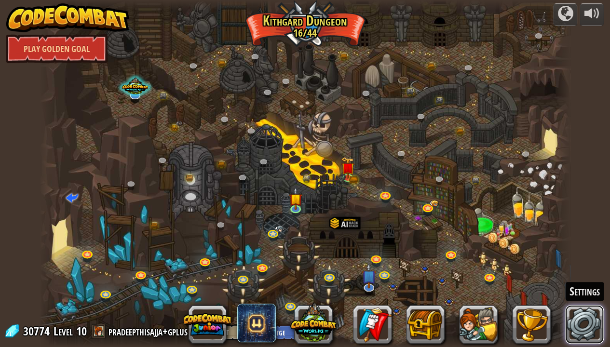
click at [585, 282] on link at bounding box center [584, 324] width 39 height 39
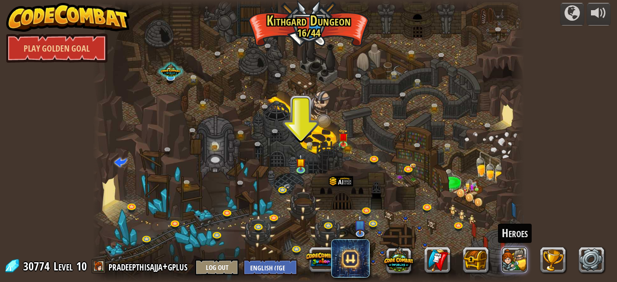
click at [511, 263] on button at bounding box center [514, 260] width 26 height 26
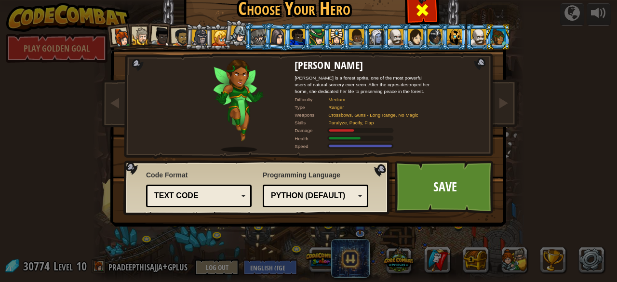
click at [428, 5] on div at bounding box center [422, 9] width 30 height 30
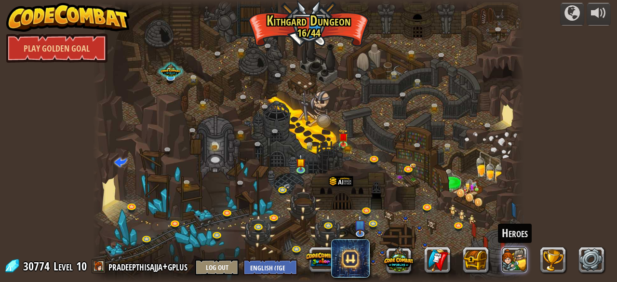
click at [514, 250] on button at bounding box center [514, 260] width 26 height 26
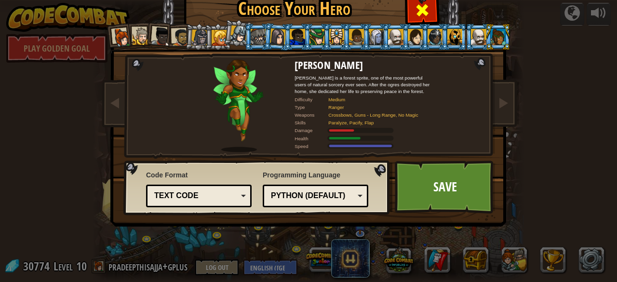
click at [417, 11] on span at bounding box center [422, 9] width 15 height 15
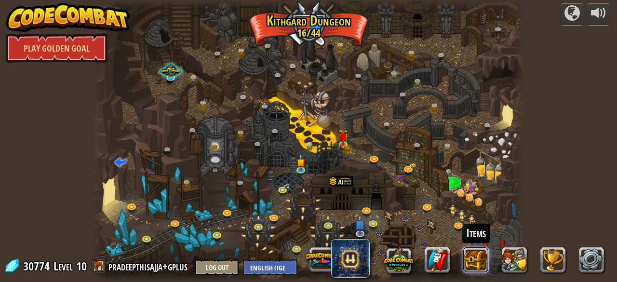
click at [466, 260] on button at bounding box center [476, 260] width 26 height 26
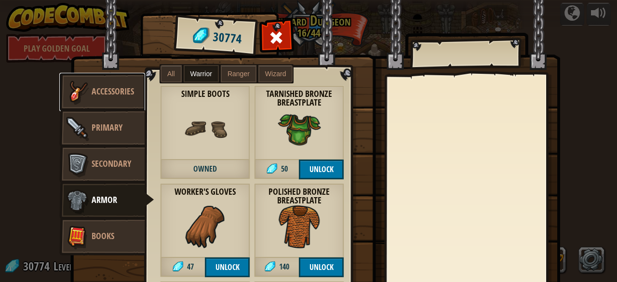
click at [78, 94] on img at bounding box center [77, 92] width 29 height 29
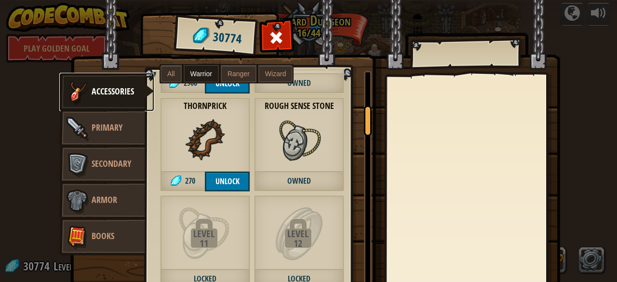
scroll to position [322, 0]
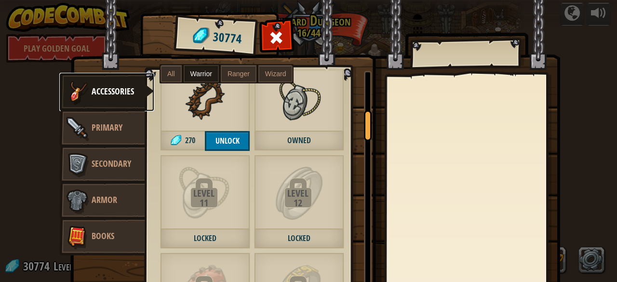
drag, startPoint x: 363, startPoint y: 94, endPoint x: 362, endPoint y: 130, distance: 36.7
click at [364, 130] on div at bounding box center [368, 125] width 8 height 31
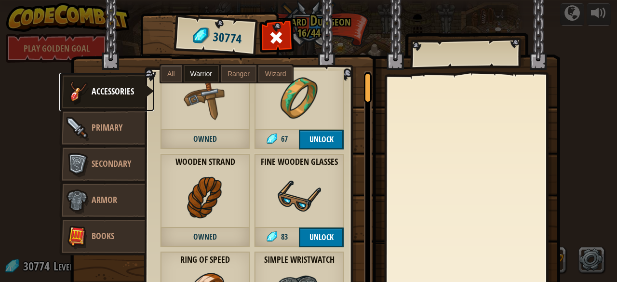
scroll to position [0, 0]
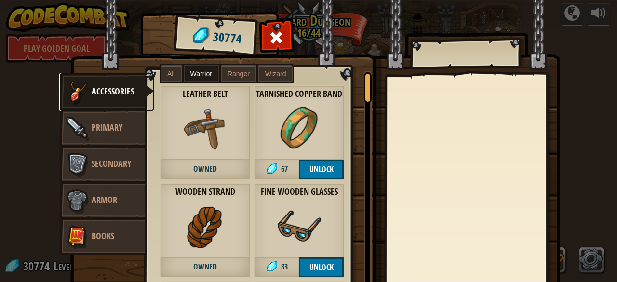
drag, startPoint x: 362, startPoint y: 130, endPoint x: 373, endPoint y: 66, distance: 64.7
click at [373, 15] on div "Items 30774 Misc Accessories Primary Secondary Armor Books All Warrior Ranger W…" at bounding box center [321, 14] width 494 height 1
click at [110, 126] on span "Primary" at bounding box center [107, 127] width 31 height 12
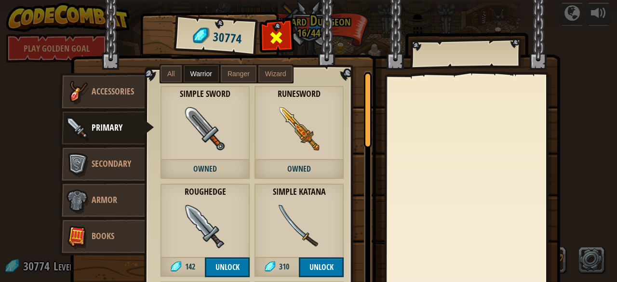
click at [270, 37] on span at bounding box center [276, 37] width 15 height 15
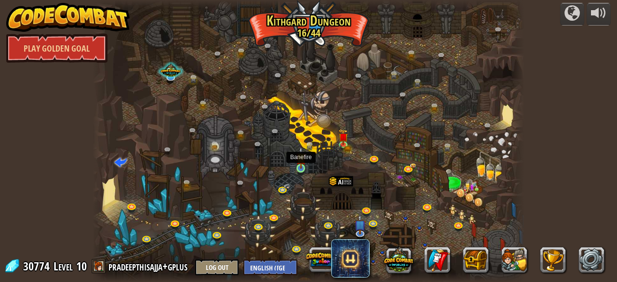
click at [301, 166] on img at bounding box center [301, 158] width 10 height 22
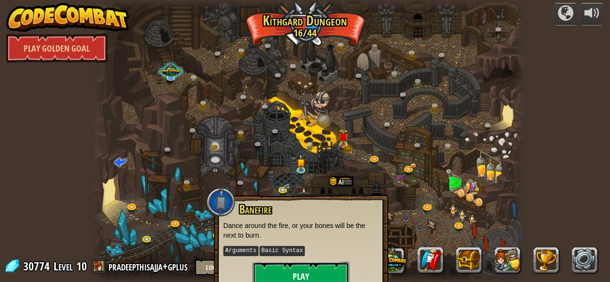
click at [284, 279] on button "Play" at bounding box center [301, 276] width 96 height 29
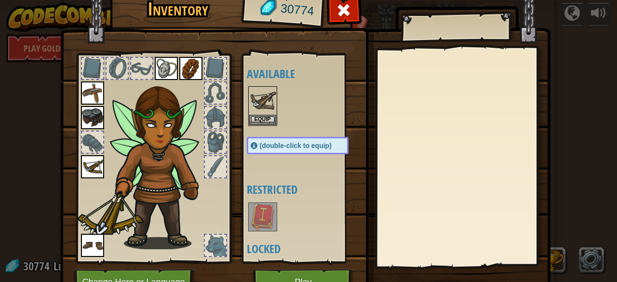
click at [220, 172] on div at bounding box center [215, 166] width 21 height 21
click at [92, 134] on div at bounding box center [92, 142] width 21 height 21
click at [94, 59] on div at bounding box center [92, 68] width 21 height 21
click at [214, 163] on div at bounding box center [215, 166] width 21 height 21
click at [336, 12] on span at bounding box center [343, 9] width 15 height 15
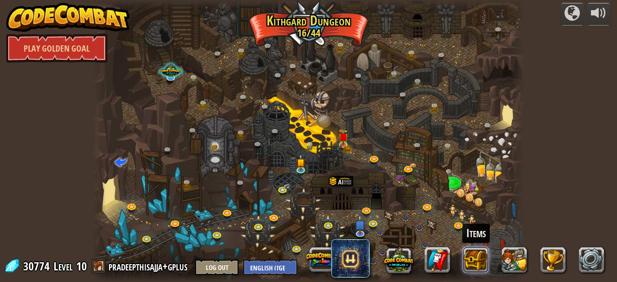
click at [474, 259] on button at bounding box center [476, 260] width 26 height 26
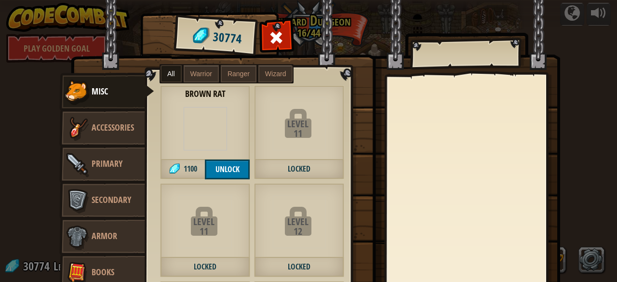
click at [301, 120] on div "Level" at bounding box center [298, 124] width 88 height 10
click at [205, 98] on strong "Brown Rat" at bounding box center [205, 94] width 90 height 11
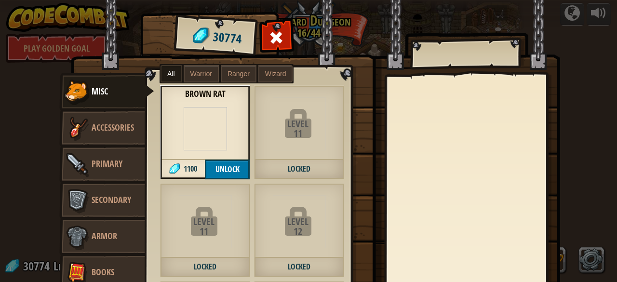
click at [193, 74] on span "Warrior" at bounding box center [201, 74] width 22 height 8
click at [242, 80] on label "Ranger" at bounding box center [239, 73] width 36 height 17
click at [167, 73] on span "All" at bounding box center [171, 74] width 8 height 8
click at [103, 115] on link "Accessories" at bounding box center [102, 128] width 86 height 39
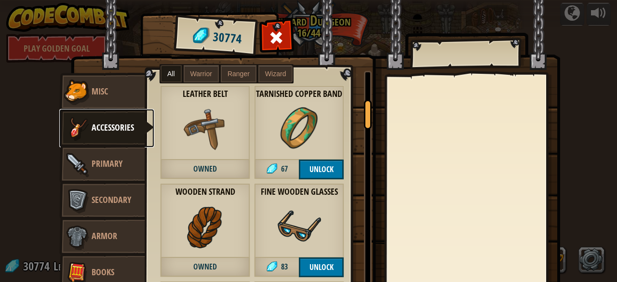
drag, startPoint x: 363, startPoint y: 90, endPoint x: 375, endPoint y: 65, distance: 28.0
click at [375, 15] on div "Items 30774 Misc Accessories Primary Secondary Armor Books All Warrior Ranger W…" at bounding box center [321, 14] width 494 height 1
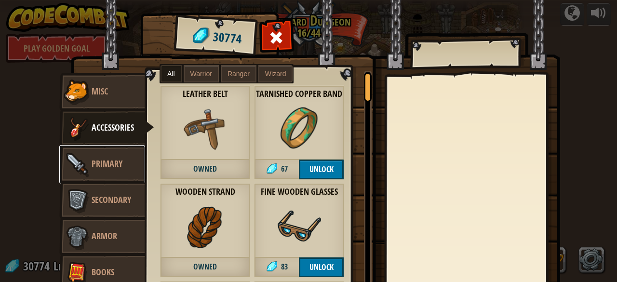
click at [115, 160] on span "Primary" at bounding box center [107, 164] width 31 height 12
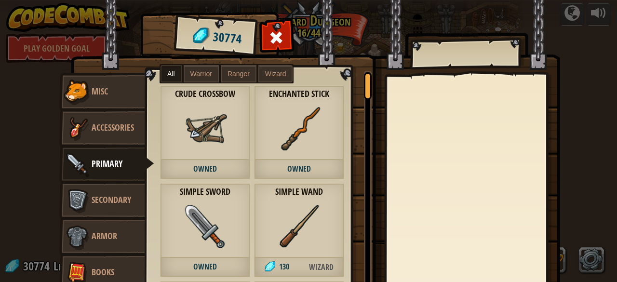
drag, startPoint x: 359, startPoint y: 92, endPoint x: 357, endPoint y: 108, distance: 16.1
click at [357, 108] on div "Crude Crossbow Owned Enchanted Stick Owned Simple Sword Owned Simple Wand 130 W…" at bounding box center [262, 193] width 233 height 244
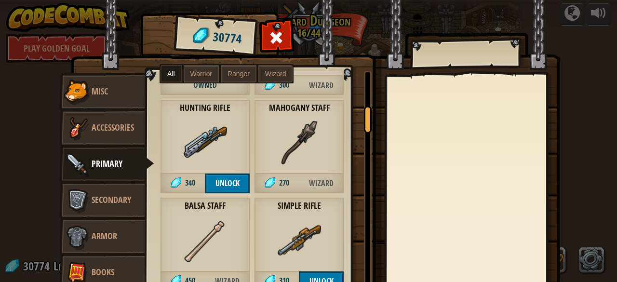
scroll to position [382, 0]
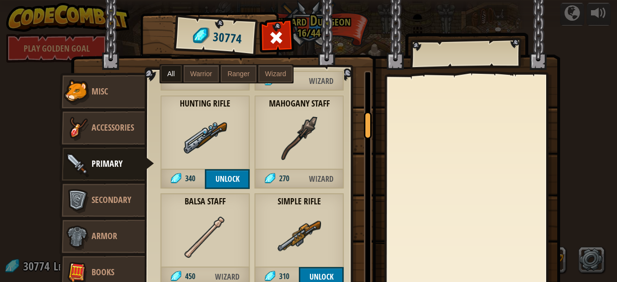
drag, startPoint x: 364, startPoint y: 87, endPoint x: 358, endPoint y: 125, distance: 38.6
click at [358, 125] on div "Crude Crossbow Owned Enchanted Stick Owned Simple Sword Owned Simple Wand 130 W…" at bounding box center [259, 193] width 226 height 244
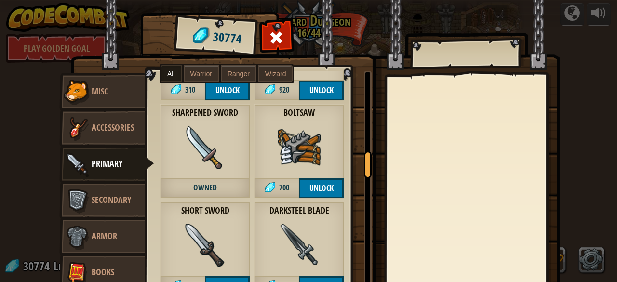
scroll to position [769, 0]
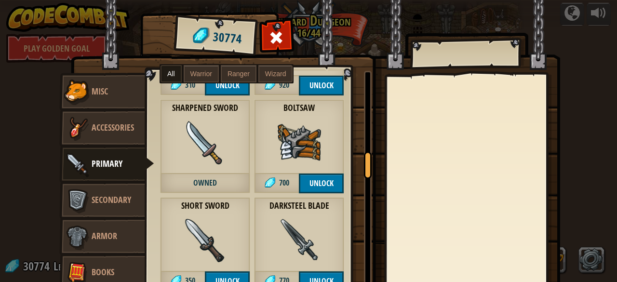
drag, startPoint x: 362, startPoint y: 125, endPoint x: 364, endPoint y: 163, distance: 38.6
click at [364, 163] on div at bounding box center [368, 164] width 8 height 27
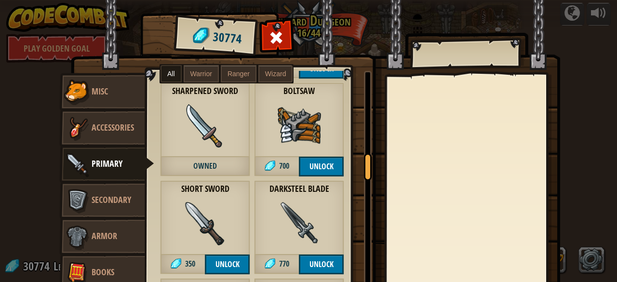
click at [364, 164] on div at bounding box center [368, 166] width 8 height 27
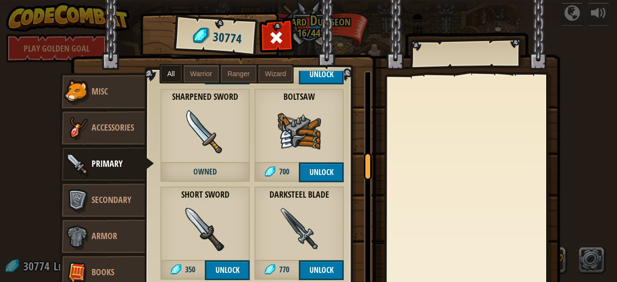
click at [364, 161] on div at bounding box center [368, 166] width 8 height 27
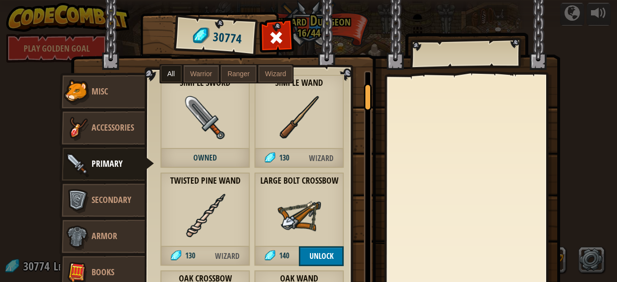
scroll to position [0, 0]
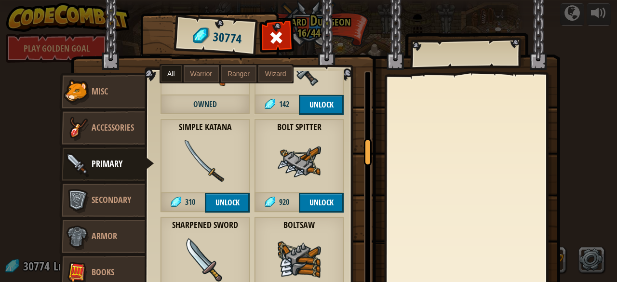
drag, startPoint x: 363, startPoint y: 160, endPoint x: 355, endPoint y: 147, distance: 15.1
click at [355, 147] on div "Crude Crossbow Owned Enchanted Stick Owned Simple Sword Owned Simple Wand 130 W…" at bounding box center [259, 193] width 226 height 244
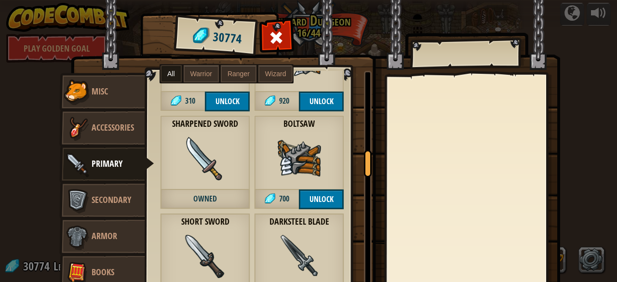
drag, startPoint x: 362, startPoint y: 154, endPoint x: 360, endPoint y: 162, distance: 8.8
click at [364, 162] on div at bounding box center [368, 163] width 8 height 27
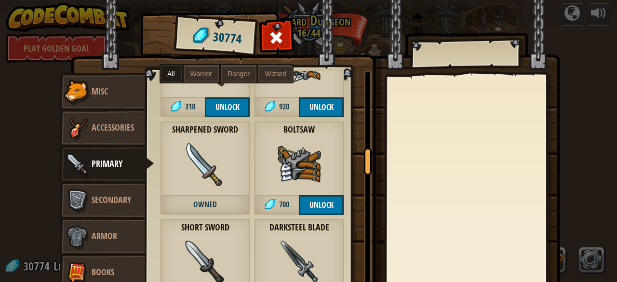
scroll to position [733, 0]
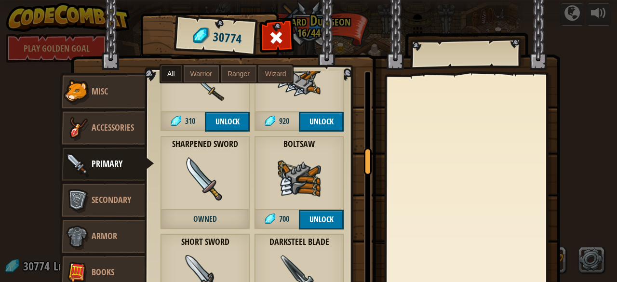
drag, startPoint x: 360, startPoint y: 162, endPoint x: 367, endPoint y: 159, distance: 8.0
click at [367, 159] on div at bounding box center [368, 161] width 8 height 27
click at [324, 210] on button "Unlock" at bounding box center [321, 220] width 45 height 20
click at [324, 210] on button "Confirm" at bounding box center [321, 220] width 45 height 20
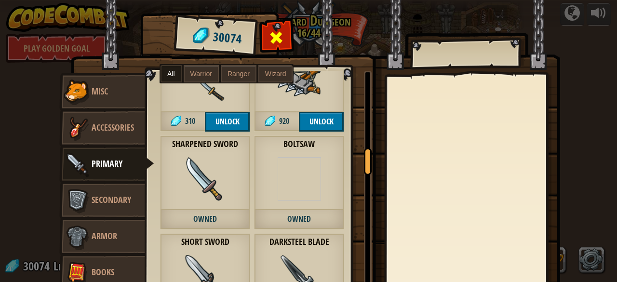
click at [277, 40] on span at bounding box center [276, 37] width 15 height 15
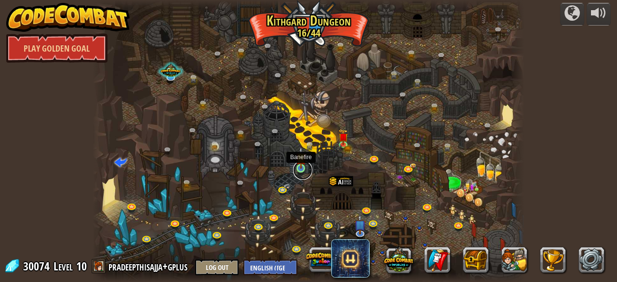
click at [297, 172] on link at bounding box center [302, 170] width 19 height 19
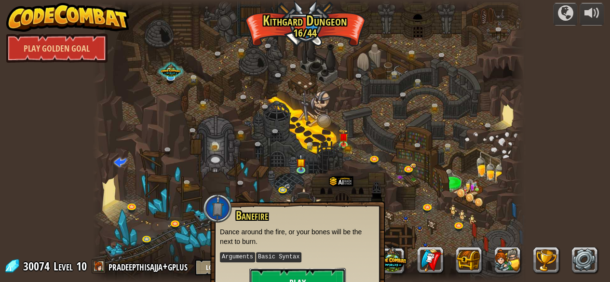
click at [289, 275] on button "Play" at bounding box center [297, 282] width 96 height 29
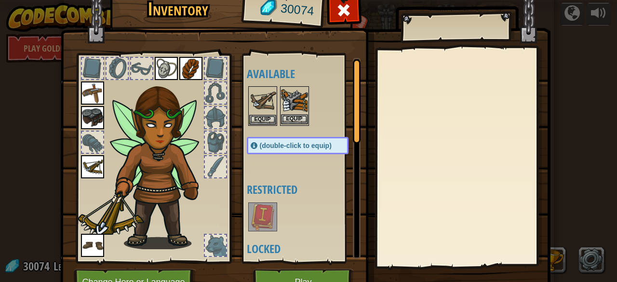
click at [284, 112] on img at bounding box center [294, 100] width 27 height 27
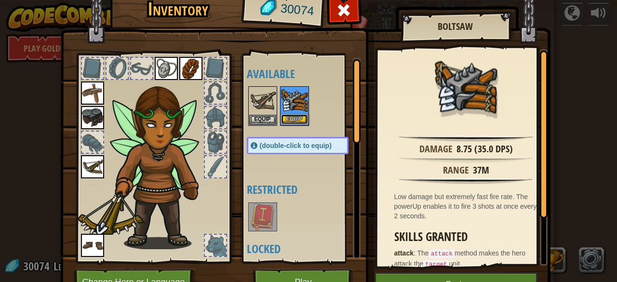
click at [286, 115] on button "Equip" at bounding box center [294, 119] width 27 height 10
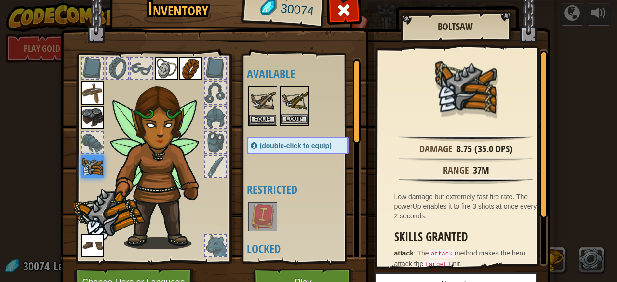
click at [287, 112] on img at bounding box center [294, 100] width 27 height 27
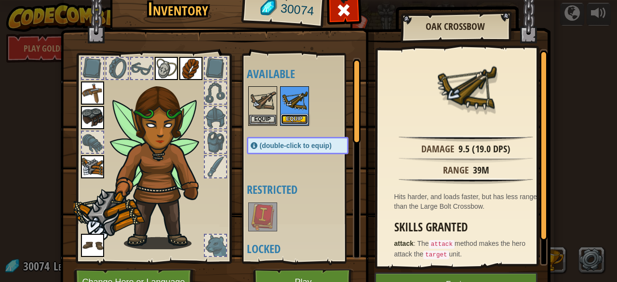
click at [292, 120] on button "Equip" at bounding box center [294, 119] width 27 height 10
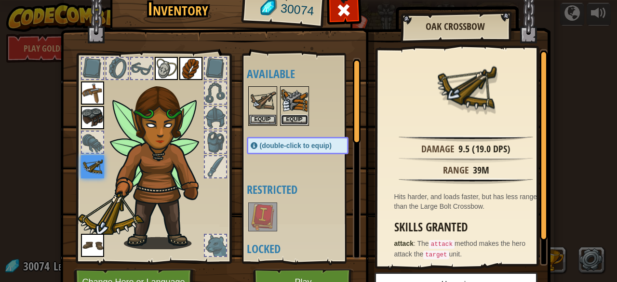
click at [292, 120] on button "Equip" at bounding box center [294, 120] width 27 height 10
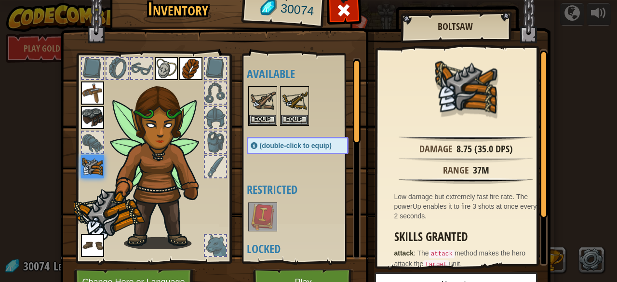
click at [92, 139] on div at bounding box center [92, 142] width 21 height 21
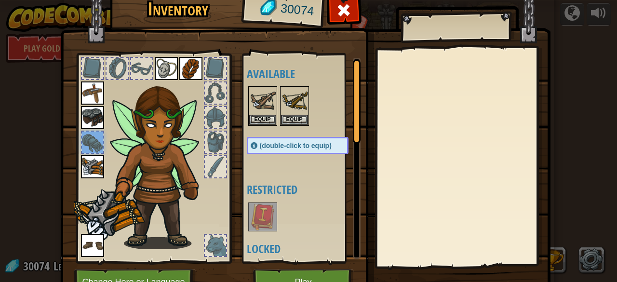
click at [93, 114] on img at bounding box center [92, 117] width 23 height 23
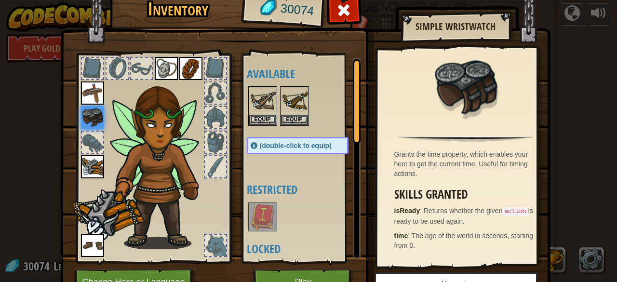
click at [86, 99] on img at bounding box center [92, 92] width 23 height 23
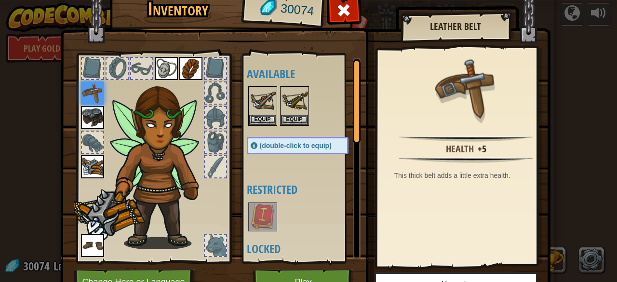
click at [89, 74] on div at bounding box center [92, 68] width 21 height 21
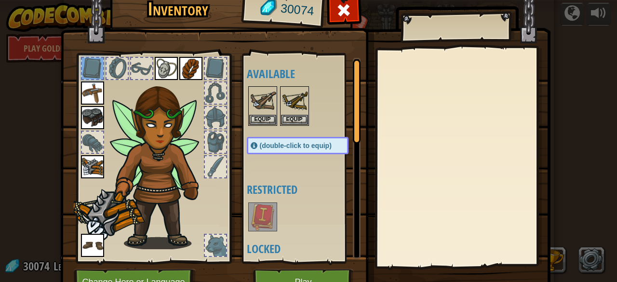
click at [108, 77] on div at bounding box center [117, 68] width 21 height 21
click at [336, 18] on span at bounding box center [343, 9] width 15 height 15
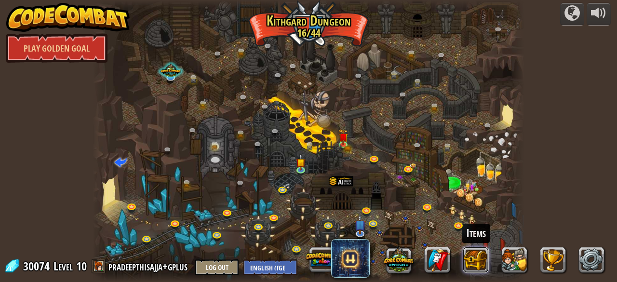
click at [473, 265] on button at bounding box center [476, 260] width 26 height 26
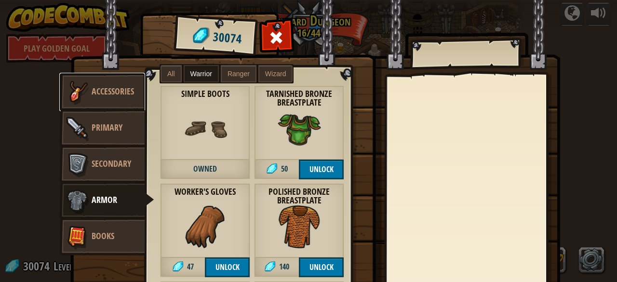
click at [121, 86] on span "Accessories" at bounding box center [113, 91] width 42 height 12
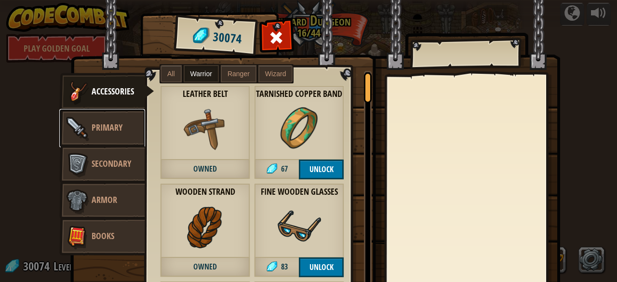
click at [109, 126] on span "Primary" at bounding box center [107, 127] width 31 height 12
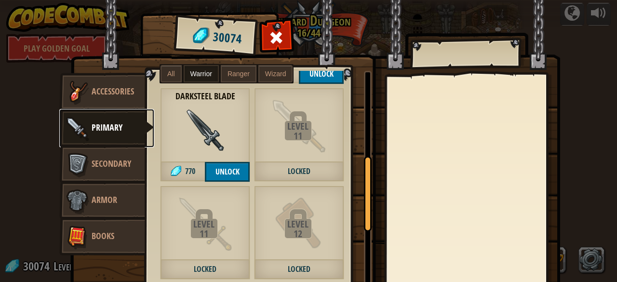
drag, startPoint x: 364, startPoint y: 124, endPoint x: 361, endPoint y: 212, distance: 87.8
click at [364, 212] on div at bounding box center [368, 194] width 8 height 76
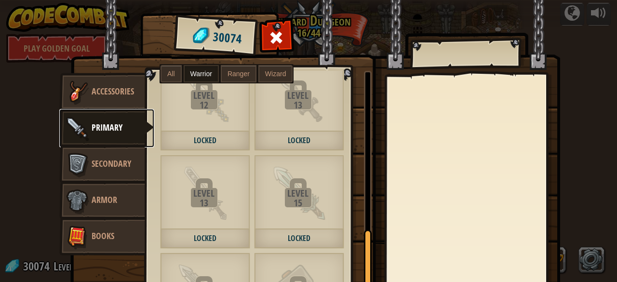
drag, startPoint x: 363, startPoint y: 199, endPoint x: 361, endPoint y: 273, distance: 74.3
click at [364, 273] on div at bounding box center [368, 267] width 8 height 76
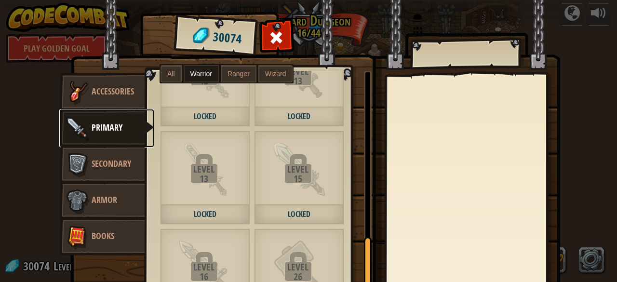
scroll to position [563, 0]
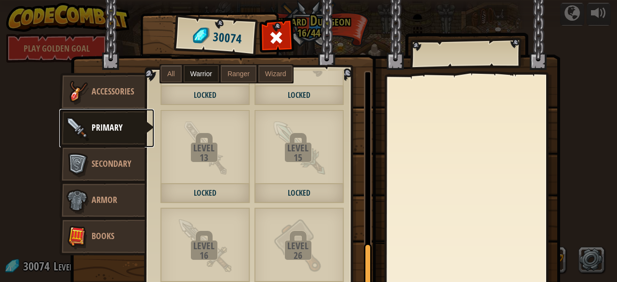
drag, startPoint x: 361, startPoint y: 245, endPoint x: 368, endPoint y: 287, distance: 42.6
click at [368, 1] on html "powered by Play Golden Goal Twisted Canyon (Locked) Challenge: collect the most…" at bounding box center [308, 0] width 617 height 1
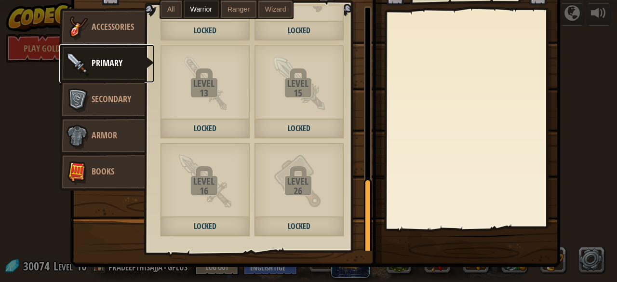
scroll to position [0, 0]
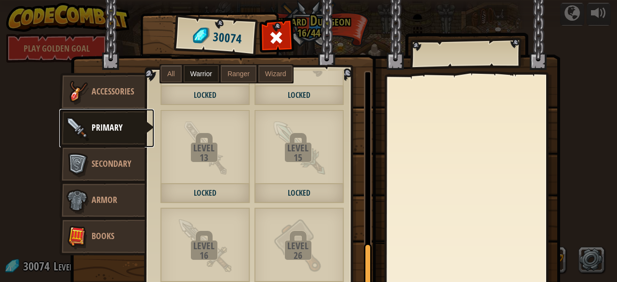
drag, startPoint x: 362, startPoint y: 261, endPoint x: 363, endPoint y: 274, distance: 13.5
click at [364, 274] on div at bounding box center [368, 281] width 8 height 76
click at [237, 81] on label "Ranger" at bounding box center [239, 73] width 36 height 17
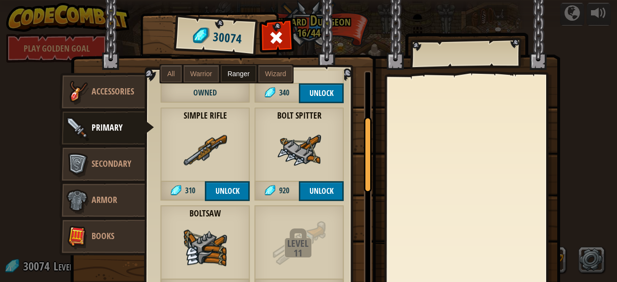
drag, startPoint x: 363, startPoint y: 251, endPoint x: 358, endPoint y: 123, distance: 128.4
click at [358, 123] on div "Crude Crossbow Owned Enchanted Stick Owned Simple Sword Owned Simple Wand 130 W…" at bounding box center [259, 193] width 226 height 244
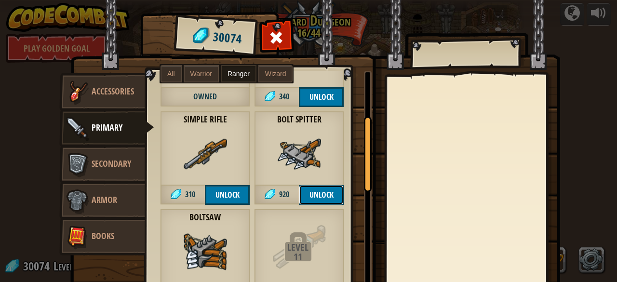
click at [314, 193] on button "Unlock" at bounding box center [321, 195] width 45 height 20
click at [314, 193] on button "Confirm" at bounding box center [321, 195] width 45 height 20
click at [277, 39] on span at bounding box center [276, 37] width 15 height 15
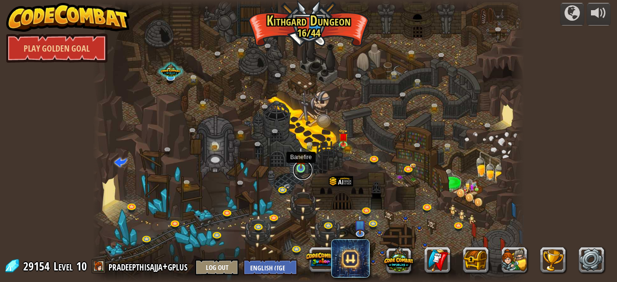
click at [306, 164] on link at bounding box center [302, 170] width 19 height 19
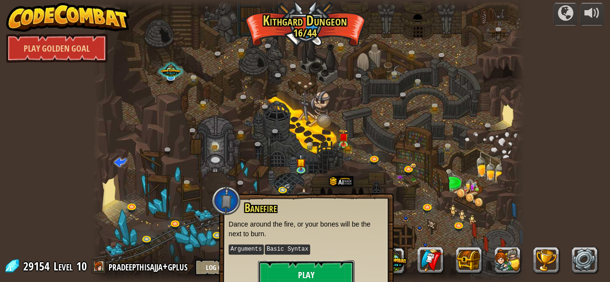
click at [302, 263] on button "Play" at bounding box center [306, 274] width 96 height 29
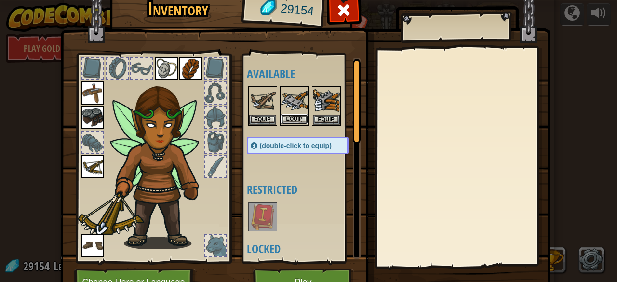
click at [295, 117] on button "Equip" at bounding box center [294, 119] width 27 height 10
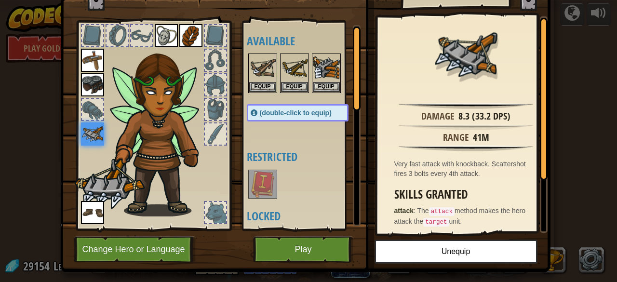
scroll to position [0, 0]
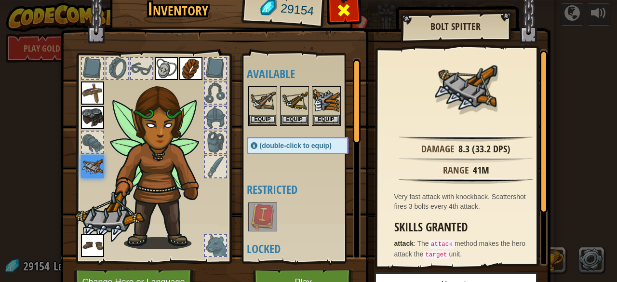
click at [339, 15] on span at bounding box center [343, 9] width 15 height 15
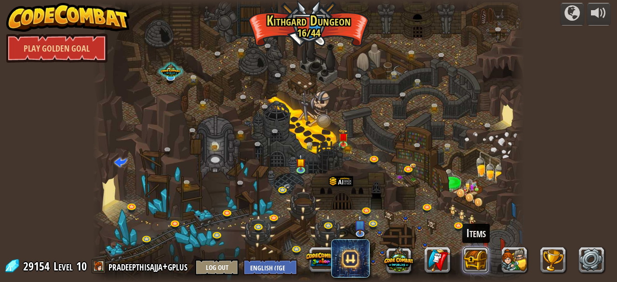
click at [485, 258] on button at bounding box center [476, 260] width 26 height 26
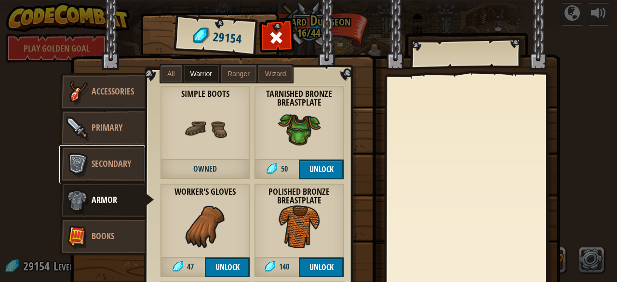
click at [92, 168] on span "Secondary" at bounding box center [112, 164] width 40 height 12
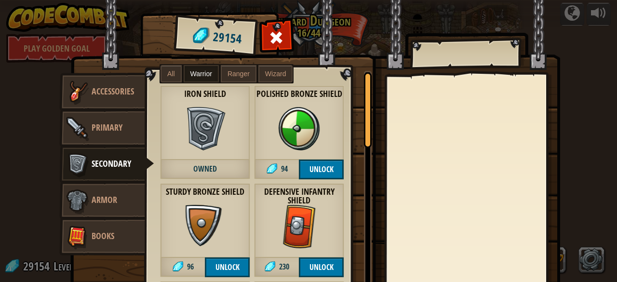
click at [239, 76] on span "Ranger" at bounding box center [239, 74] width 22 height 8
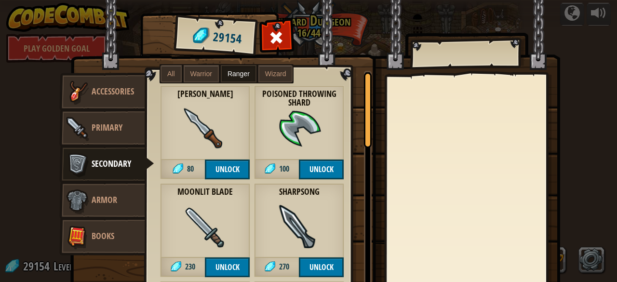
drag, startPoint x: 366, startPoint y: 128, endPoint x: 375, endPoint y: 54, distance: 75.3
click at [375, 15] on div "Items 29154 Misc Accessories Primary Secondary Armor Books All Warrior Ranger W…" at bounding box center [321, 14] width 494 height 1
click at [165, 79] on label "All" at bounding box center [171, 73] width 21 height 17
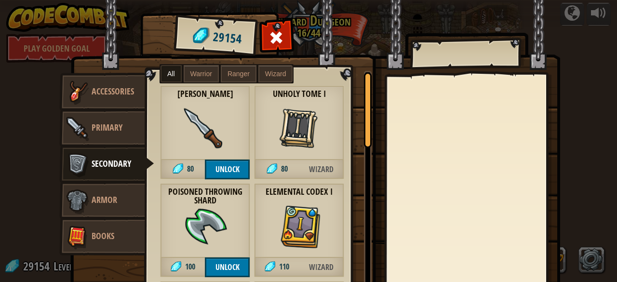
drag, startPoint x: 363, startPoint y: 132, endPoint x: 363, endPoint y: 118, distance: 14.0
click at [364, 118] on div at bounding box center [368, 110] width 8 height 76
drag, startPoint x: 363, startPoint y: 118, endPoint x: 361, endPoint y: 92, distance: 25.7
click at [364, 92] on div at bounding box center [368, 110] width 8 height 76
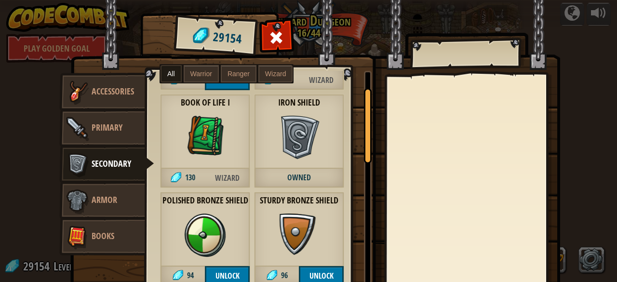
scroll to position [198, 0]
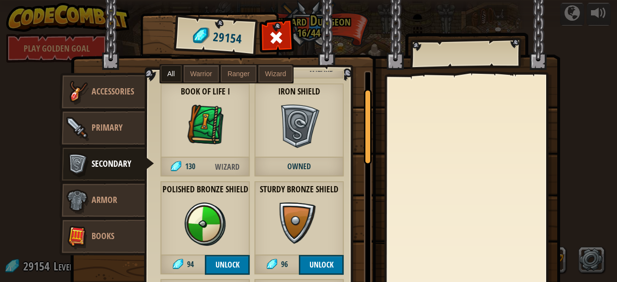
drag, startPoint x: 366, startPoint y: 100, endPoint x: 365, endPoint y: 115, distance: 15.4
click at [365, 115] on div at bounding box center [368, 127] width 8 height 76
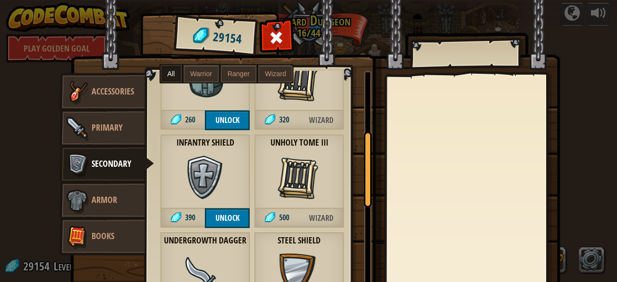
scroll to position [768, 0]
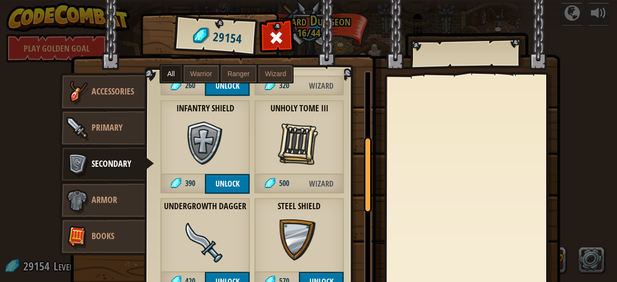
drag, startPoint x: 365, startPoint y: 115, endPoint x: 363, endPoint y: 162, distance: 46.8
click at [364, 162] on div at bounding box center [368, 175] width 8 height 76
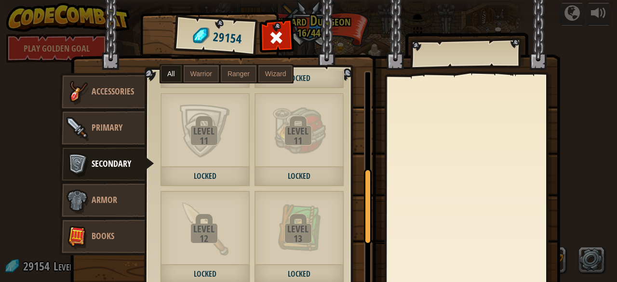
scroll to position [1179, 0]
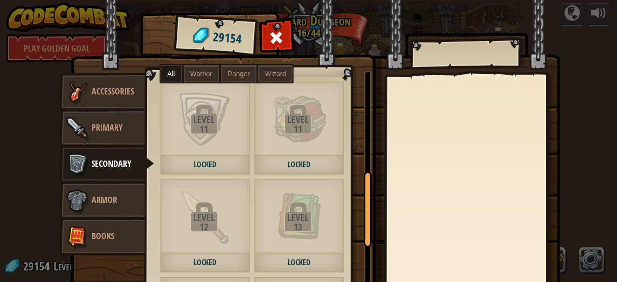
drag, startPoint x: 363, startPoint y: 163, endPoint x: 366, endPoint y: 197, distance: 33.4
click at [366, 197] on div at bounding box center [368, 210] width 8 height 76
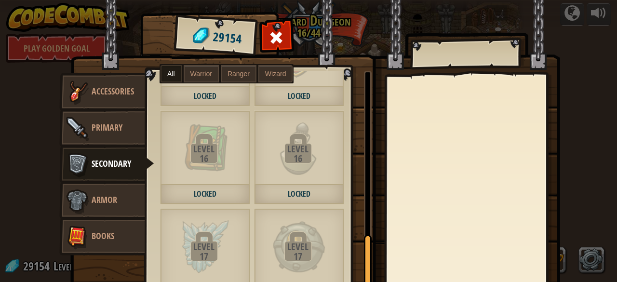
scroll to position [1921, 0]
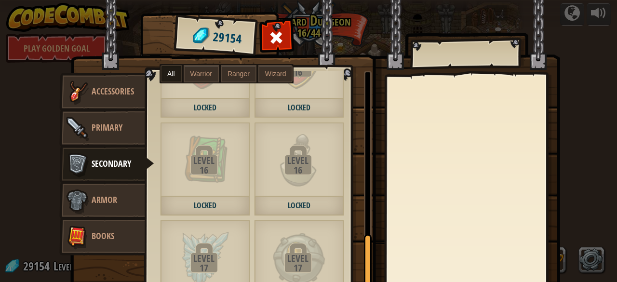
drag, startPoint x: 366, startPoint y: 197, endPoint x: 360, endPoint y: 258, distance: 61.6
click at [360, 258] on div "Crude Dagger 80 Unlock Unholy Tome I 80 Wizard Poisoned Throwing Shard 100 Unlo…" at bounding box center [259, 193] width 226 height 244
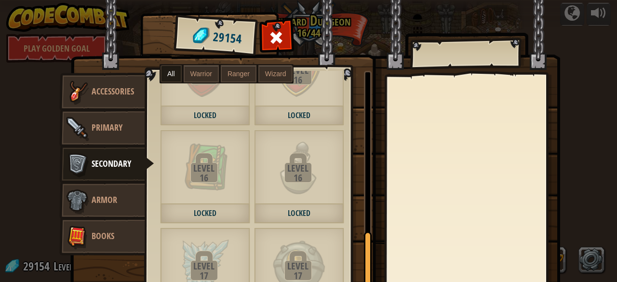
scroll to position [1936, 0]
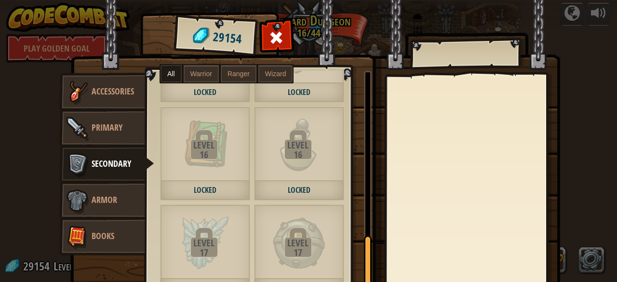
drag, startPoint x: 362, startPoint y: 258, endPoint x: 368, endPoint y: 258, distance: 6.7
click at [368, 15] on div "Items 29154 Misc Accessories Primary Secondary Armor Books All Warrior Ranger W…" at bounding box center [321, 14] width 494 height 1
click at [297, 150] on div "16" at bounding box center [298, 155] width 88 height 10
click at [311, 158] on div "16" at bounding box center [298, 155] width 88 height 10
click at [233, 79] on label "Ranger" at bounding box center [239, 73] width 36 height 17
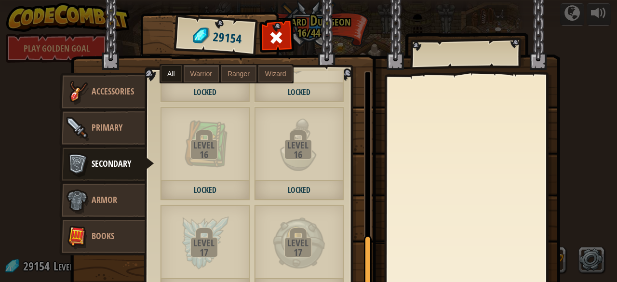
scroll to position [563, 0]
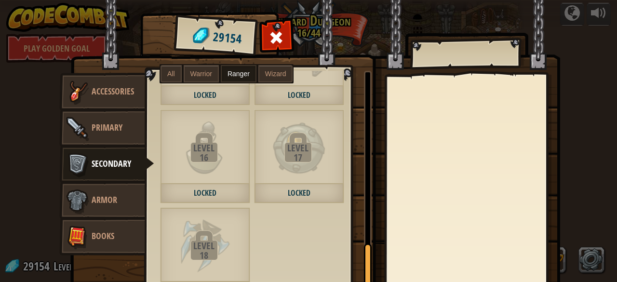
drag, startPoint x: 360, startPoint y: 267, endPoint x: 365, endPoint y: 273, distance: 7.8
click at [365, 273] on div at bounding box center [368, 281] width 8 height 76
drag, startPoint x: 359, startPoint y: 268, endPoint x: 363, endPoint y: 251, distance: 17.0
click at [363, 251] on div "Crude Dagger 80 Unlock Unholy Tome I 80 Wizard Poisoned Throwing Shard 100 Unlo…" at bounding box center [259, 193] width 226 height 244
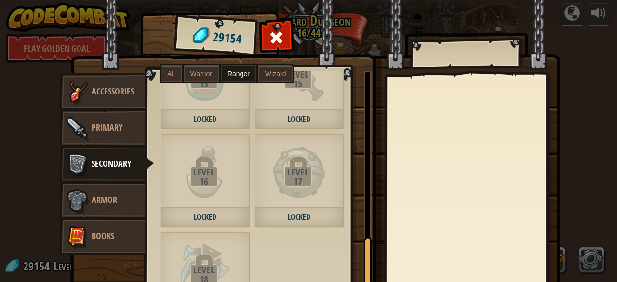
scroll to position [561, 0]
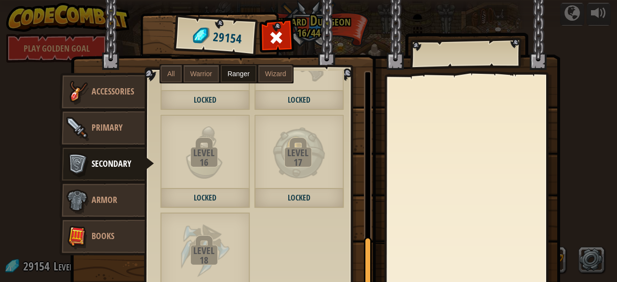
click at [364, 249] on div at bounding box center [368, 275] width 8 height 76
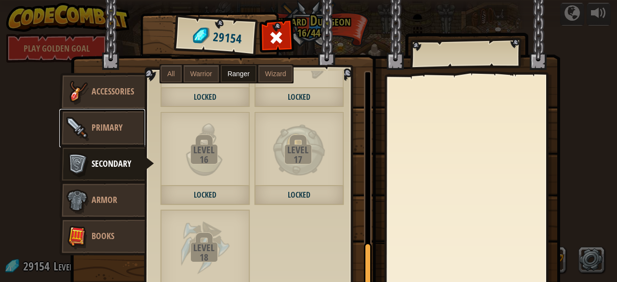
click at [108, 124] on span "Primary" at bounding box center [107, 127] width 31 height 12
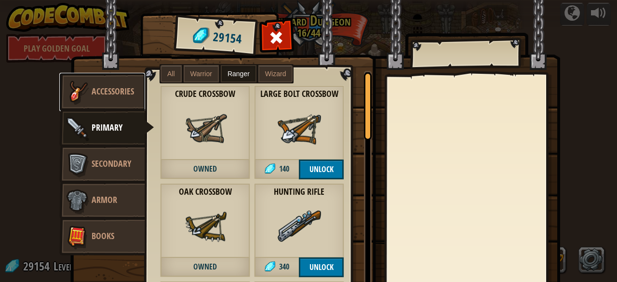
click at [111, 94] on span "Accessories" at bounding box center [113, 91] width 42 height 12
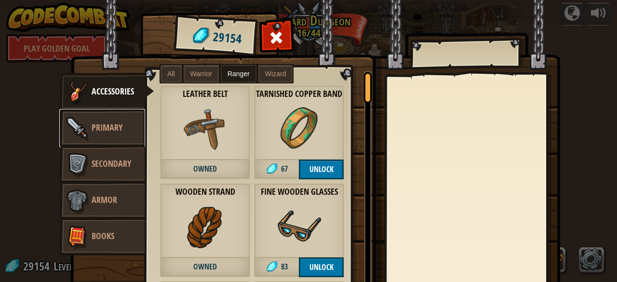
click at [110, 140] on link "Primary" at bounding box center [102, 128] width 86 height 39
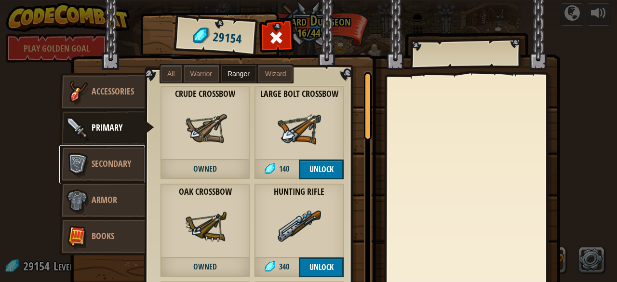
click at [109, 172] on link "Secondary" at bounding box center [102, 164] width 86 height 39
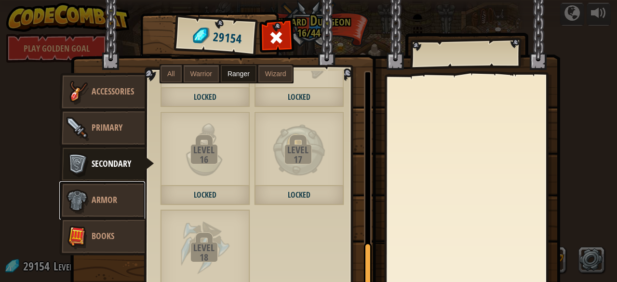
click at [111, 211] on link "Armor" at bounding box center [102, 200] width 86 height 39
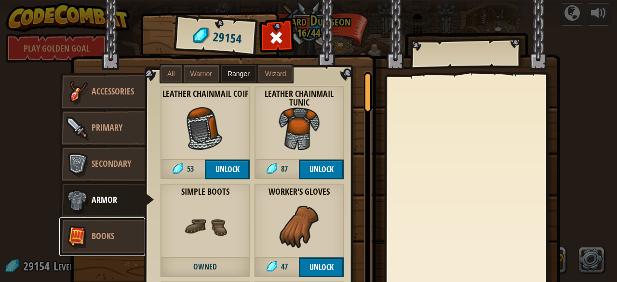
click at [110, 236] on span "Books" at bounding box center [103, 236] width 23 height 12
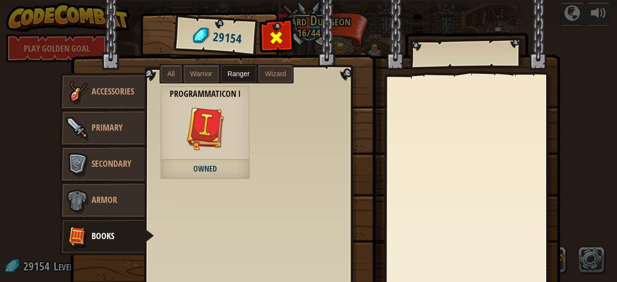
click at [279, 44] on span at bounding box center [276, 37] width 15 height 15
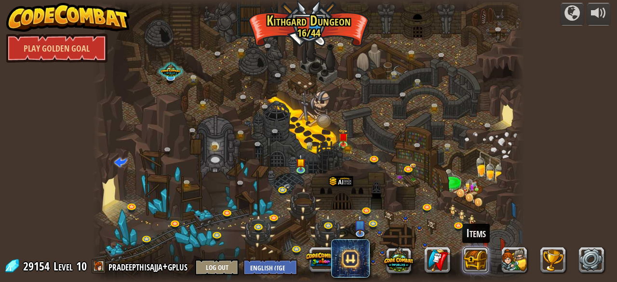
click at [471, 255] on button at bounding box center [476, 260] width 26 height 26
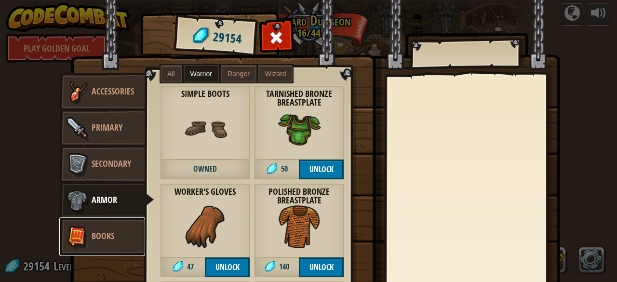
click at [92, 236] on span "Books" at bounding box center [103, 236] width 23 height 12
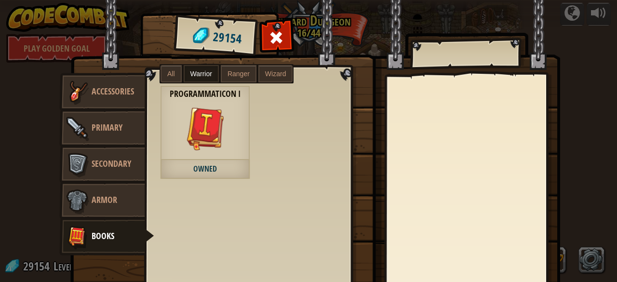
click at [170, 73] on span "All" at bounding box center [171, 74] width 8 height 8
click at [235, 70] on span "Ranger" at bounding box center [239, 74] width 22 height 8
click at [190, 72] on span "Warrior" at bounding box center [201, 74] width 22 height 8
click at [265, 74] on span "Wizard" at bounding box center [275, 74] width 21 height 8
click at [233, 72] on span "Ranger" at bounding box center [239, 74] width 22 height 8
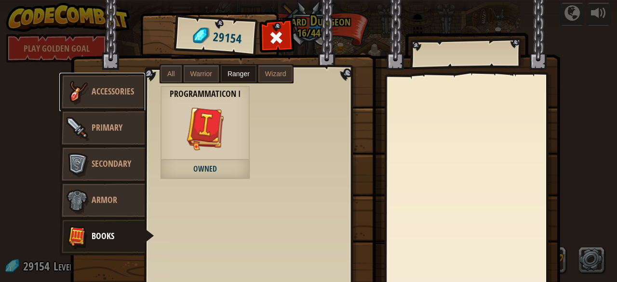
click at [103, 98] on link "Accessories" at bounding box center [102, 92] width 86 height 39
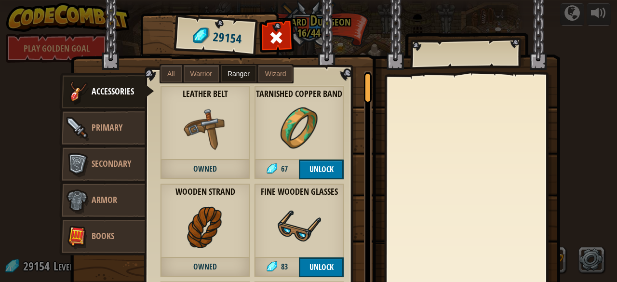
click at [265, 74] on span "Wizard" at bounding box center [275, 74] width 21 height 8
click at [186, 74] on label "Warrior" at bounding box center [201, 73] width 35 height 17
click at [167, 73] on span "All" at bounding box center [171, 74] width 8 height 8
click at [238, 74] on span "Ranger" at bounding box center [239, 74] width 22 height 8
click at [280, 29] on div at bounding box center [276, 40] width 30 height 30
